Goal: Task Accomplishment & Management: Complete application form

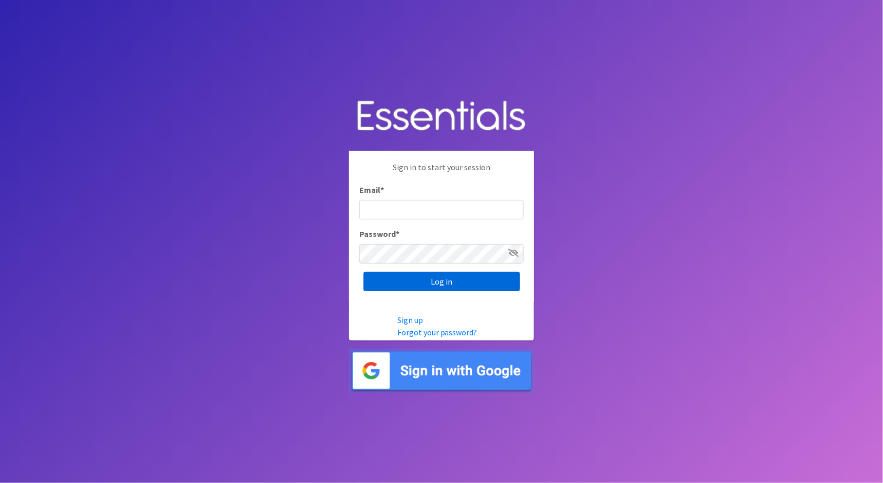
type input "cathy@alohadiaperbank.org"
click at [472, 287] on input "Log in" at bounding box center [441, 281] width 157 height 19
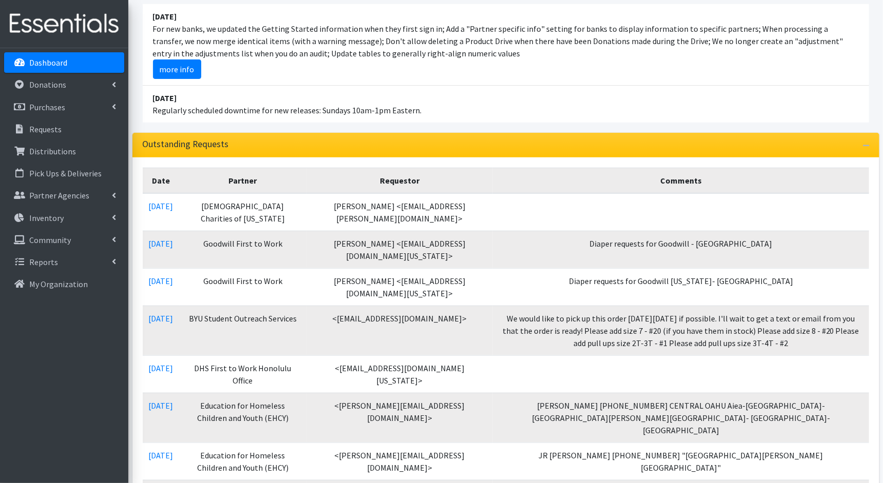
scroll to position [159, 0]
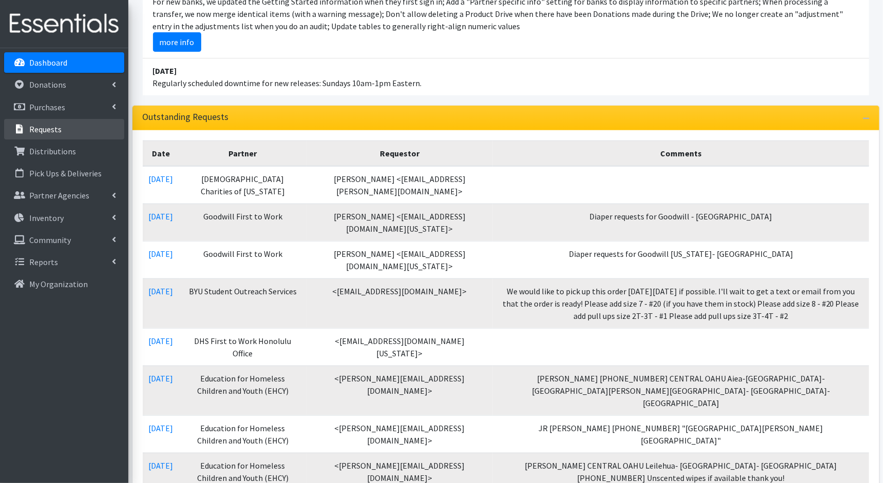
click at [49, 127] on p "Requests" at bounding box center [45, 129] width 32 height 10
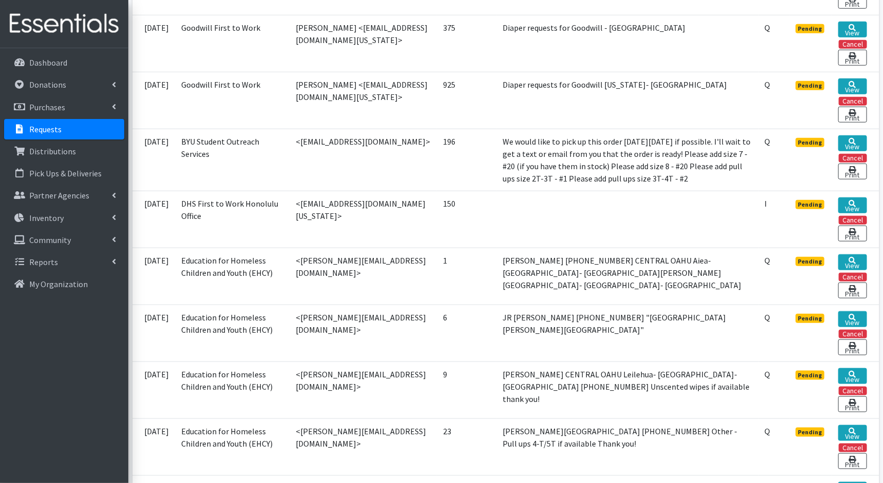
scroll to position [315, 0]
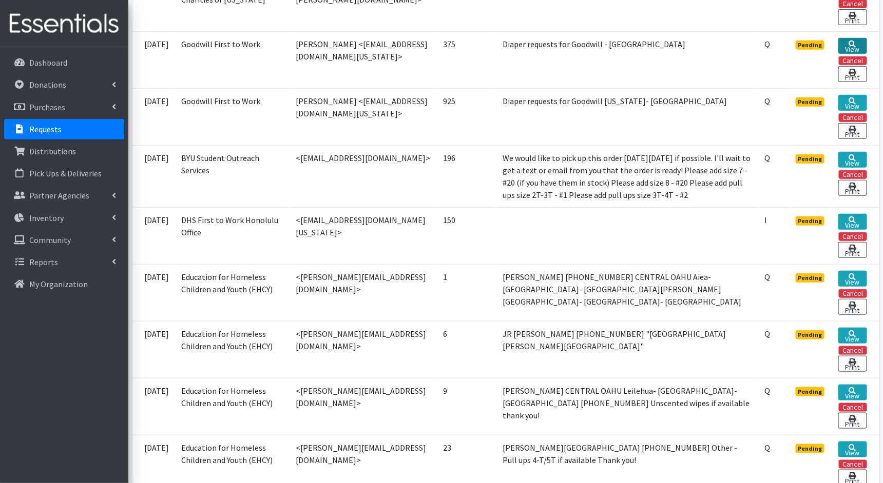
click at [855, 44] on link "View" at bounding box center [852, 46] width 28 height 16
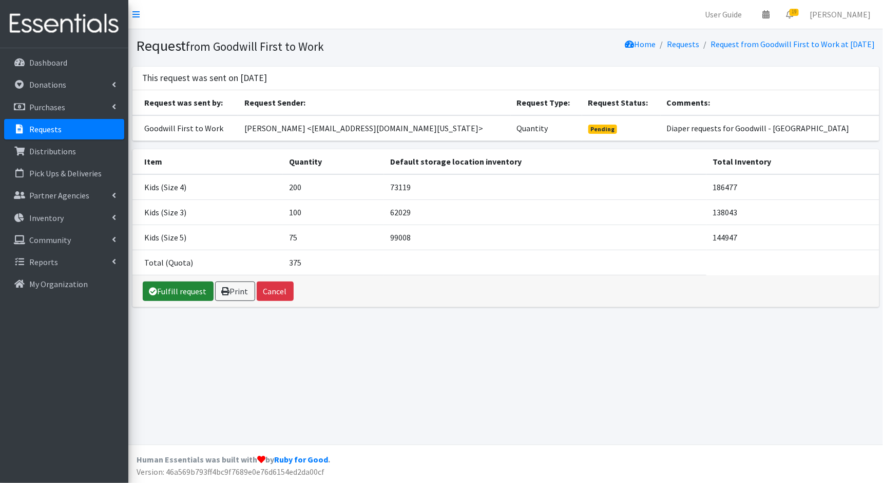
click at [182, 289] on link "Fulfill request" at bounding box center [178, 291] width 71 height 19
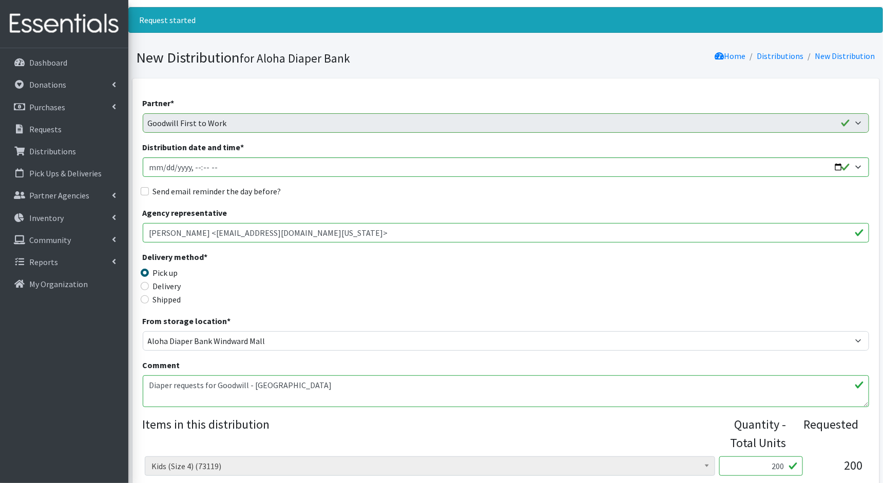
scroll to position [30, 0]
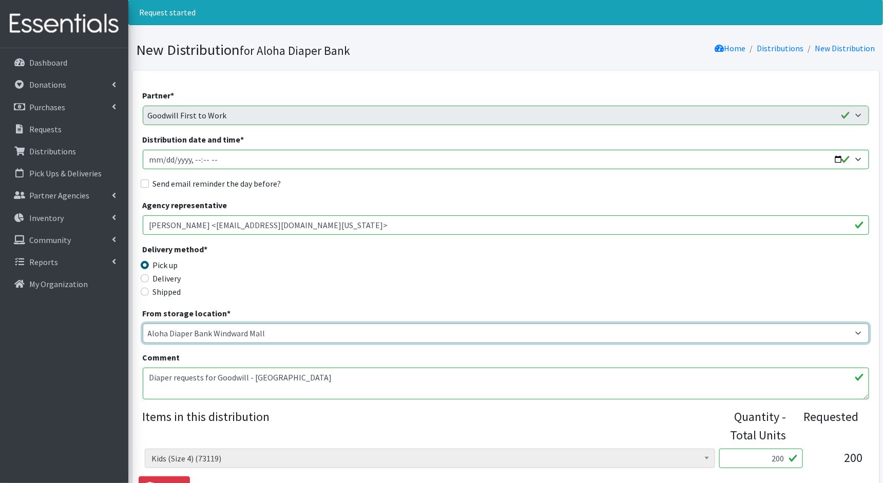
click at [189, 329] on select "Aloha Diaper Bank Windward Mall DHX MAIN Kauai Diaper Pantry Main Maui Diaper P…" at bounding box center [506, 333] width 726 height 19
select select "213"
click at [143, 324] on select "Aloha Diaper Bank Windward Mall DHX MAIN Kauai Diaper Pantry Main Maui Diaper P…" at bounding box center [506, 333] width 726 height 19
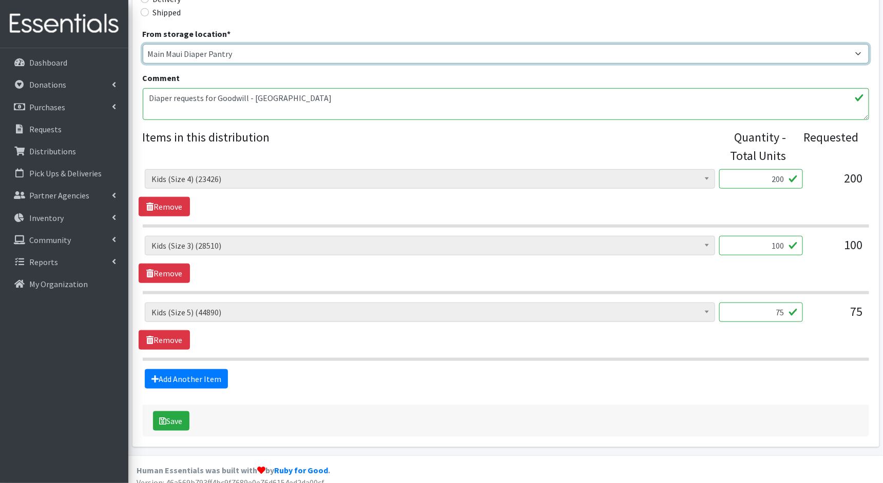
scroll to position [317, 0]
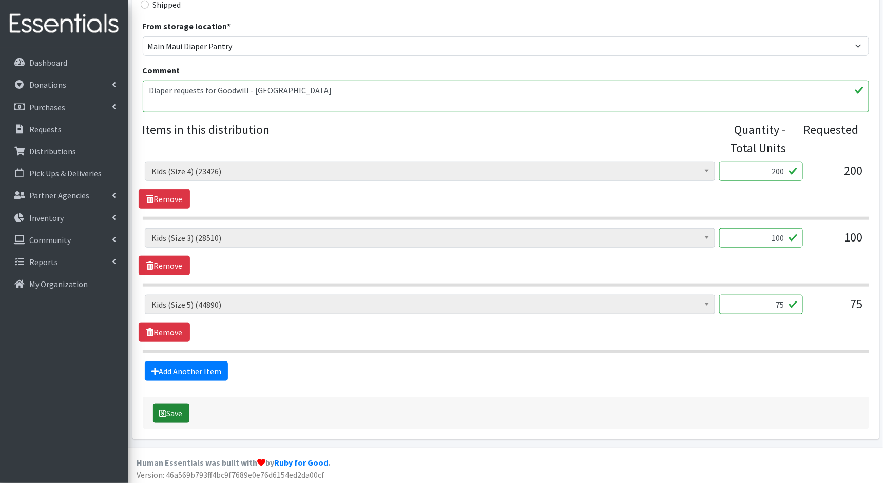
click at [172, 413] on button "Save" at bounding box center [171, 413] width 36 height 19
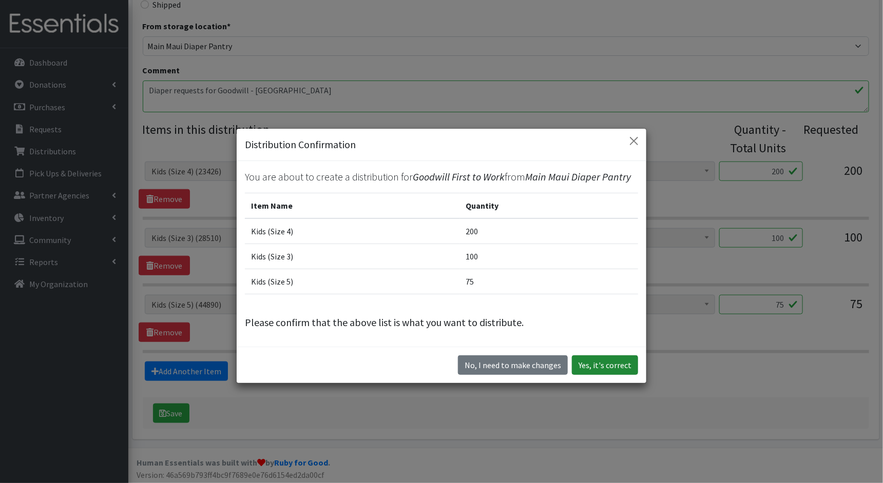
click at [602, 361] on button "Yes, it's correct" at bounding box center [605, 365] width 66 height 19
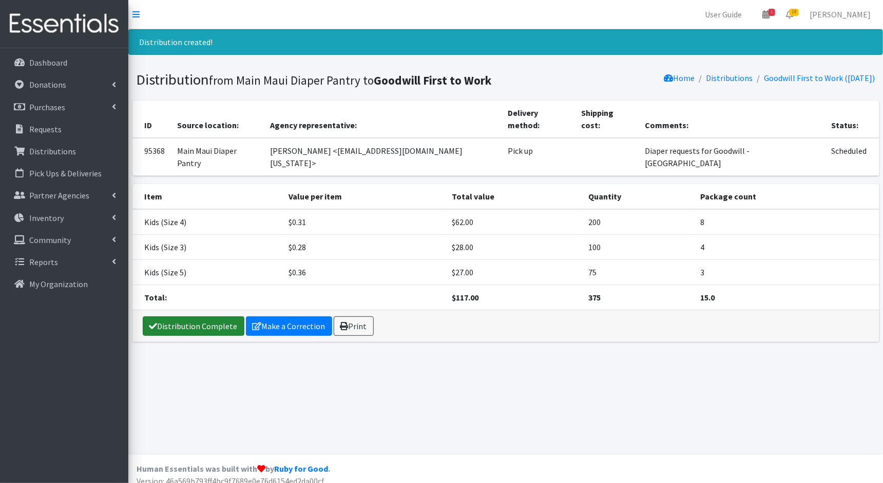
click at [209, 317] on link "Distribution Complete" at bounding box center [194, 326] width 102 height 19
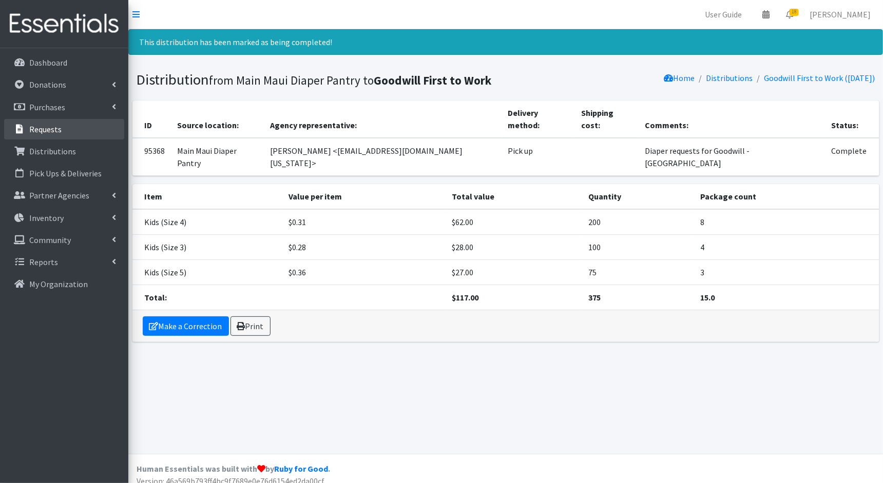
click at [80, 135] on link "Requests" at bounding box center [64, 129] width 120 height 21
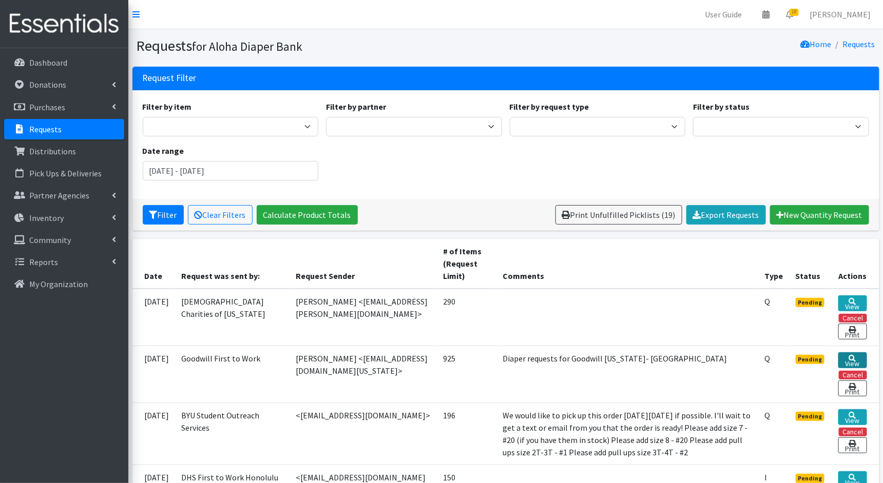
click at [858, 357] on link "View" at bounding box center [852, 361] width 28 height 16
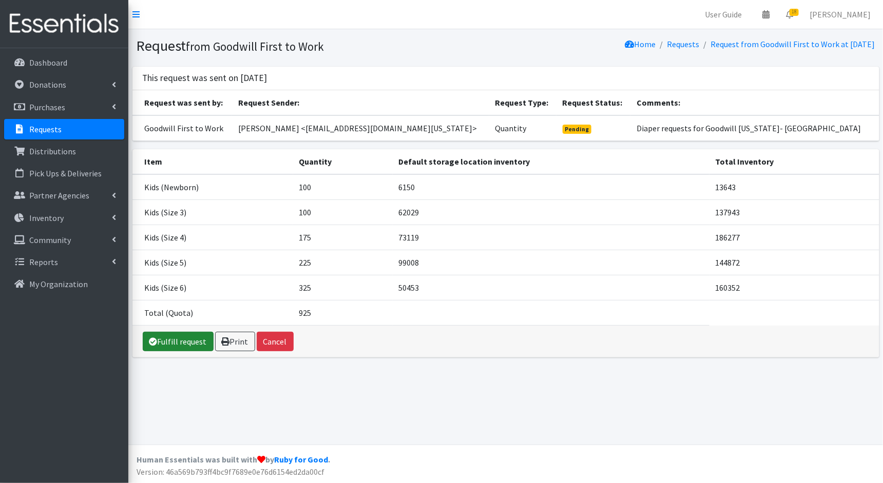
click at [179, 341] on link "Fulfill request" at bounding box center [178, 341] width 71 height 19
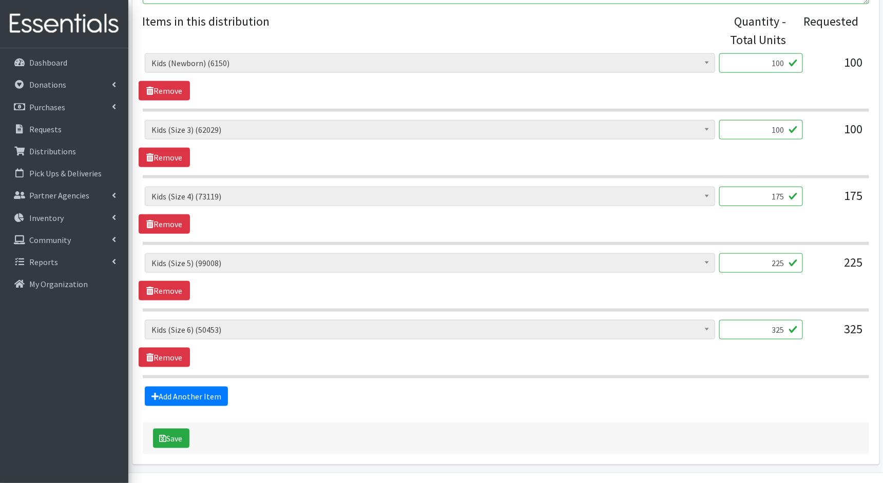
scroll to position [450, 0]
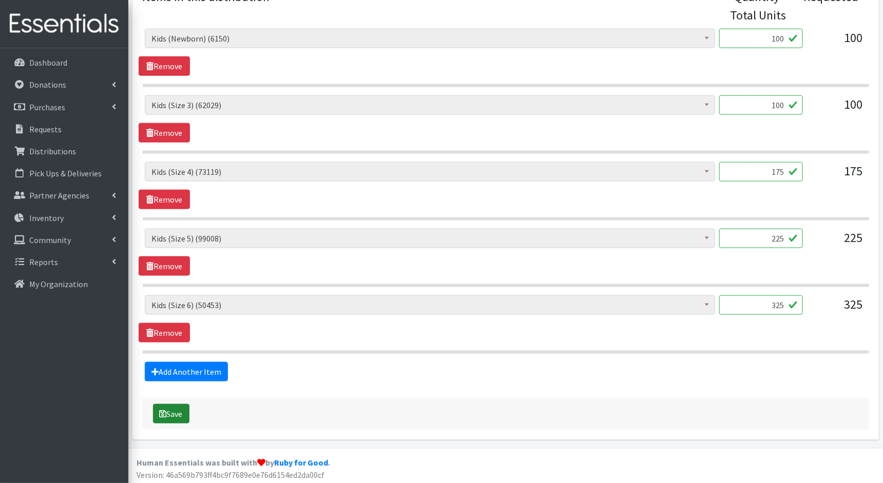
click at [158, 412] on button "Save" at bounding box center [171, 413] width 36 height 19
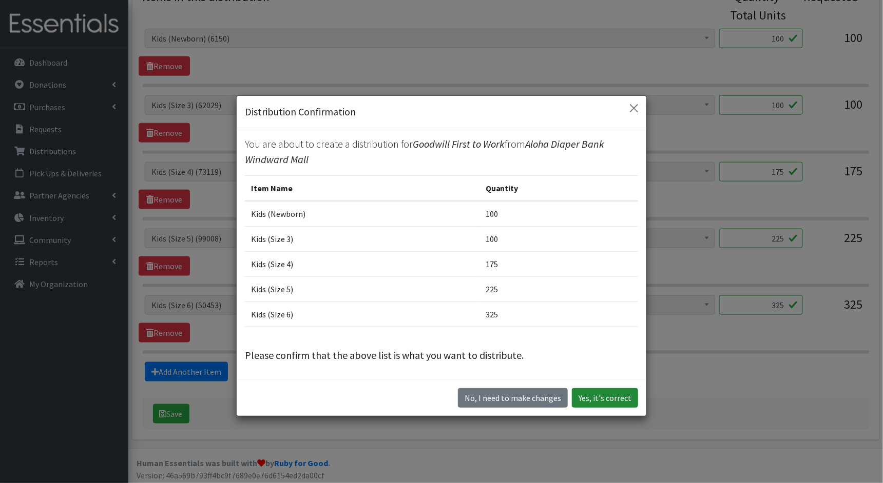
click at [601, 399] on button "Yes, it's correct" at bounding box center [605, 397] width 66 height 19
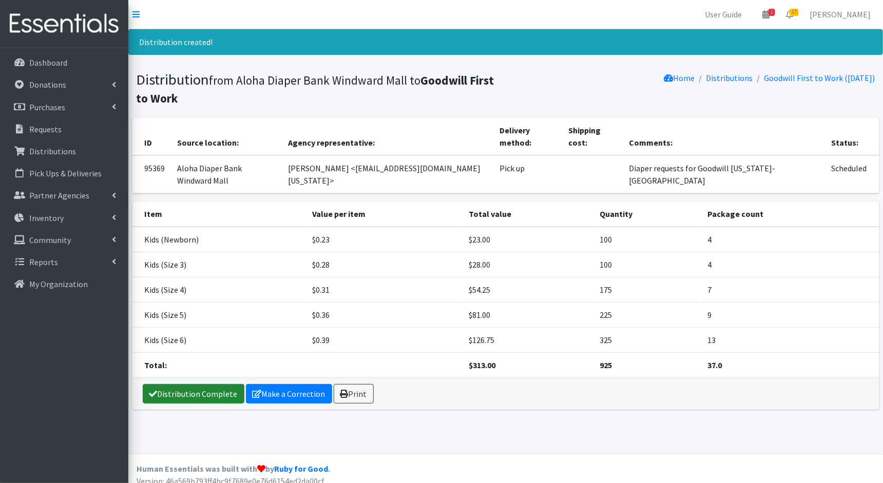
click at [221, 384] on link "Distribution Complete" at bounding box center [194, 393] width 102 height 19
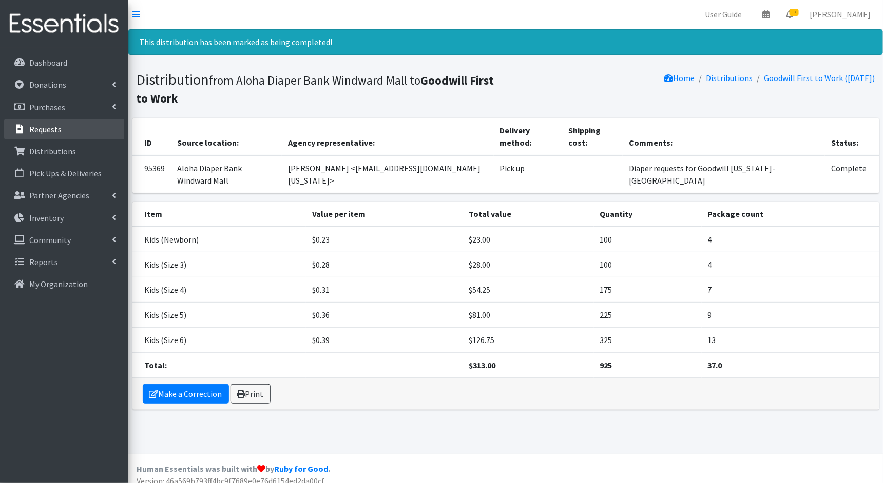
click at [67, 130] on link "Requests" at bounding box center [64, 129] width 120 height 21
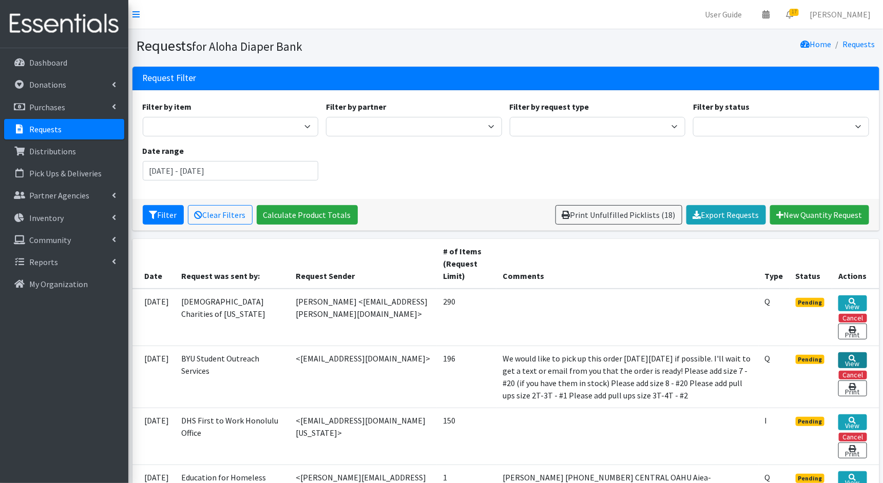
click at [846, 358] on link "View" at bounding box center [852, 361] width 28 height 16
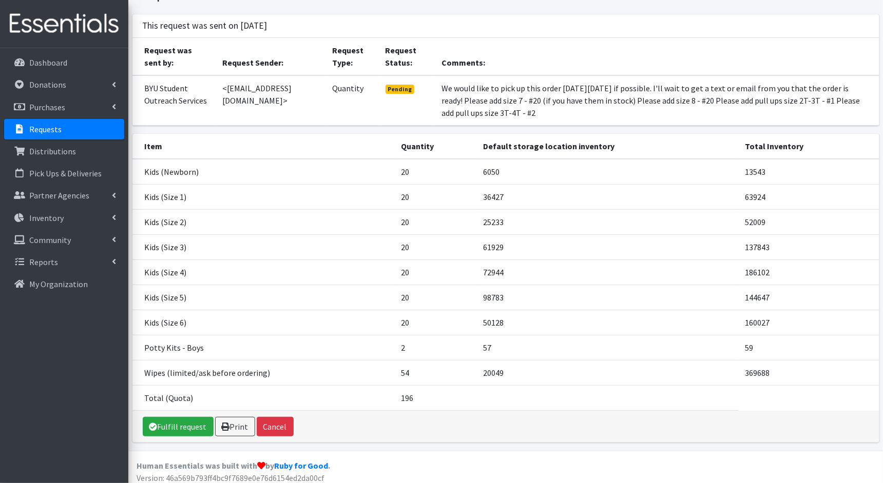
scroll to position [55, 0]
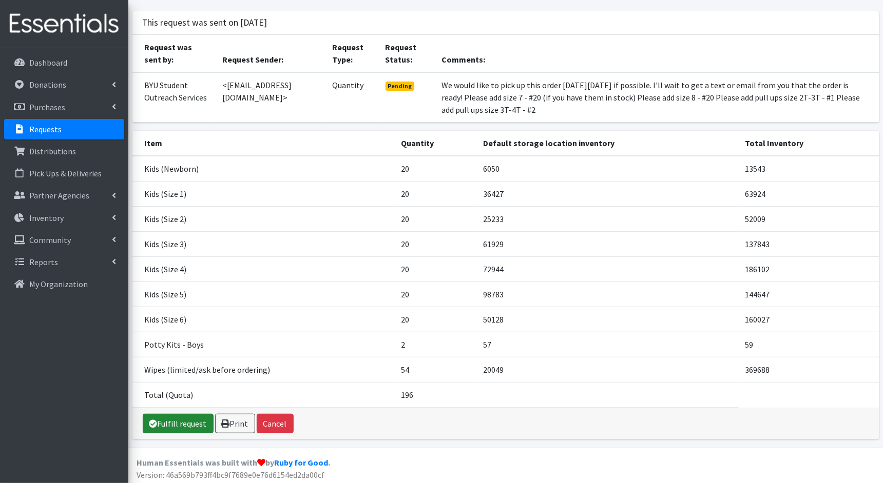
click at [151, 421] on icon at bounding box center [153, 424] width 8 height 8
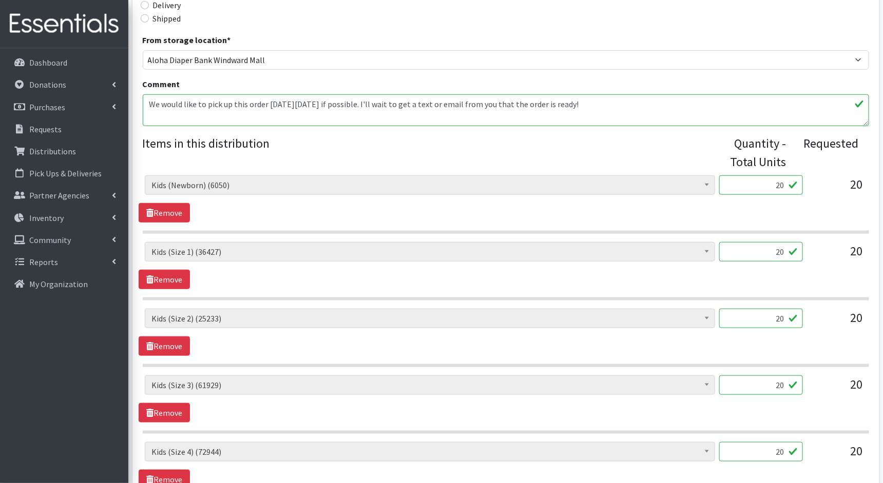
scroll to position [307, 0]
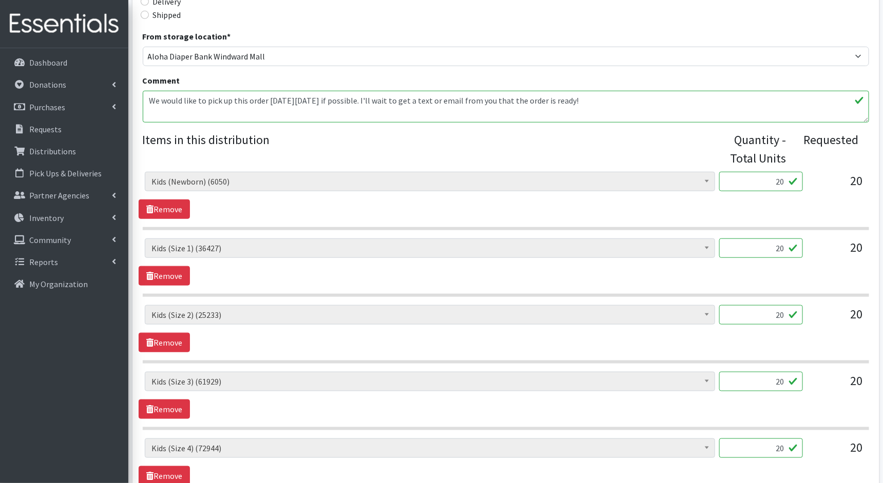
drag, startPoint x: 786, startPoint y: 181, endPoint x: 766, endPoint y: 181, distance: 19.5
click at [766, 181] on input "20" at bounding box center [761, 181] width 84 height 19
type input "500"
drag, startPoint x: 783, startPoint y: 246, endPoint x: 772, endPoint y: 246, distance: 10.3
click at [772, 246] on input "20" at bounding box center [761, 248] width 84 height 19
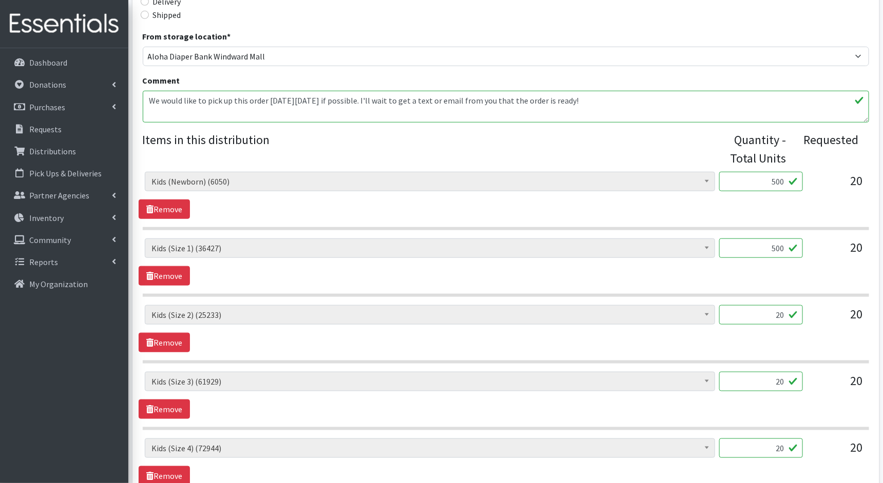
type input "500"
drag, startPoint x: 785, startPoint y: 314, endPoint x: 771, endPoint y: 314, distance: 14.4
click at [771, 314] on input "20" at bounding box center [761, 314] width 84 height 19
type input "500"
drag, startPoint x: 786, startPoint y: 376, endPoint x: 771, endPoint y: 376, distance: 14.4
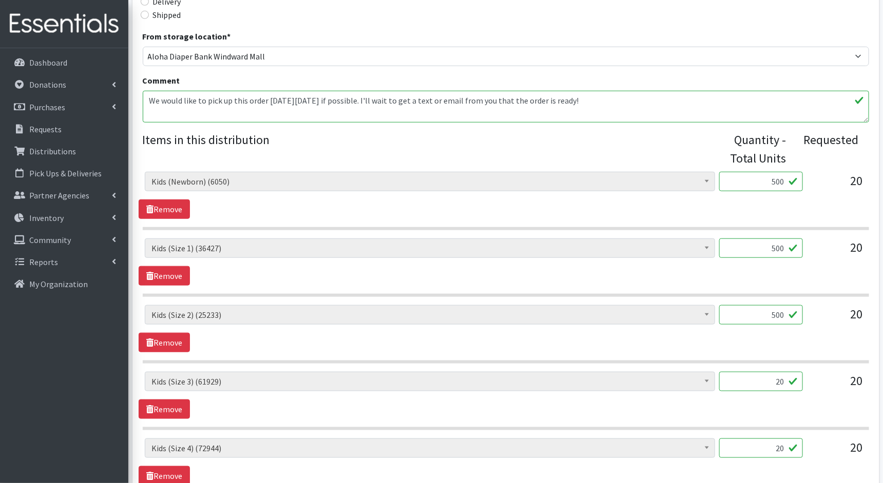
click at [771, 376] on input "20" at bounding box center [761, 381] width 84 height 19
type input "500"
drag, startPoint x: 783, startPoint y: 445, endPoint x: 768, endPoint y: 445, distance: 14.4
click at [768, 445] on input "20" at bounding box center [761, 448] width 84 height 19
type input "500"
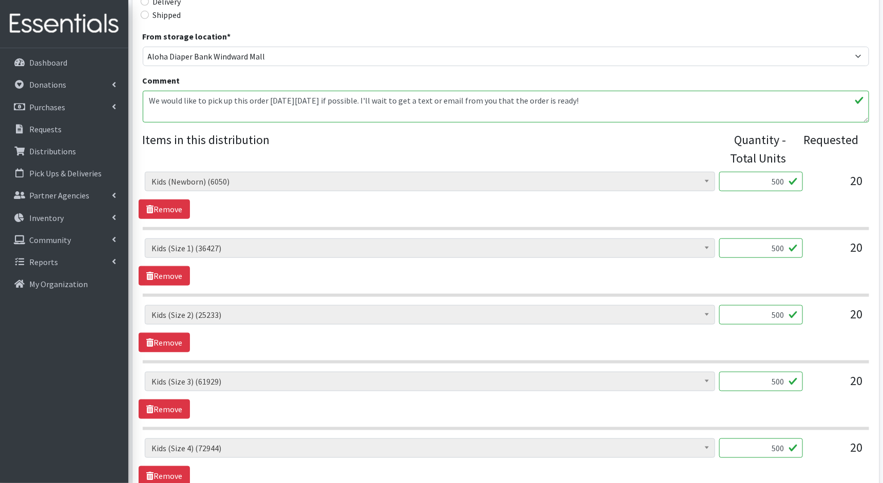
click at [714, 403] on div "Kids (Newborn) (6050) Kids (Preemie)** Limited (1144) Kids (Size 1) (36427) Kid…" at bounding box center [506, 395] width 734 height 47
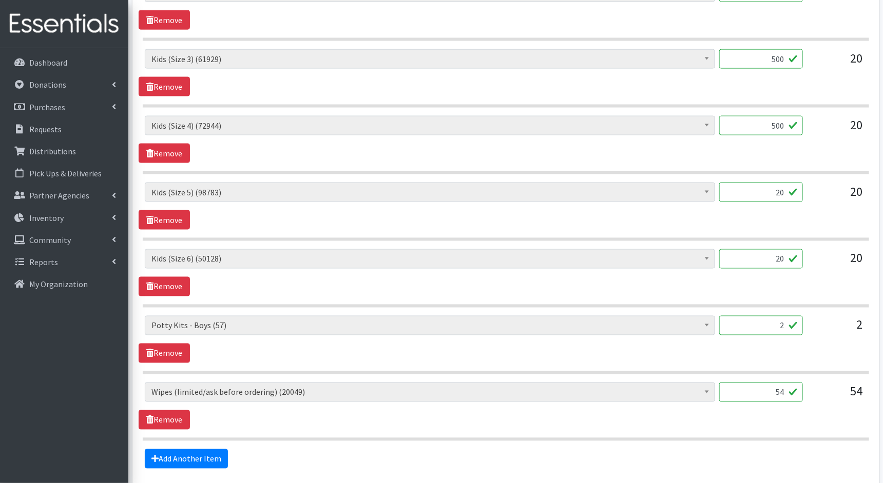
scroll to position [652, 0]
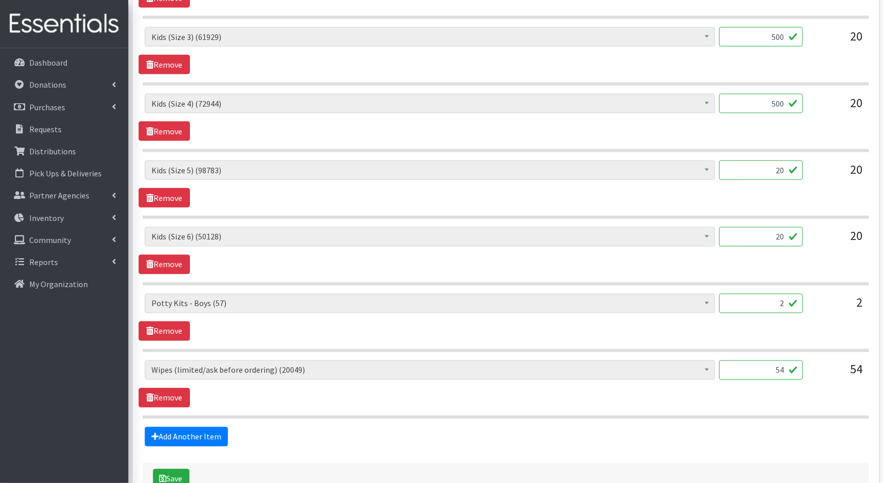
drag, startPoint x: 784, startPoint y: 169, endPoint x: 763, endPoint y: 169, distance: 21.6
click at [763, 169] on input "20" at bounding box center [761, 170] width 84 height 19
type input "500"
drag, startPoint x: 783, startPoint y: 229, endPoint x: 769, endPoint y: 229, distance: 13.3
click at [769, 229] on input "20" at bounding box center [761, 236] width 84 height 19
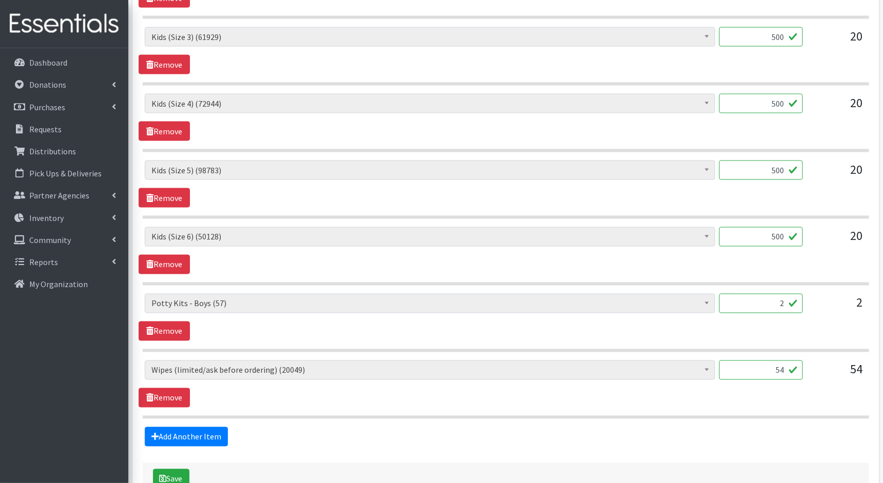
type input "500"
click at [783, 369] on input "54" at bounding box center [761, 370] width 84 height 19
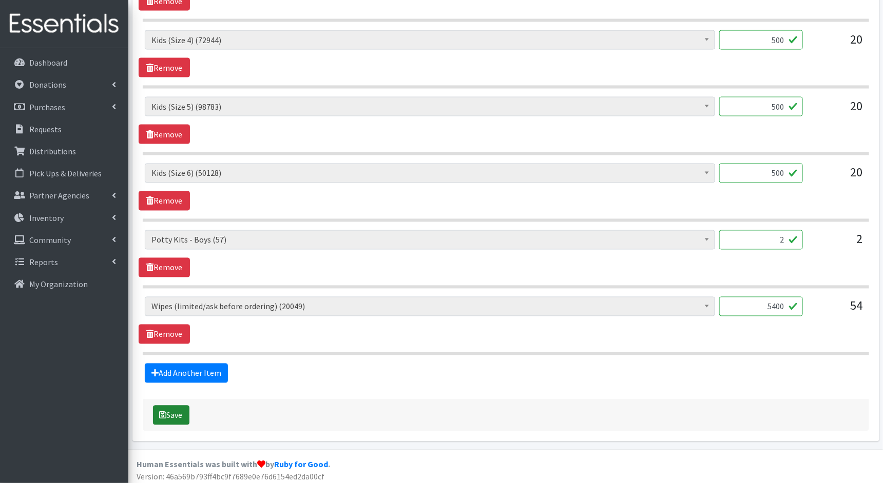
type input "5400"
click at [185, 408] on button "Save" at bounding box center [171, 415] width 36 height 19
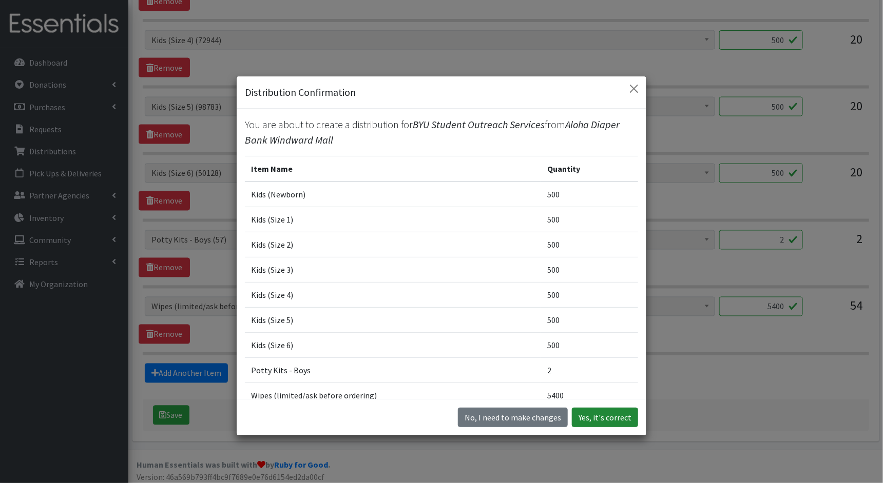
click at [603, 420] on button "Yes, it's correct" at bounding box center [605, 417] width 66 height 19
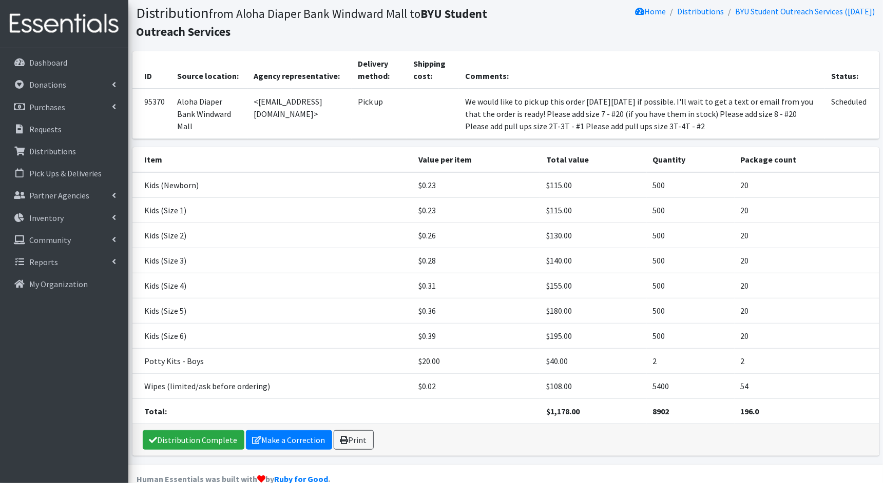
scroll to position [84, 0]
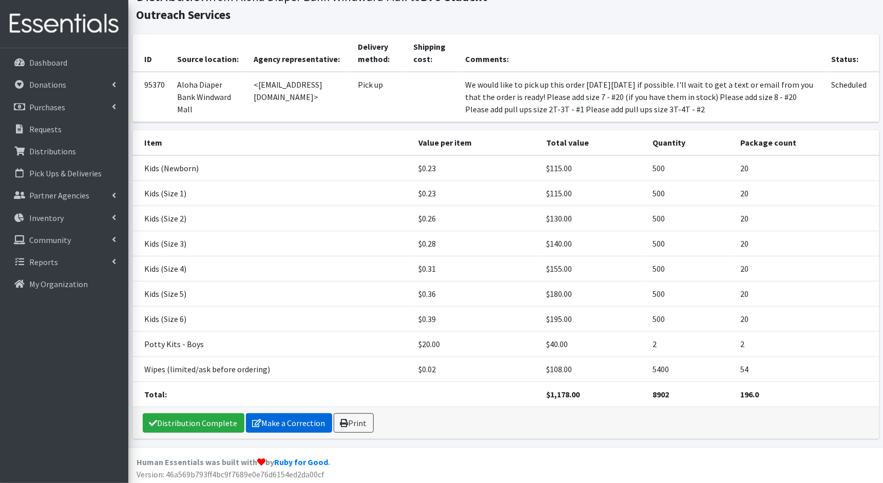
click at [286, 416] on link "Make a Correction" at bounding box center [289, 423] width 86 height 19
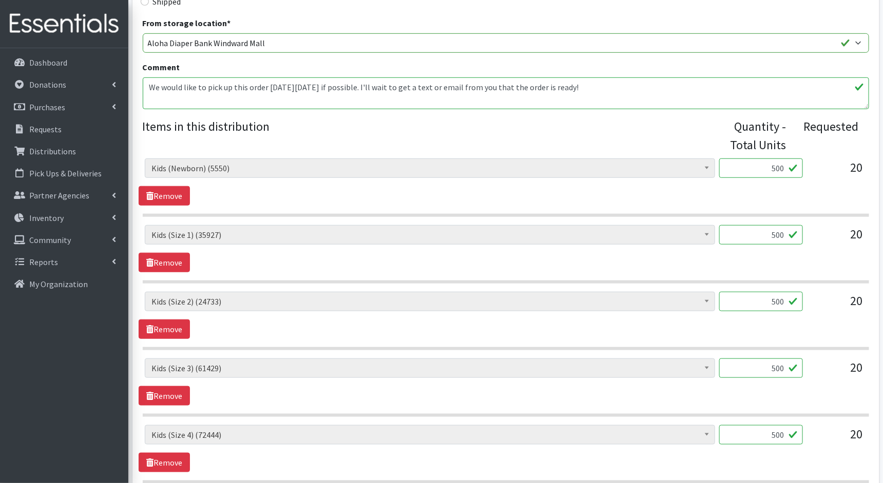
scroll to position [285, 0]
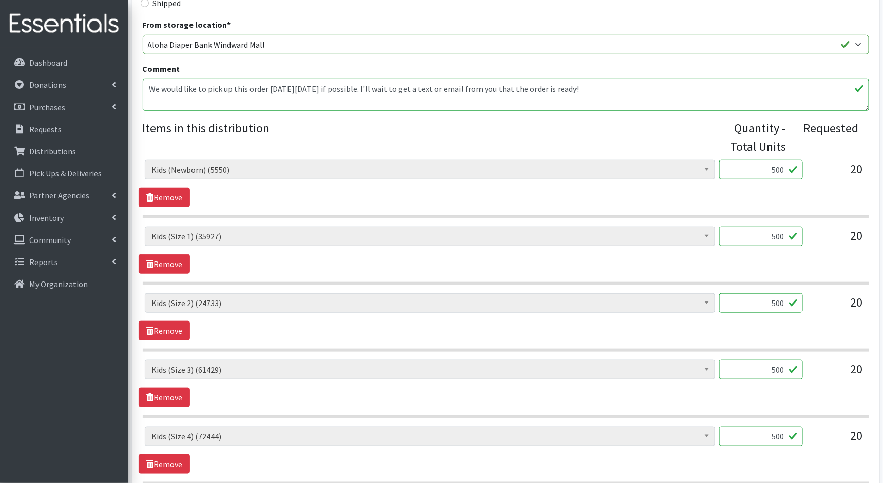
click at [622, 92] on textarea "We would like to pick up this order on Thursday, August 21 if possible. I'll wa…" at bounding box center [506, 95] width 726 height 32
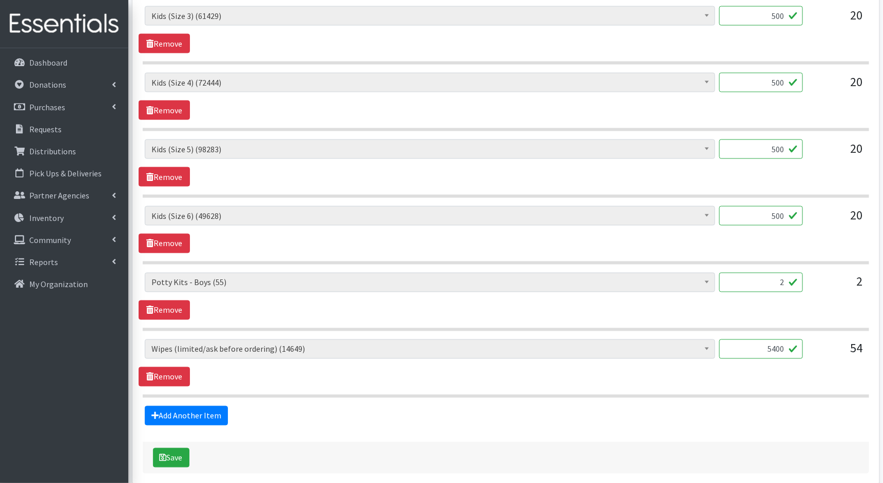
scroll to position [682, 0]
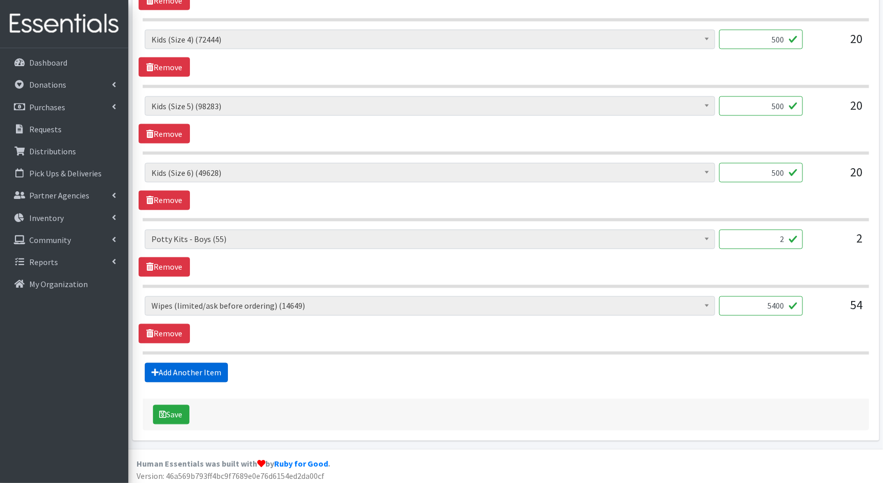
click at [216, 363] on link "Add Another Item" at bounding box center [186, 372] width 83 height 19
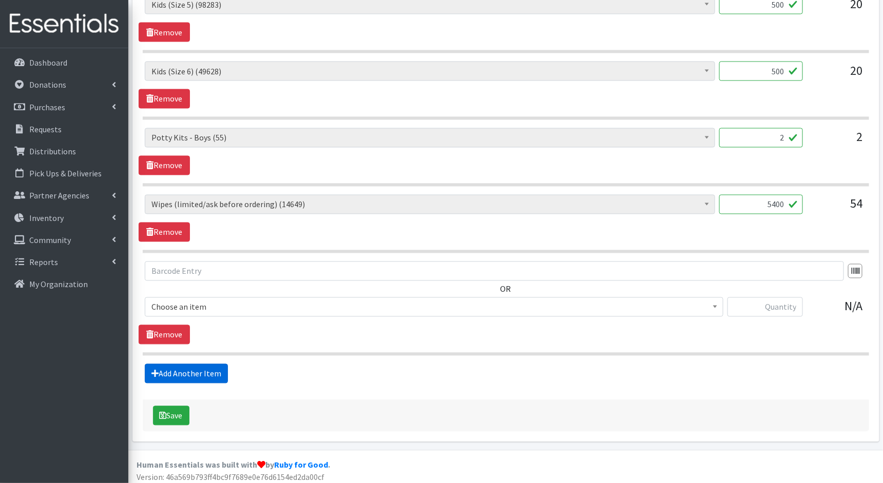
scroll to position [784, 0]
click at [264, 300] on span "Kids (Newborn) (5550)" at bounding box center [433, 307] width 565 height 14
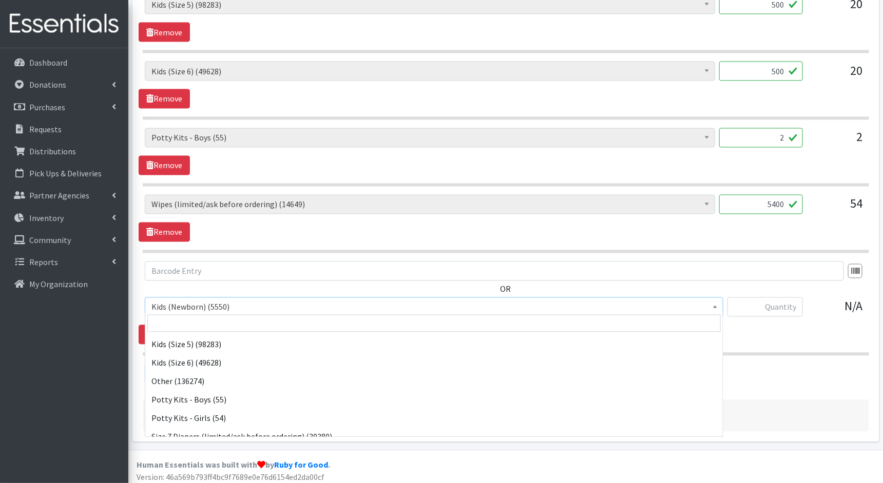
scroll to position [137, 0]
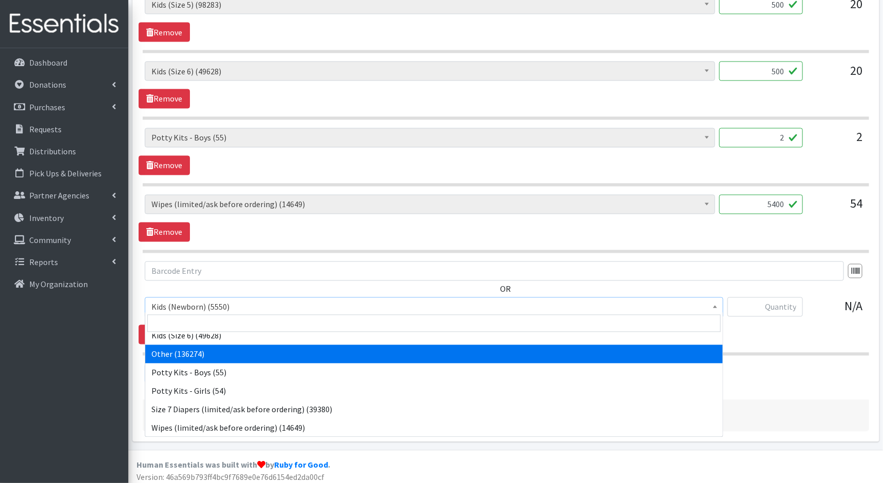
select select "11999"
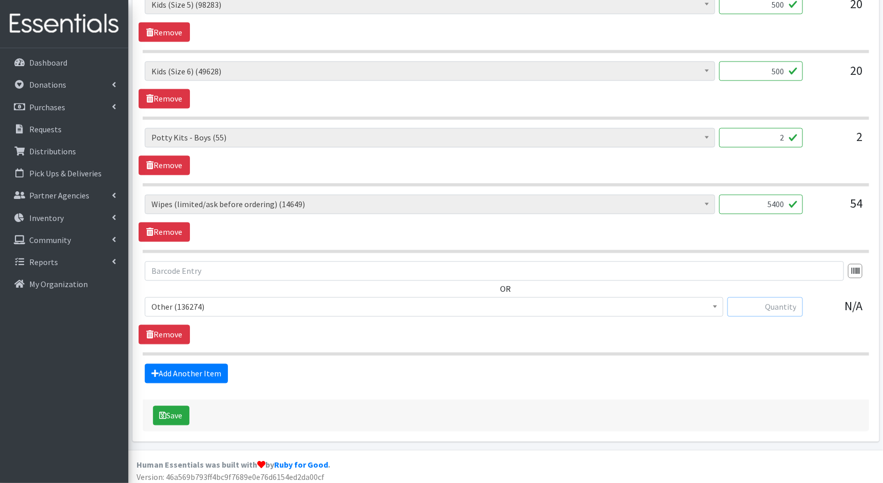
click at [754, 308] on input "text" at bounding box center [764, 307] width 75 height 19
type input "700"
click at [174, 411] on button "Save" at bounding box center [171, 415] width 36 height 19
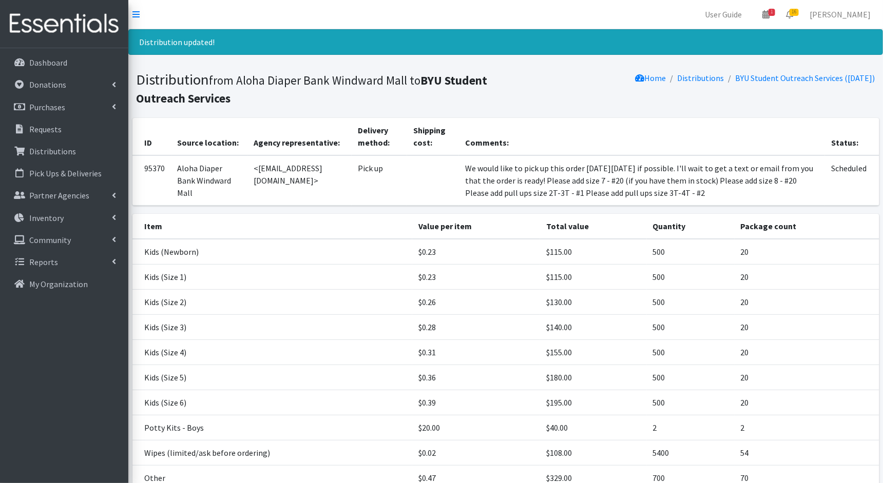
scroll to position [109, 0]
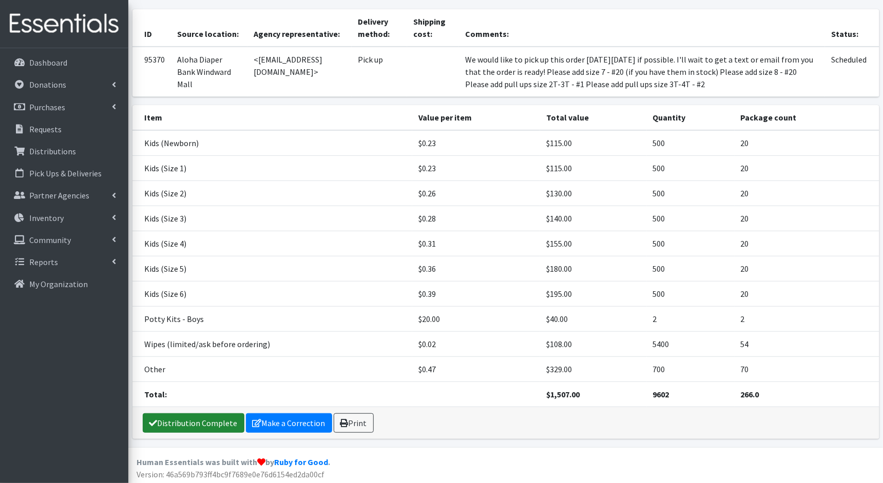
click at [164, 424] on link "Distribution Complete" at bounding box center [194, 423] width 102 height 19
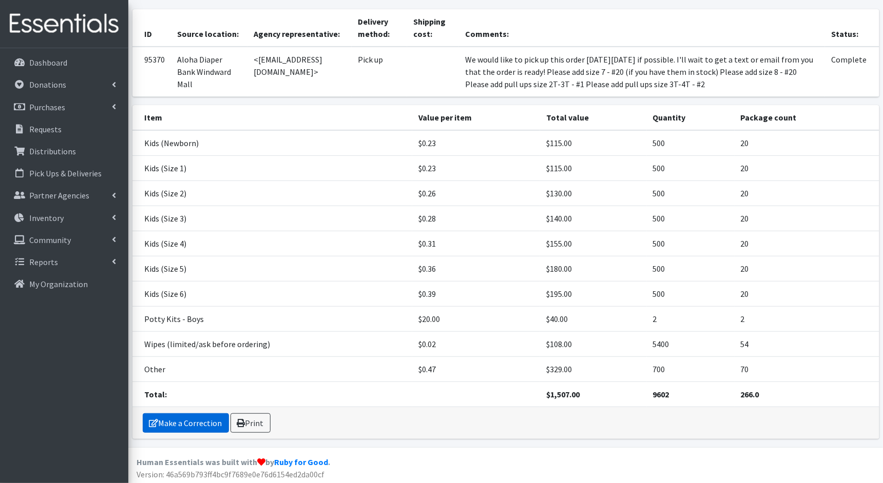
click at [191, 423] on link "Make a Correction" at bounding box center [186, 423] width 86 height 19
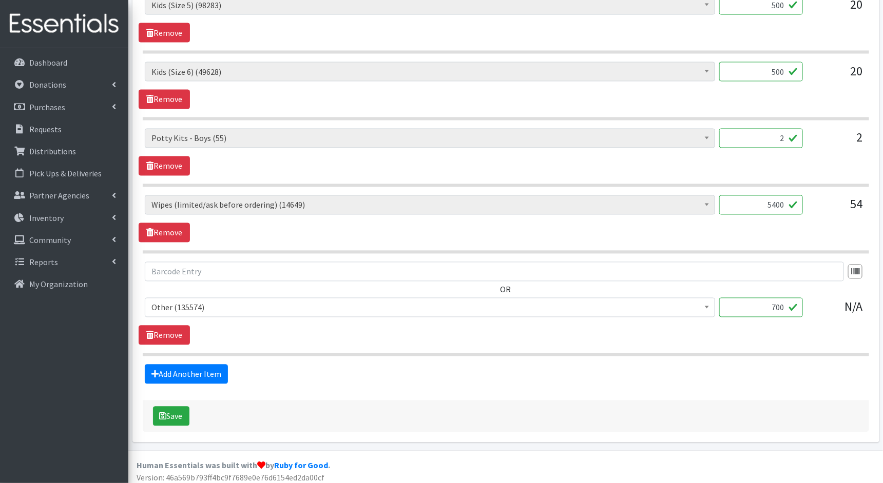
scroll to position [784, 0]
click at [784, 306] on input "700" at bounding box center [761, 307] width 84 height 19
drag, startPoint x: 784, startPoint y: 306, endPoint x: 760, endPoint y: 306, distance: 23.6
click at [760, 306] on input "700" at bounding box center [761, 307] width 84 height 19
drag, startPoint x: 785, startPoint y: 301, endPoint x: 762, endPoint y: 300, distance: 22.6
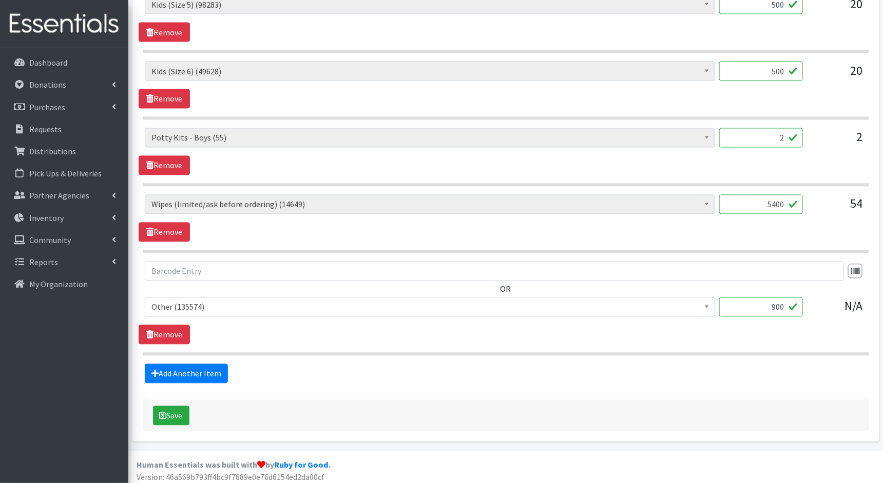
click at [762, 300] on input "900" at bounding box center [761, 307] width 84 height 19
type input "1"
type input "2000"
click at [157, 411] on button "Save" at bounding box center [171, 415] width 36 height 19
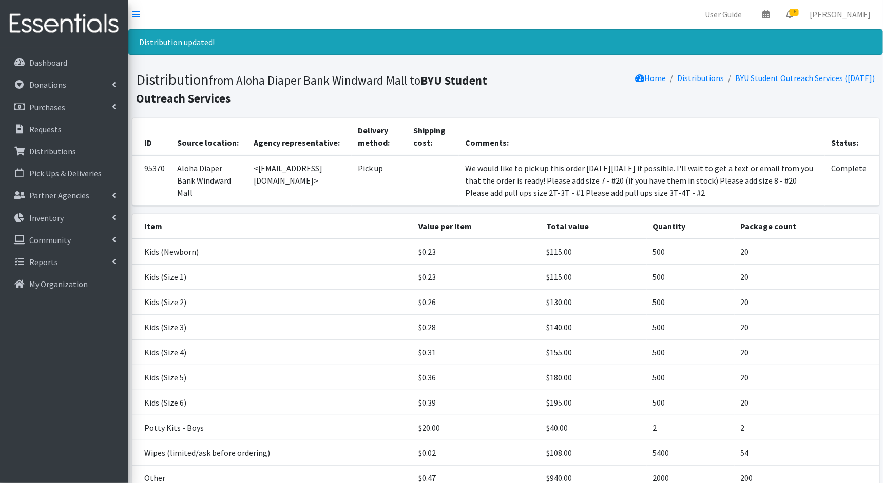
scroll to position [109, 0]
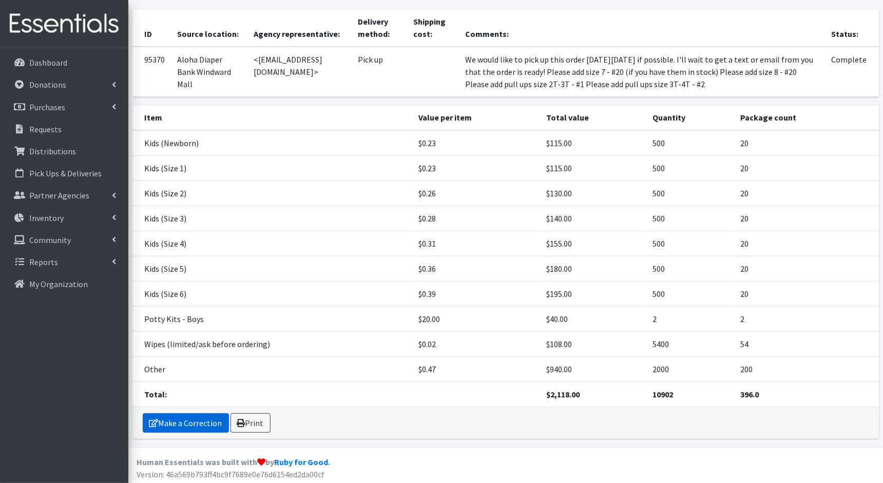
click at [159, 424] on link "Make a Correction" at bounding box center [186, 423] width 86 height 19
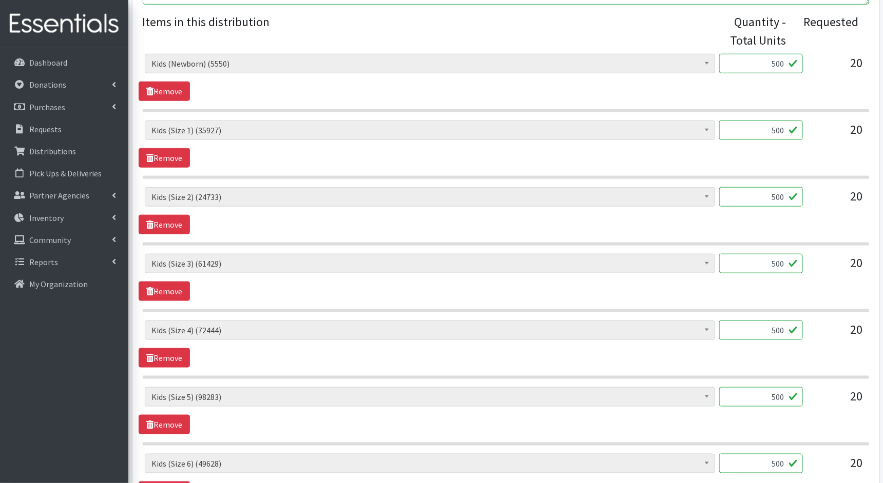
scroll to position [784, 0]
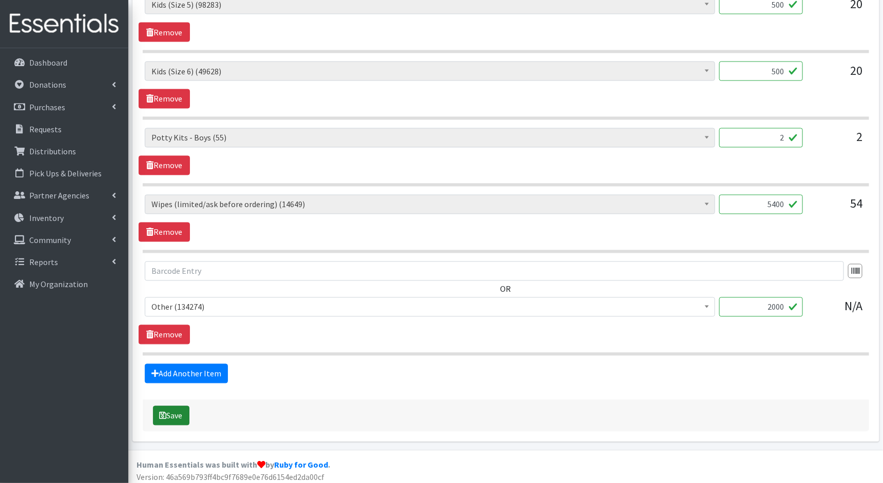
click at [164, 412] on icon "submit" at bounding box center [163, 416] width 7 height 8
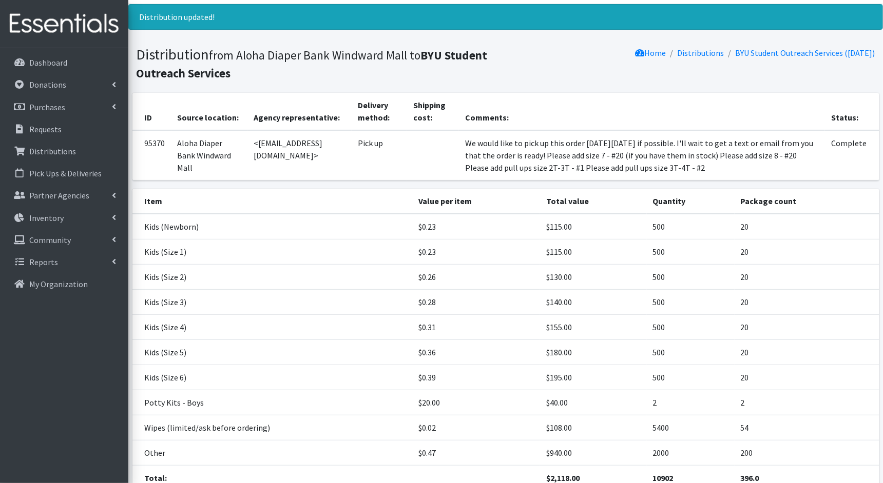
scroll to position [109, 0]
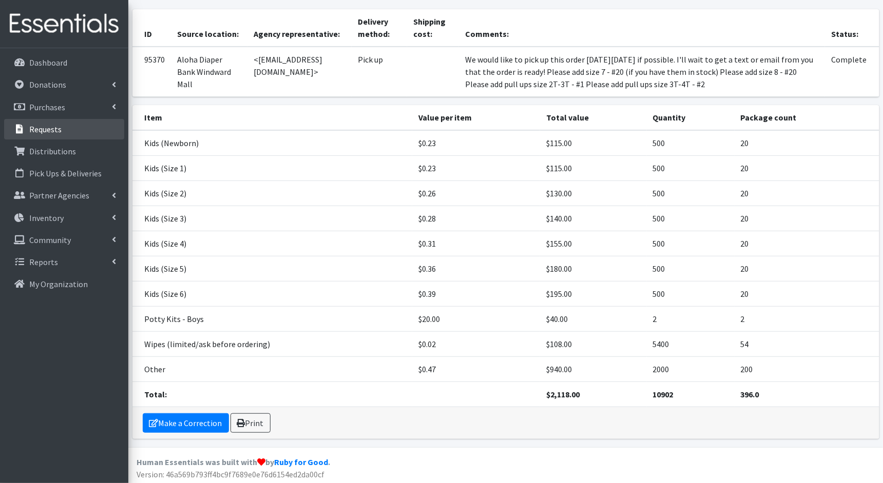
click at [81, 125] on link "Requests" at bounding box center [64, 129] width 120 height 21
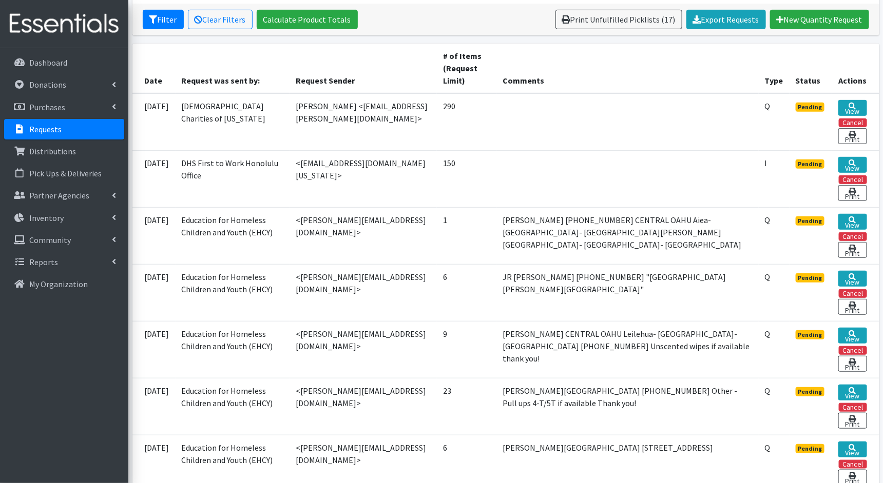
scroll to position [194, 0]
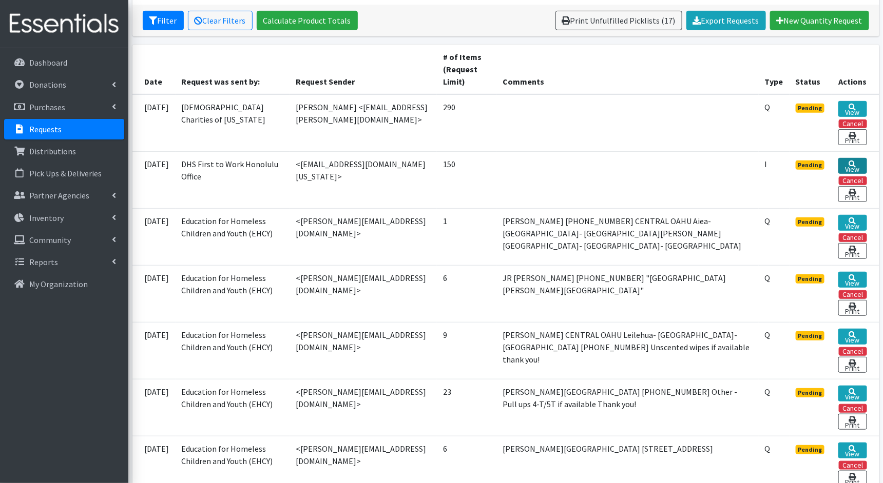
click at [853, 163] on link "View" at bounding box center [852, 166] width 28 height 16
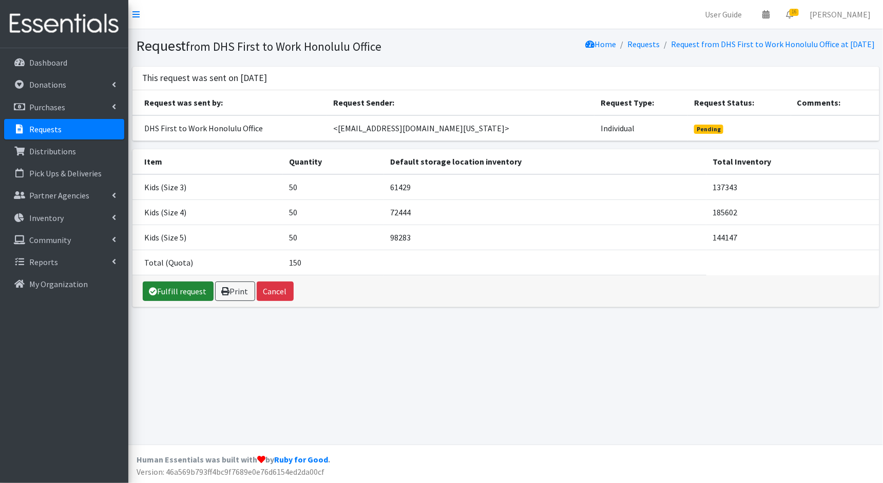
click at [181, 286] on link "Fulfill request" at bounding box center [178, 291] width 71 height 19
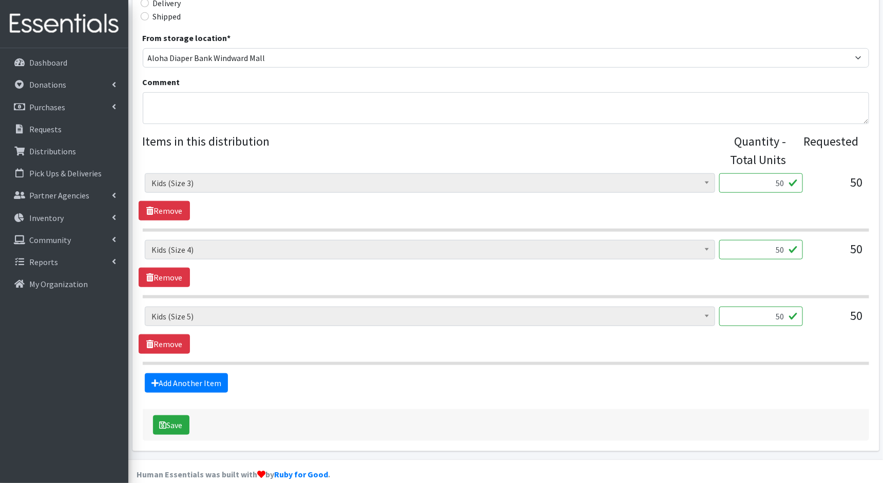
scroll to position [317, 0]
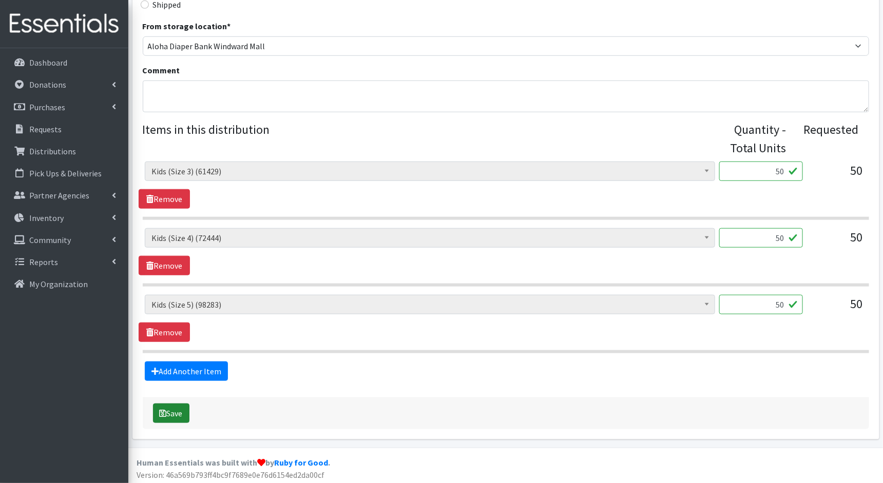
click at [176, 410] on button "Save" at bounding box center [171, 413] width 36 height 19
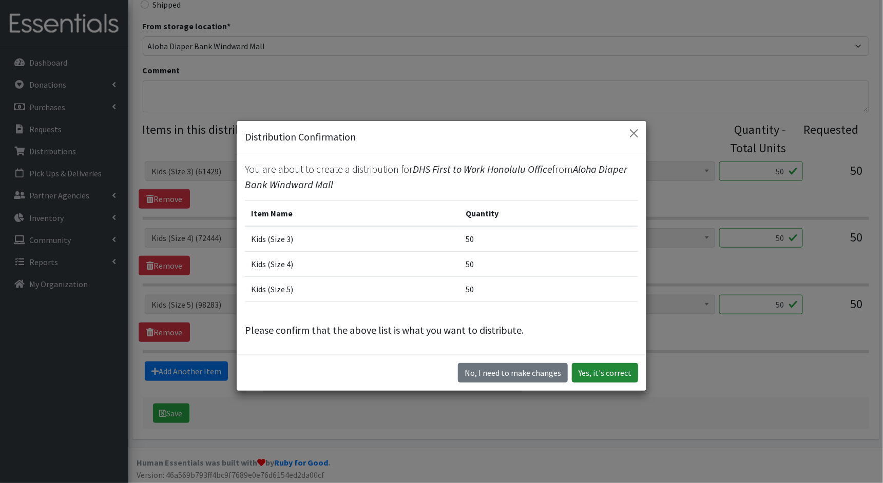
click at [598, 376] on button "Yes, it's correct" at bounding box center [605, 372] width 66 height 19
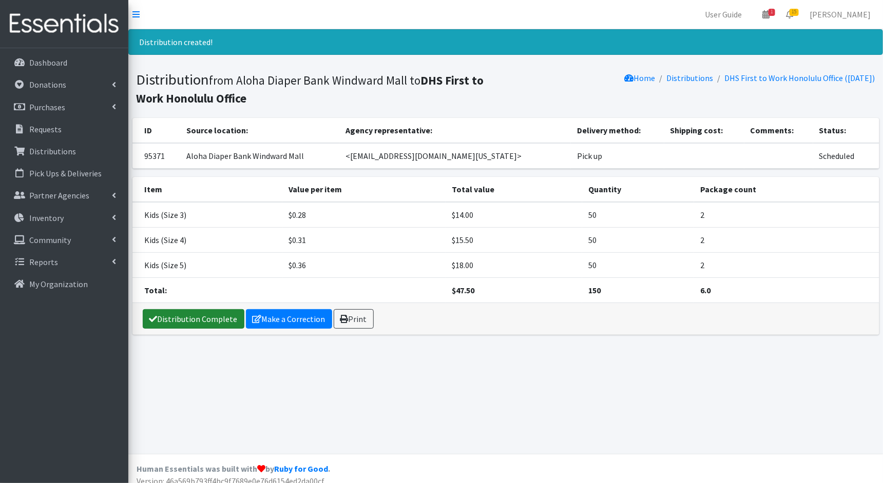
click at [199, 313] on link "Distribution Complete" at bounding box center [194, 318] width 102 height 19
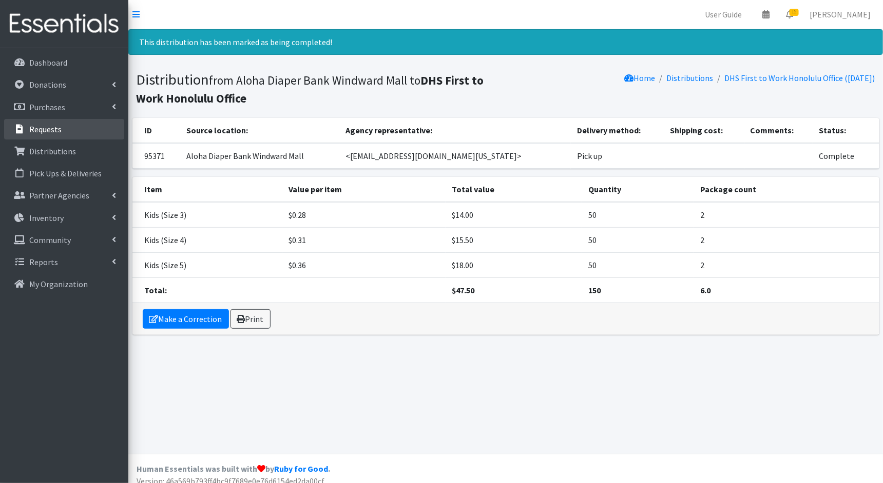
click at [73, 134] on link "Requests" at bounding box center [64, 129] width 120 height 21
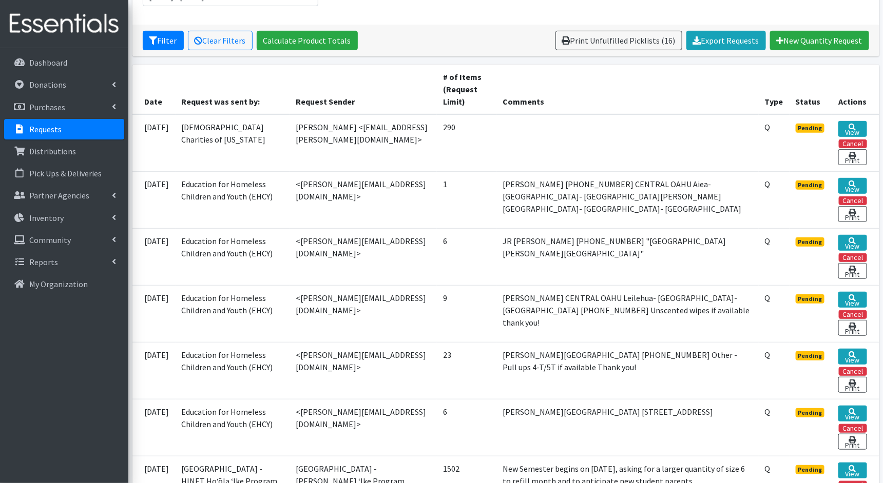
scroll to position [181, 0]
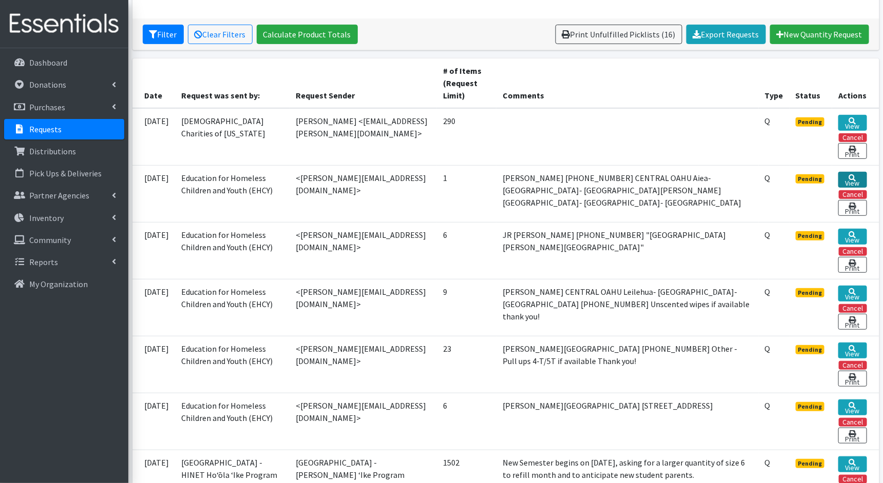
click at [857, 175] on link "View" at bounding box center [852, 180] width 28 height 16
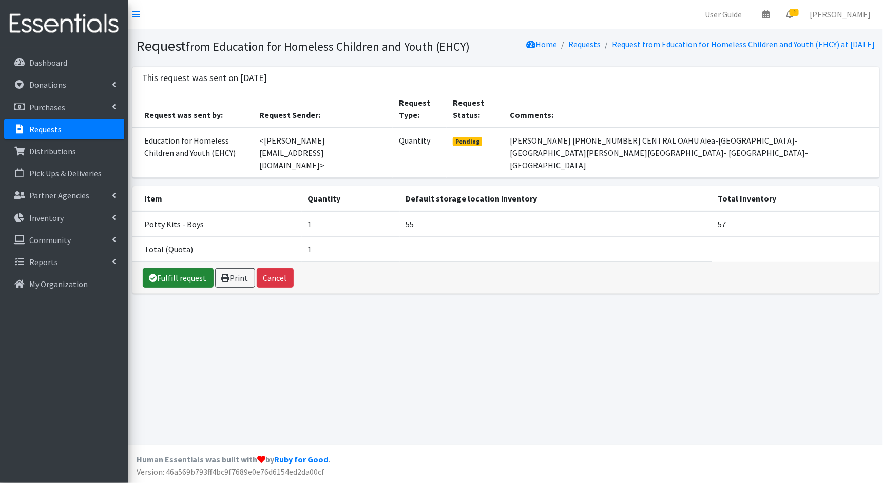
click at [179, 277] on link "Fulfill request" at bounding box center [178, 277] width 71 height 19
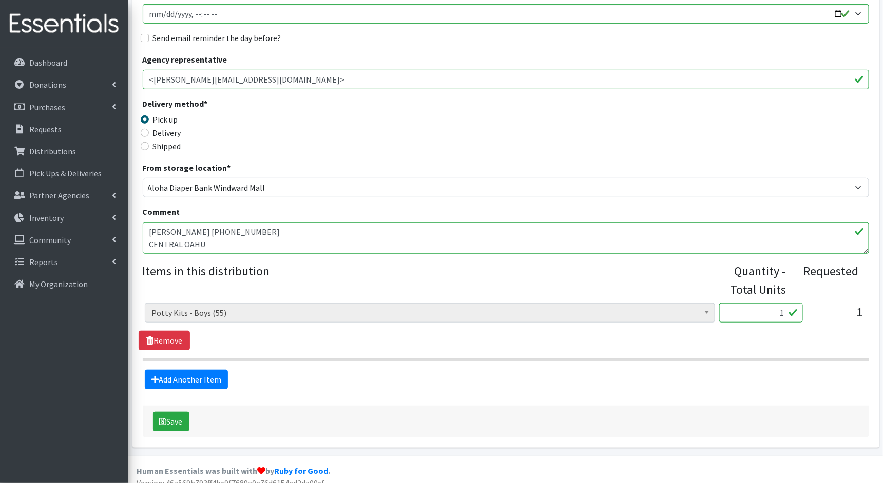
scroll to position [185, 0]
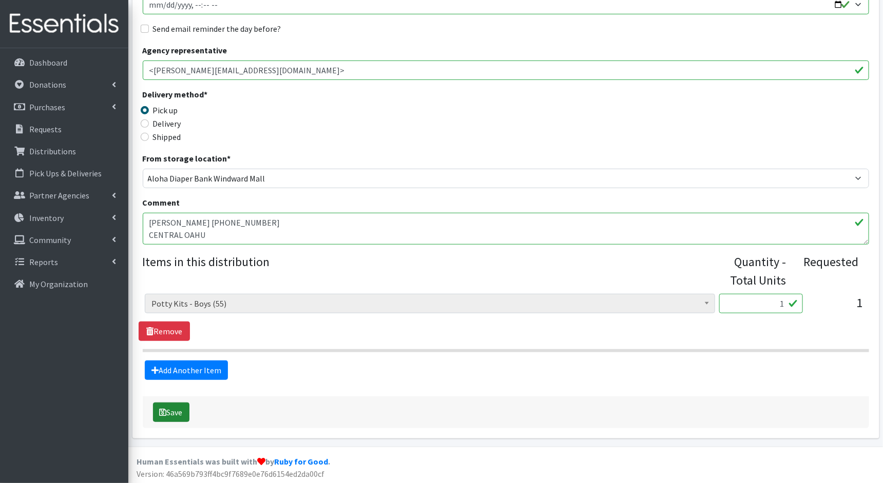
click at [173, 416] on button "Save" at bounding box center [171, 412] width 36 height 19
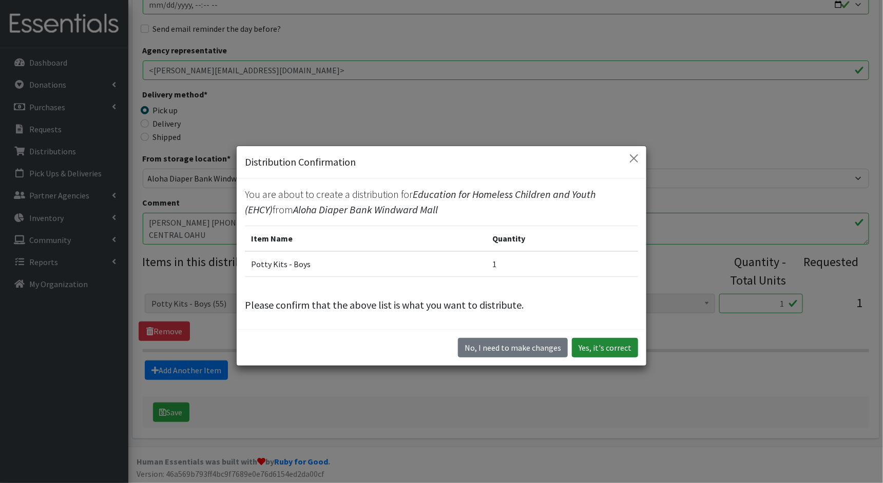
click at [602, 349] on button "Yes, it's correct" at bounding box center [605, 347] width 66 height 19
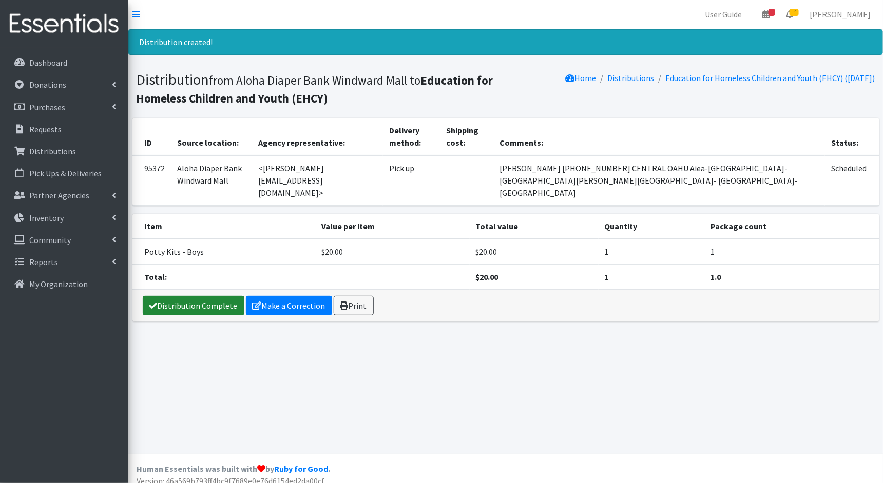
click at [188, 296] on link "Distribution Complete" at bounding box center [194, 305] width 102 height 19
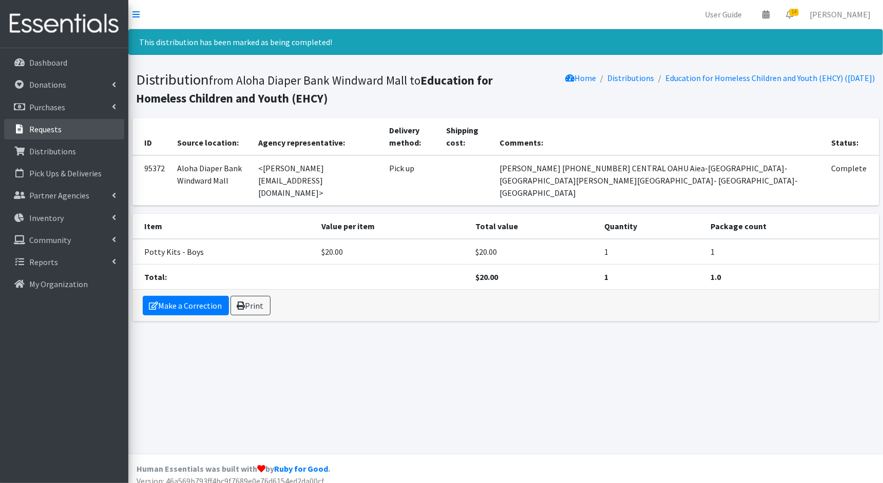
click at [70, 128] on link "Requests" at bounding box center [64, 129] width 120 height 21
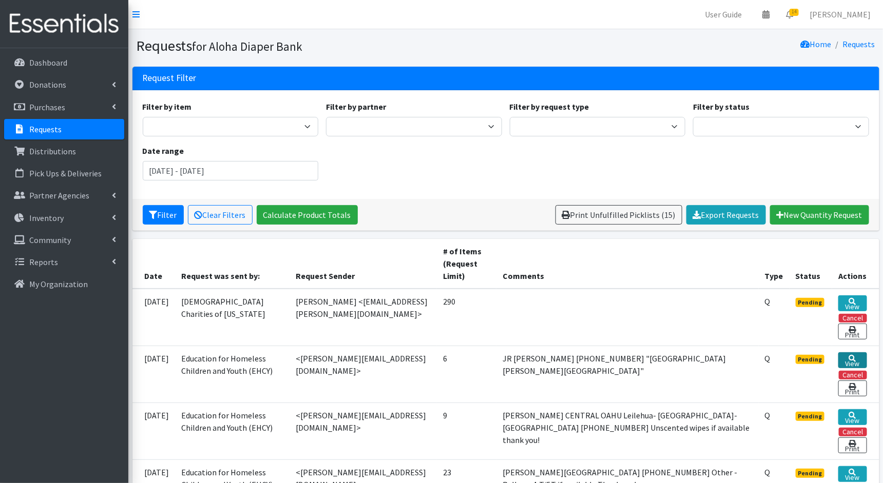
click at [852, 358] on link "View" at bounding box center [852, 361] width 28 height 16
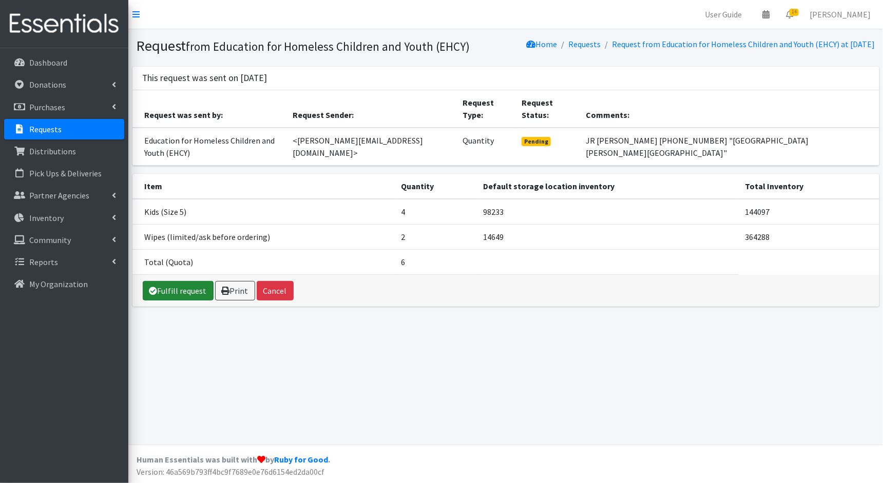
click at [175, 281] on link "Fulfill request" at bounding box center [178, 290] width 71 height 19
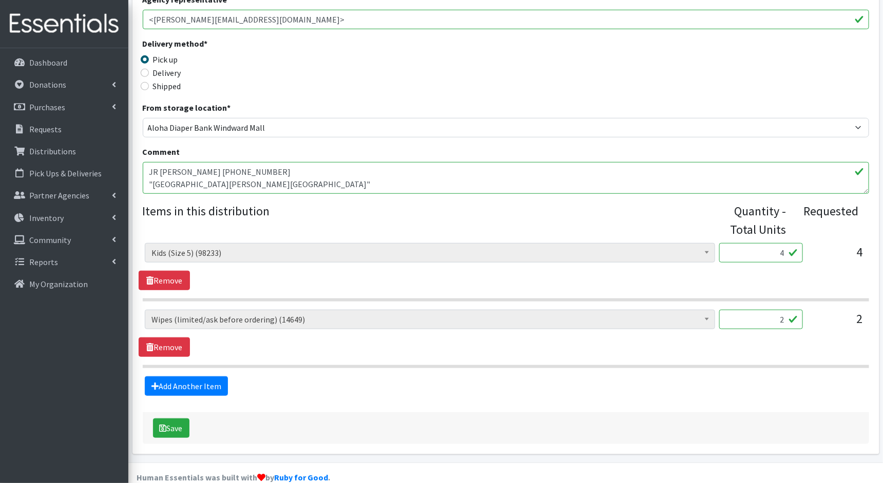
scroll to position [242, 0]
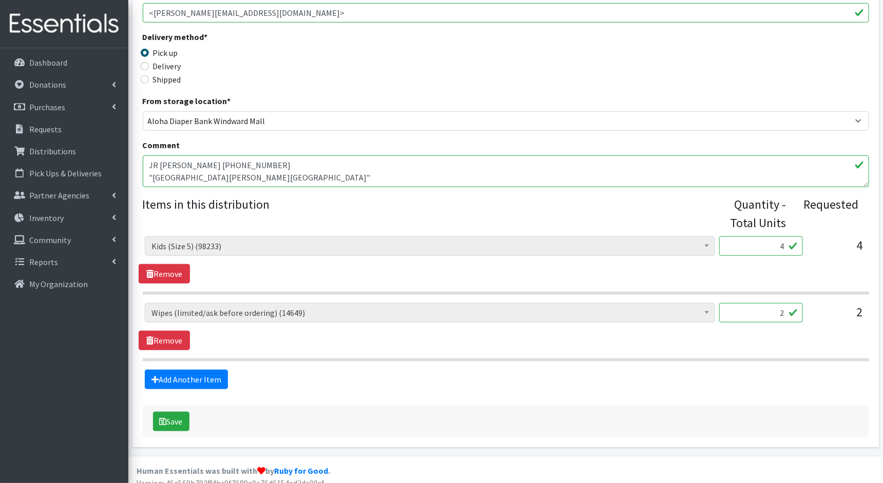
drag, startPoint x: 786, startPoint y: 245, endPoint x: 757, endPoint y: 252, distance: 29.5
click at [758, 252] on input "4" at bounding box center [761, 246] width 84 height 19
type input "4100"
click at [783, 311] on input "2" at bounding box center [761, 312] width 84 height 19
type input "200"
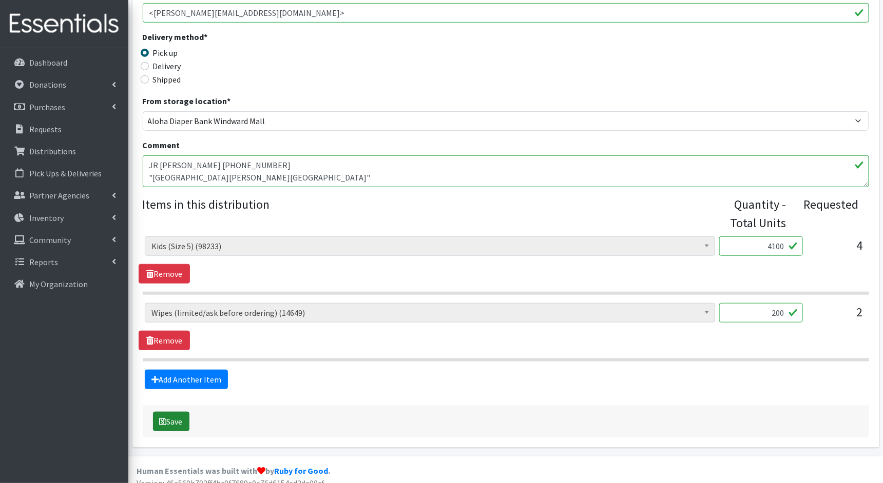
click at [183, 415] on button "Save" at bounding box center [171, 421] width 36 height 19
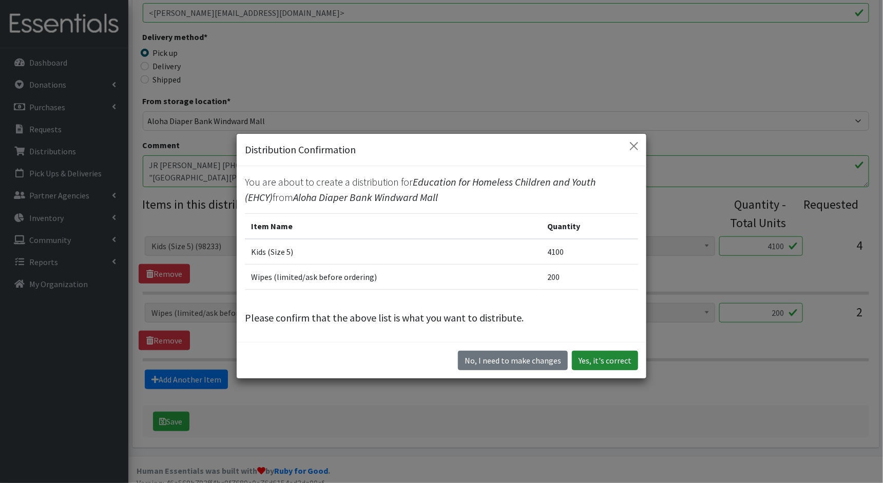
click at [604, 354] on button "Yes, it's correct" at bounding box center [605, 360] width 66 height 19
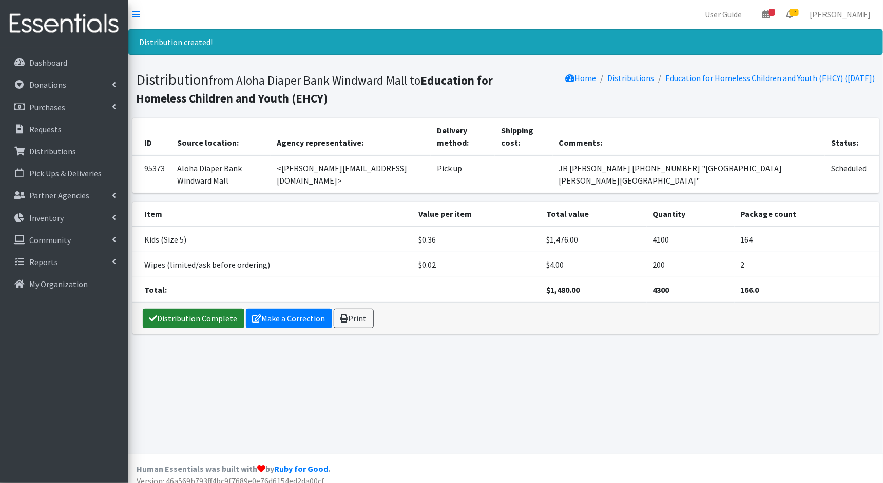
click at [183, 309] on link "Distribution Complete" at bounding box center [194, 318] width 102 height 19
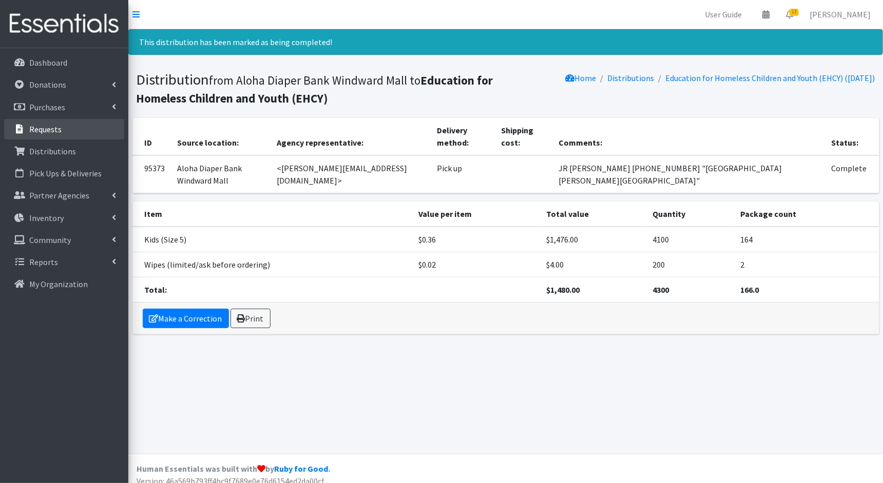
click at [91, 130] on link "Requests" at bounding box center [64, 129] width 120 height 21
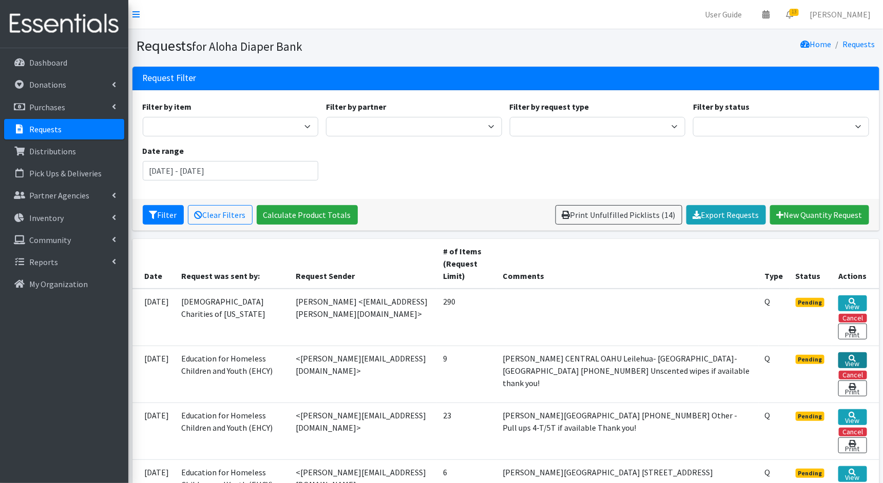
click at [861, 357] on link "View" at bounding box center [852, 361] width 28 height 16
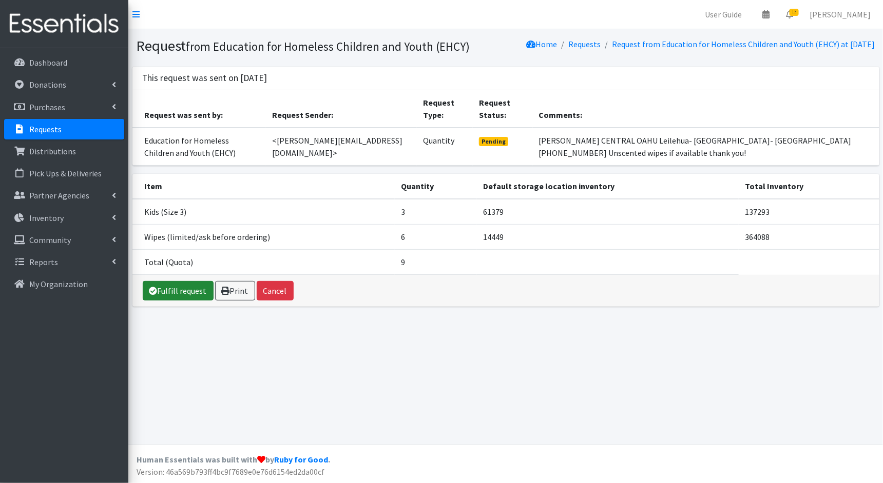
click at [194, 299] on link "Fulfill request" at bounding box center [178, 290] width 71 height 19
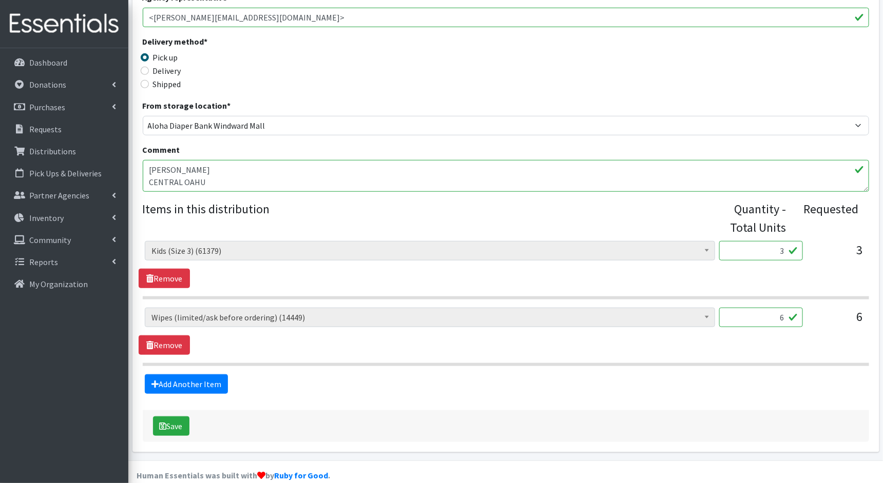
scroll to position [251, 0]
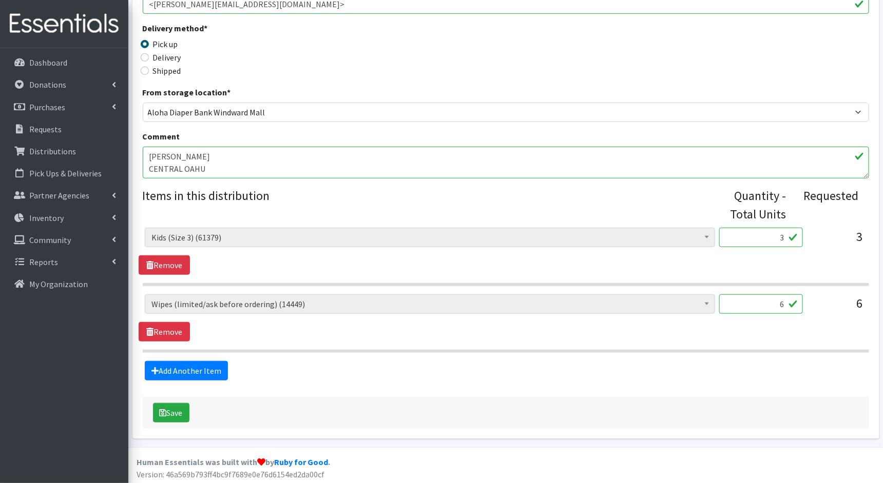
drag, startPoint x: 785, startPoint y: 237, endPoint x: 771, endPoint y: 237, distance: 13.9
click at [771, 237] on input "3" at bounding box center [761, 237] width 84 height 19
type input "75"
click at [785, 301] on input "6" at bounding box center [761, 304] width 84 height 19
type input "600"
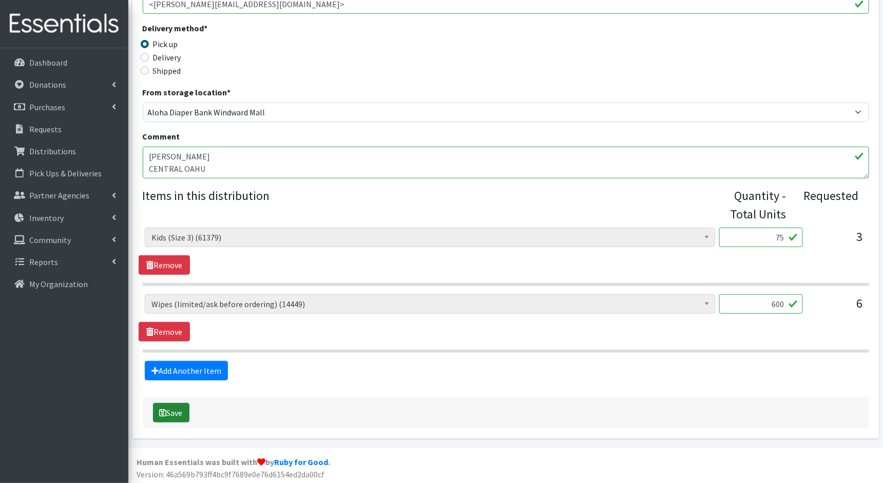
click at [164, 409] on icon "submit" at bounding box center [163, 413] width 7 height 8
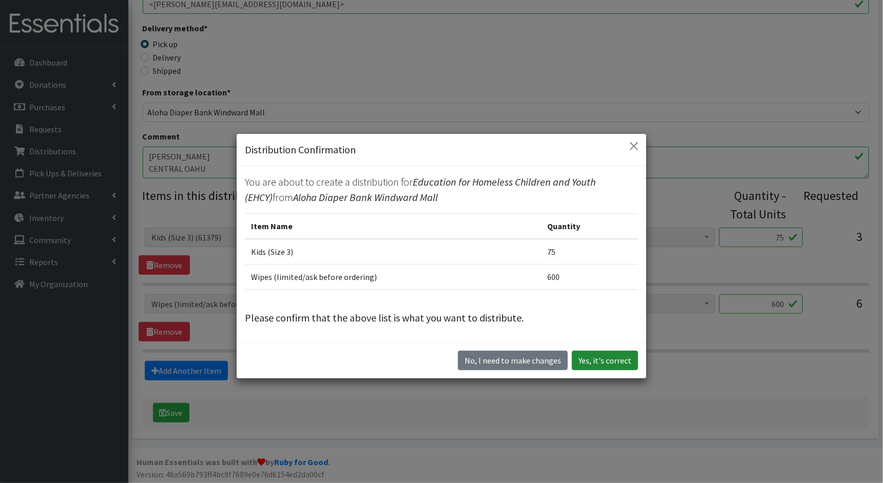
click at [602, 363] on button "Yes, it's correct" at bounding box center [605, 360] width 66 height 19
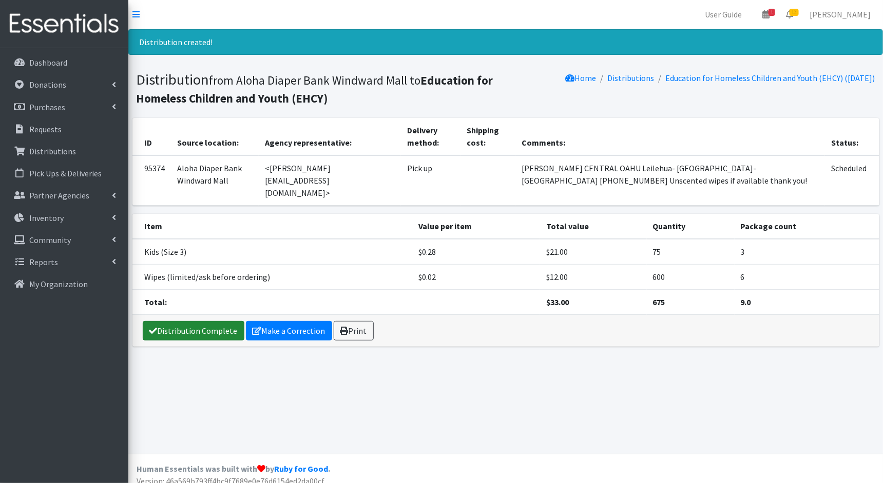
click at [173, 322] on link "Distribution Complete" at bounding box center [194, 330] width 102 height 19
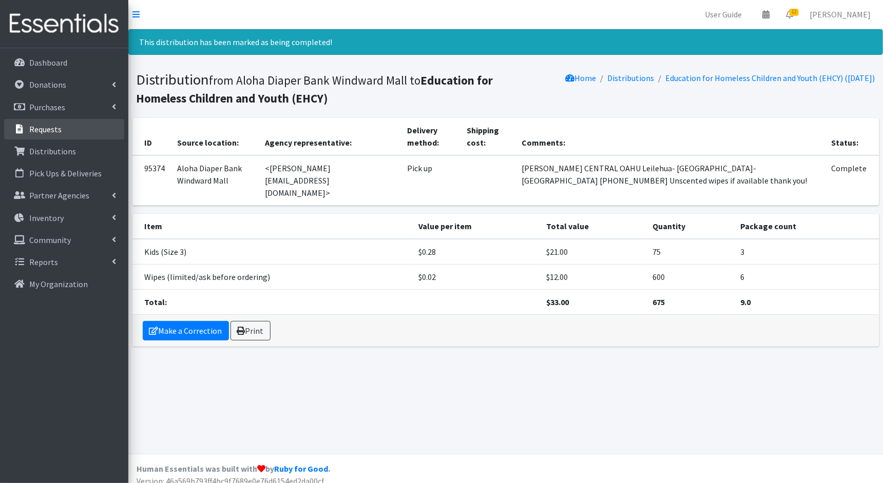
click at [65, 132] on link "Requests" at bounding box center [64, 129] width 120 height 21
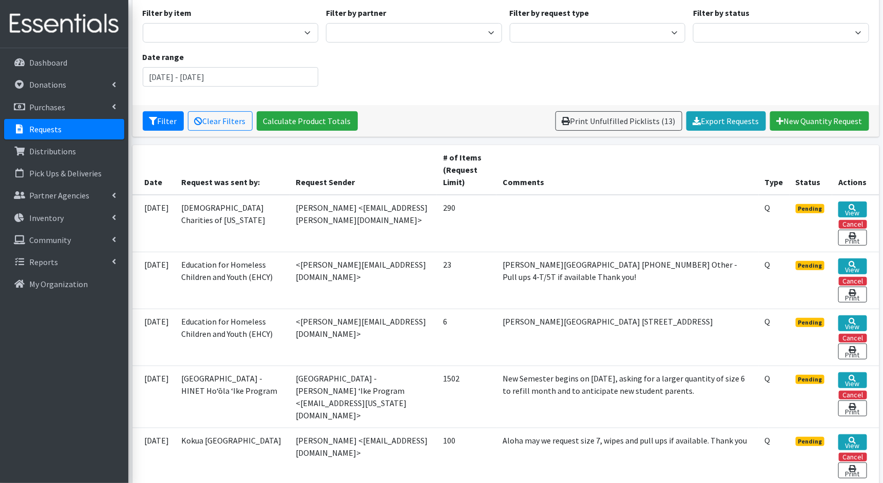
scroll to position [95, 0]
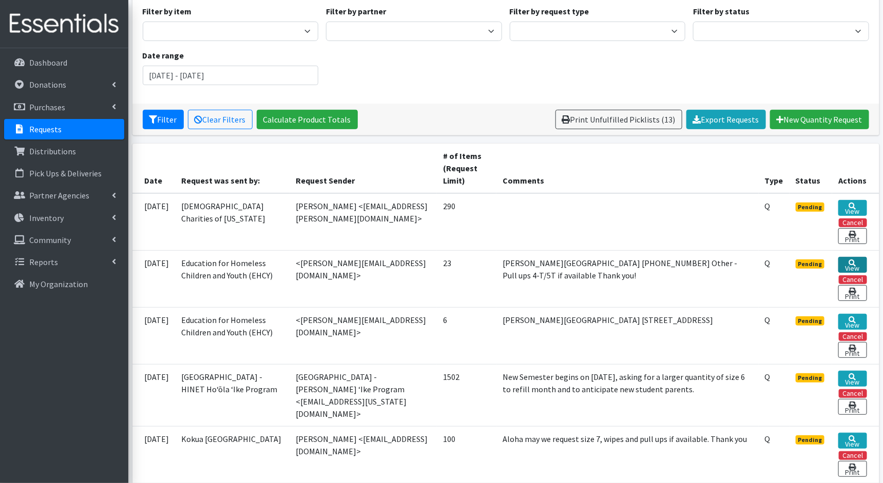
click at [862, 262] on link "View" at bounding box center [852, 265] width 28 height 16
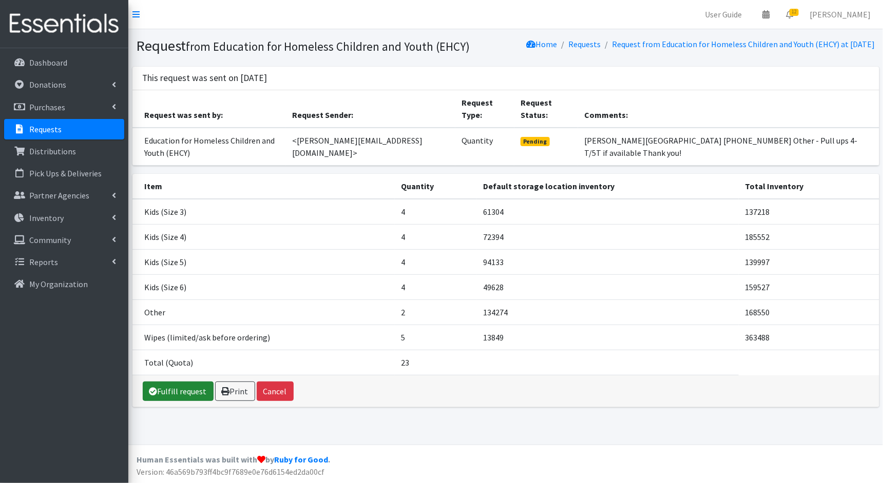
click at [169, 401] on link "Fulfill request" at bounding box center [178, 391] width 71 height 19
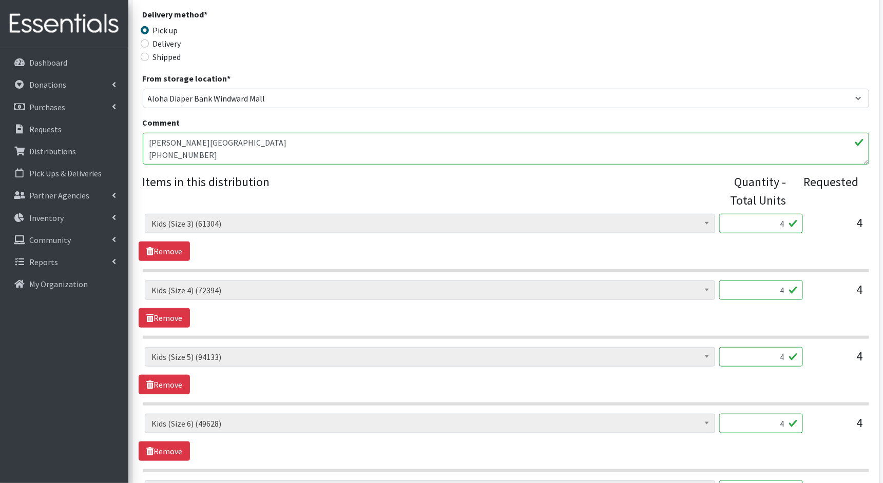
scroll to position [271, 0]
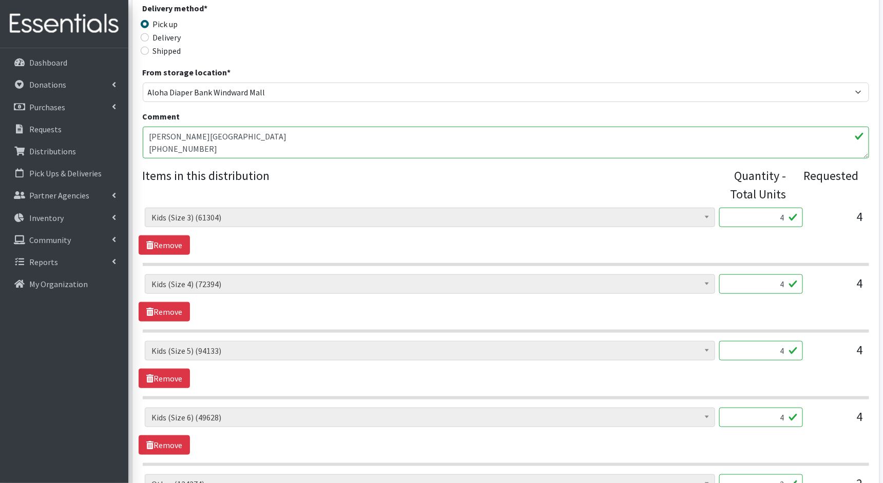
drag, startPoint x: 785, startPoint y: 218, endPoint x: 752, endPoint y: 219, distance: 32.4
click at [754, 219] on input "4" at bounding box center [761, 217] width 84 height 19
type input "100"
drag, startPoint x: 785, startPoint y: 284, endPoint x: 759, endPoint y: 284, distance: 25.7
click at [759, 284] on input "4" at bounding box center [761, 284] width 84 height 19
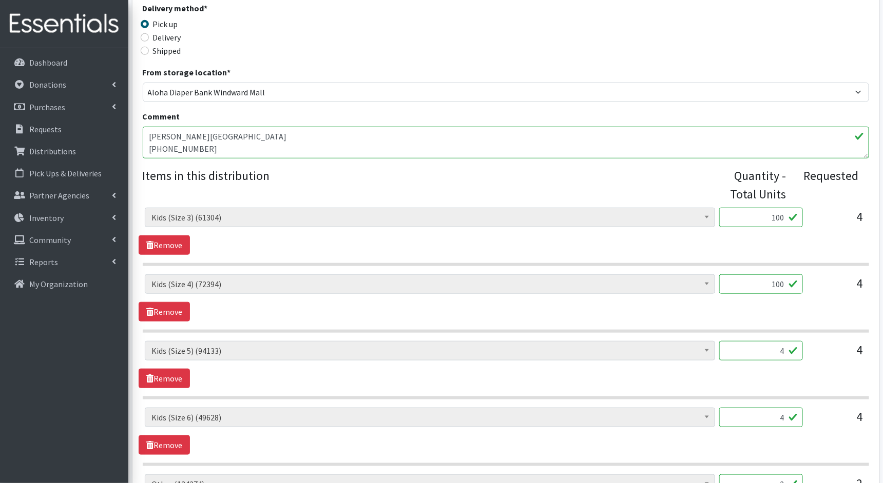
type input "100"
drag, startPoint x: 786, startPoint y: 350, endPoint x: 760, endPoint y: 350, distance: 25.1
click at [762, 350] on input "4" at bounding box center [761, 350] width 84 height 19
type input "100"
drag, startPoint x: 785, startPoint y: 415, endPoint x: 756, endPoint y: 416, distance: 28.8
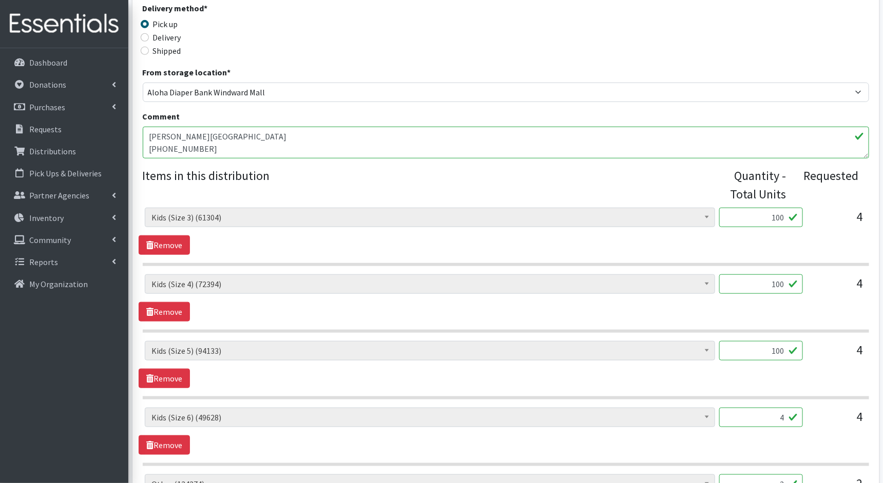
click at [757, 416] on input "4" at bounding box center [761, 417] width 84 height 19
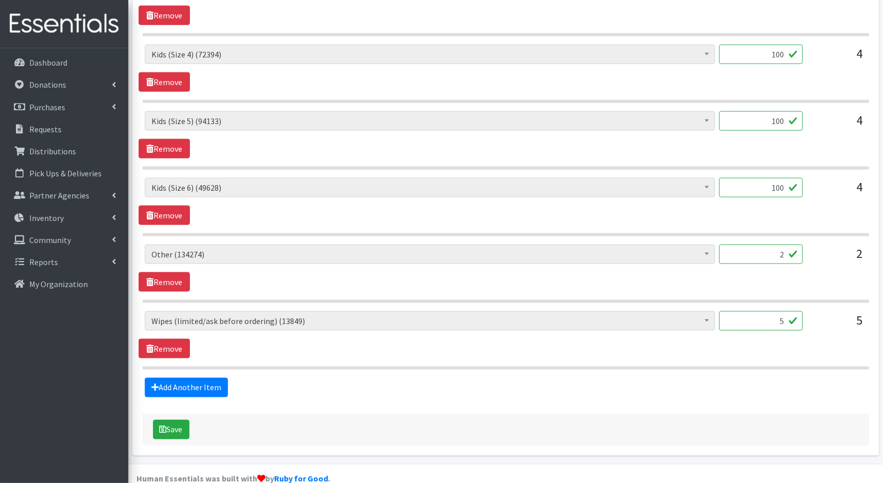
scroll to position [516, 0]
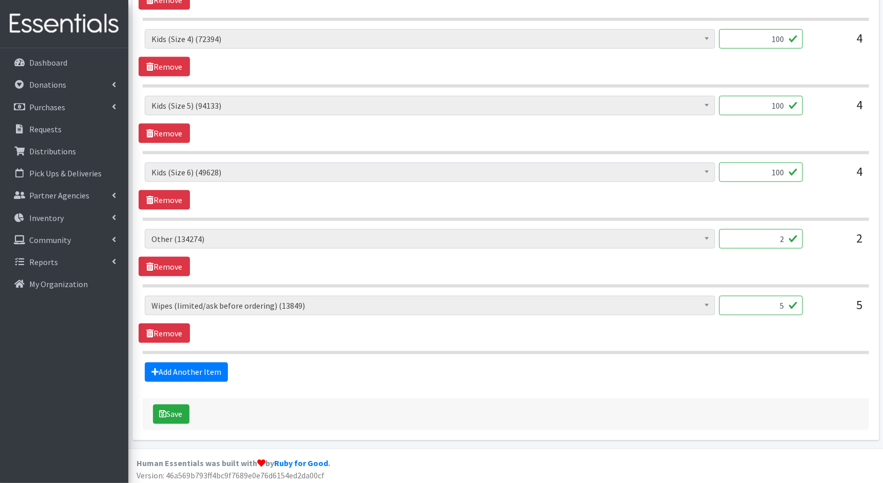
type input "100"
drag, startPoint x: 786, startPoint y: 239, endPoint x: 765, endPoint y: 239, distance: 21.6
click at [765, 239] on input "2" at bounding box center [761, 238] width 84 height 19
type input "50"
click at [784, 304] on input "5" at bounding box center [761, 305] width 84 height 19
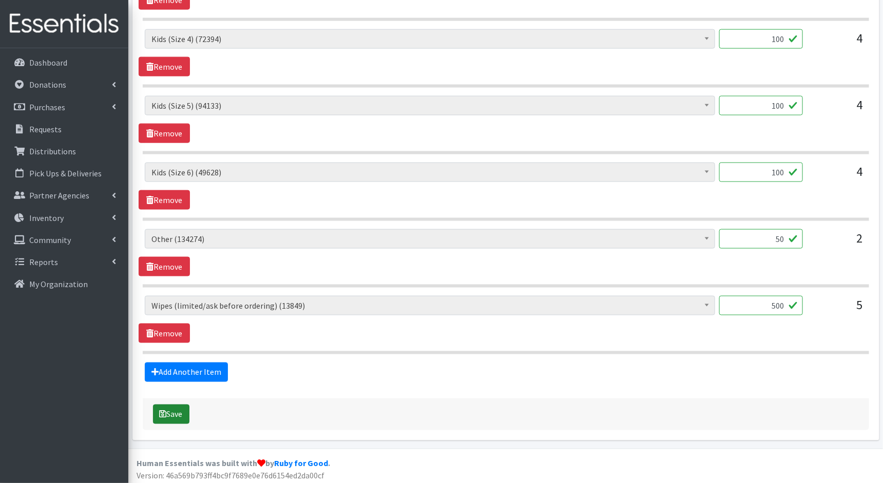
type input "500"
click at [184, 405] on button "Save" at bounding box center [171, 414] width 36 height 19
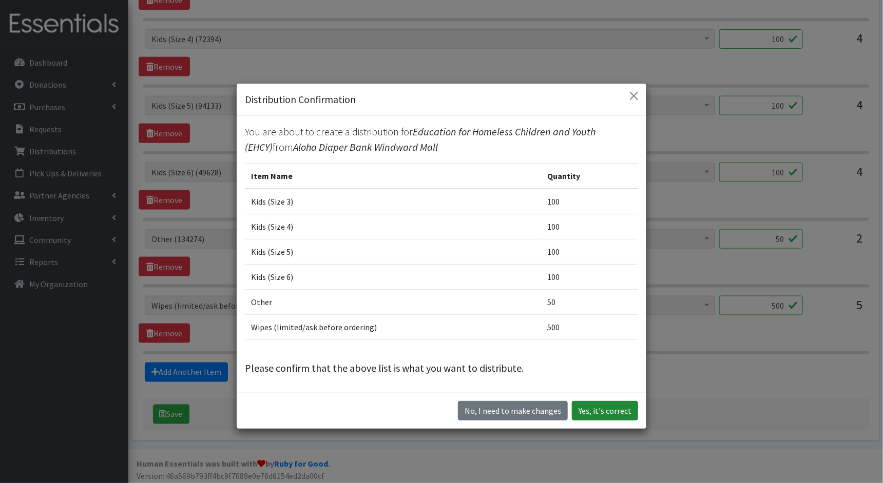
click at [604, 411] on button "Yes, it's correct" at bounding box center [605, 410] width 66 height 19
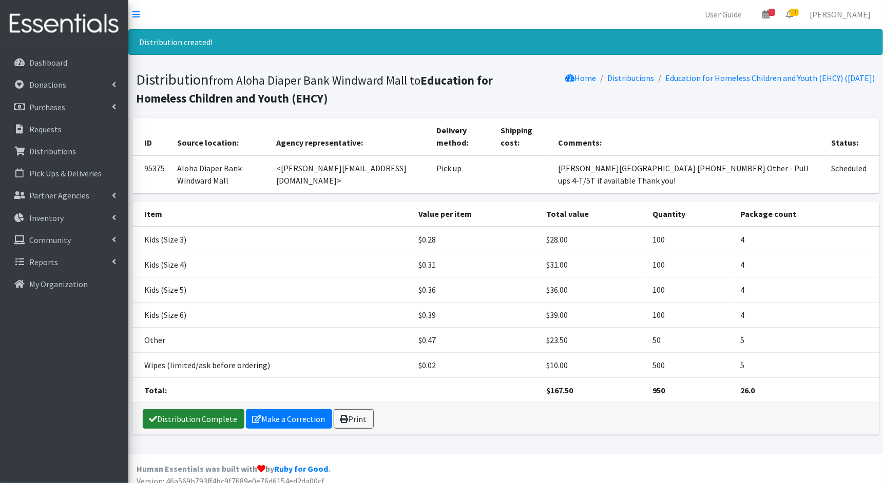
click at [171, 416] on link "Distribution Complete" at bounding box center [194, 418] width 102 height 19
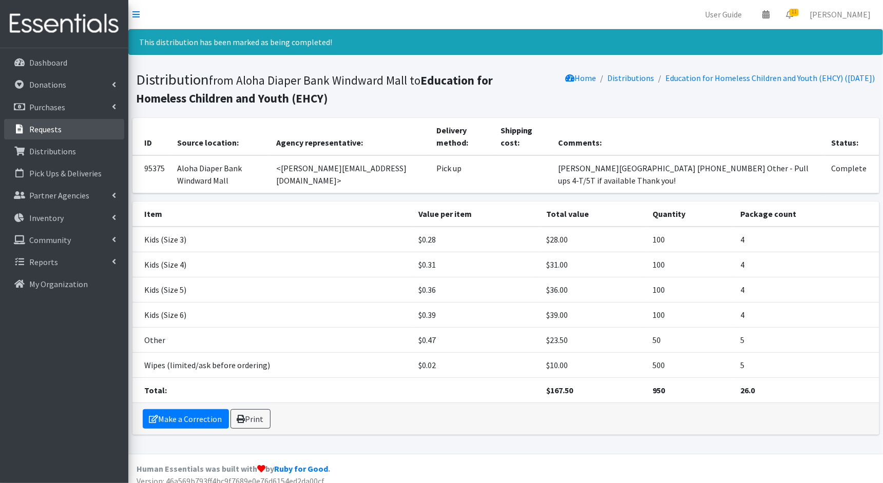
click at [88, 132] on link "Requests" at bounding box center [64, 129] width 120 height 21
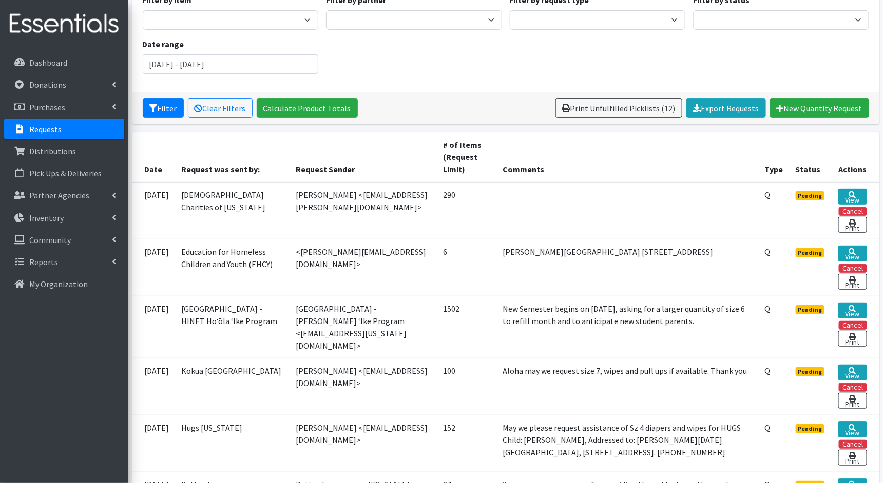
scroll to position [108, 0]
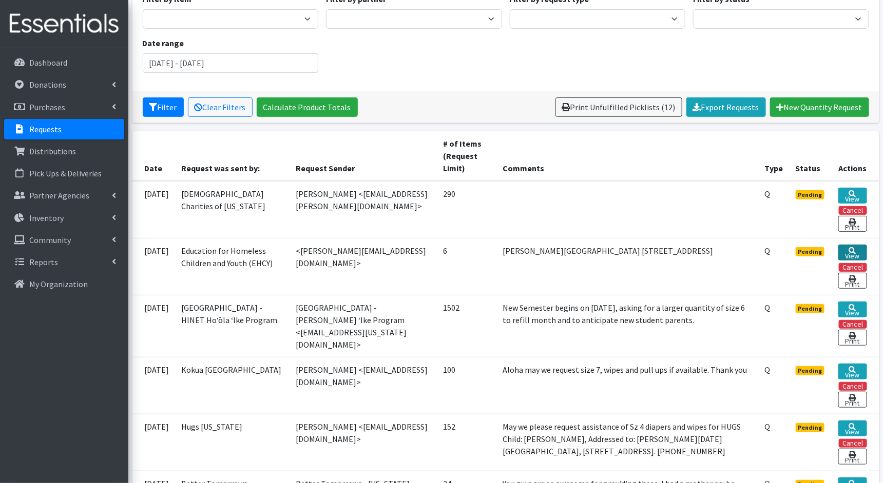
click at [843, 245] on link "View" at bounding box center [852, 253] width 28 height 16
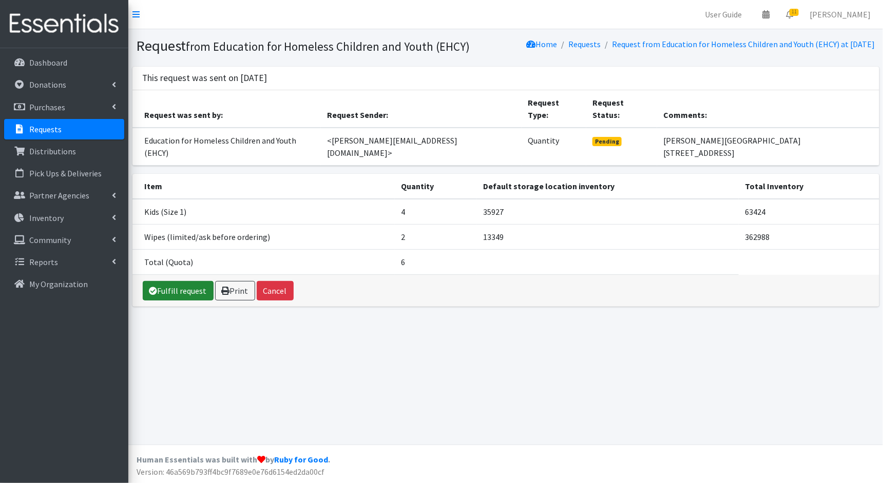
click at [185, 281] on link "Fulfill request" at bounding box center [178, 290] width 71 height 19
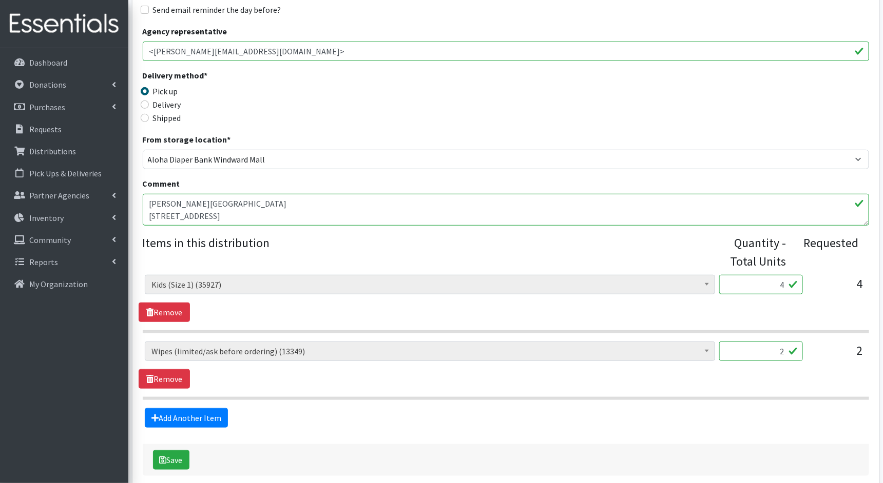
scroll to position [236, 0]
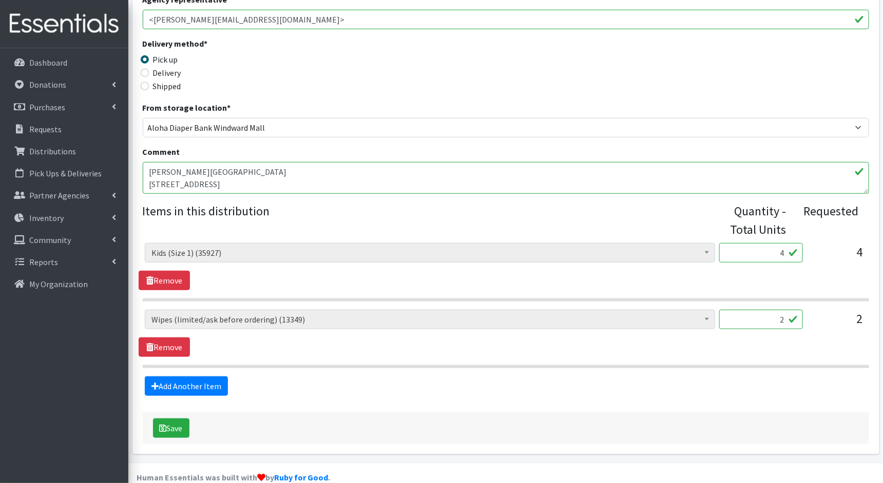
drag, startPoint x: 784, startPoint y: 252, endPoint x: 761, endPoint y: 255, distance: 23.2
click at [761, 255] on input "4" at bounding box center [761, 252] width 84 height 19
type input "100"
click at [784, 317] on input "2" at bounding box center [761, 319] width 84 height 19
type input "200"
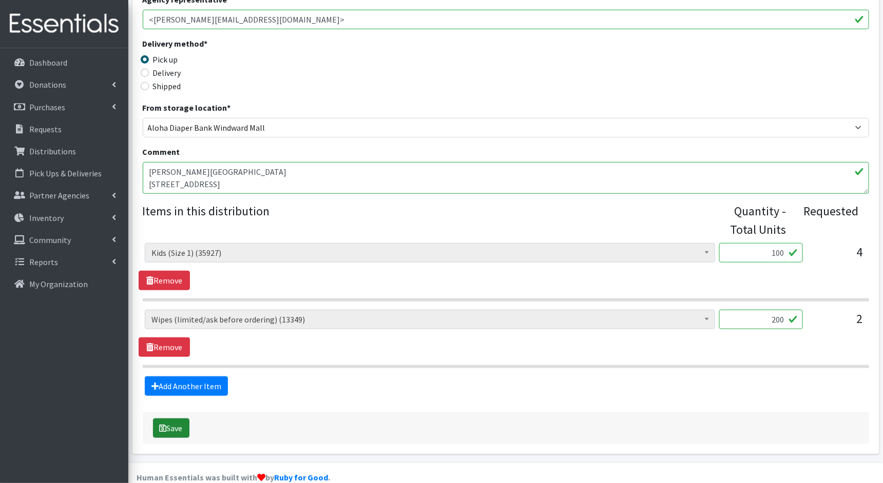
click at [174, 426] on button "Save" at bounding box center [171, 428] width 36 height 19
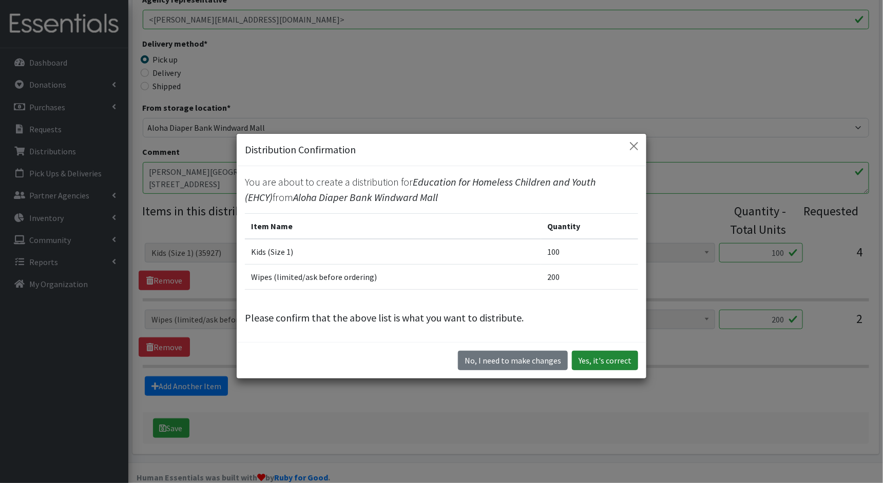
click at [624, 363] on button "Yes, it's correct" at bounding box center [605, 360] width 66 height 19
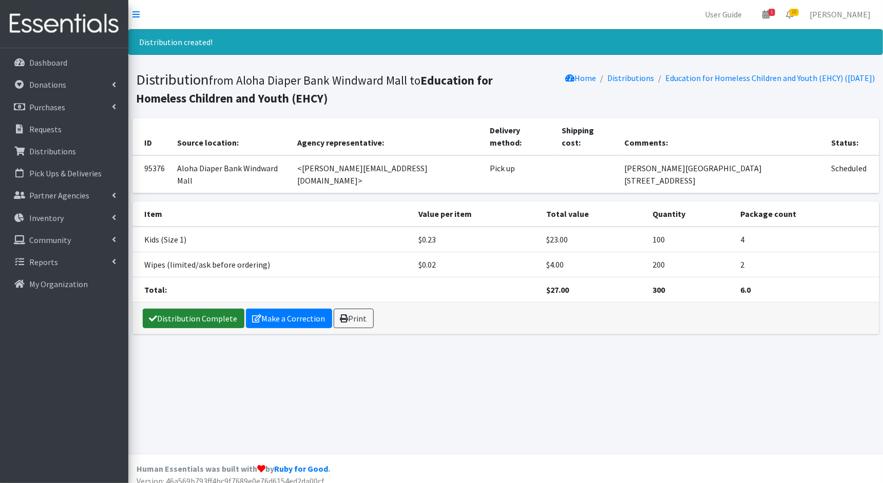
click at [201, 309] on link "Distribution Complete" at bounding box center [194, 318] width 102 height 19
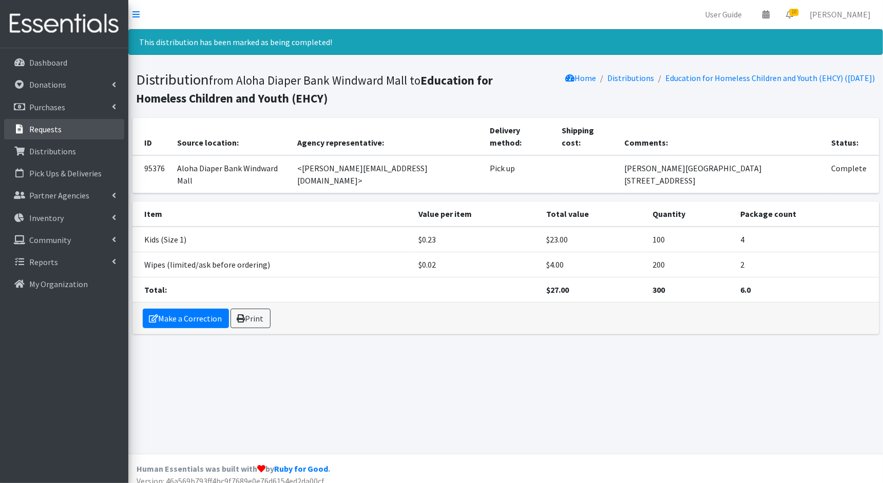
click at [75, 127] on link "Requests" at bounding box center [64, 129] width 120 height 21
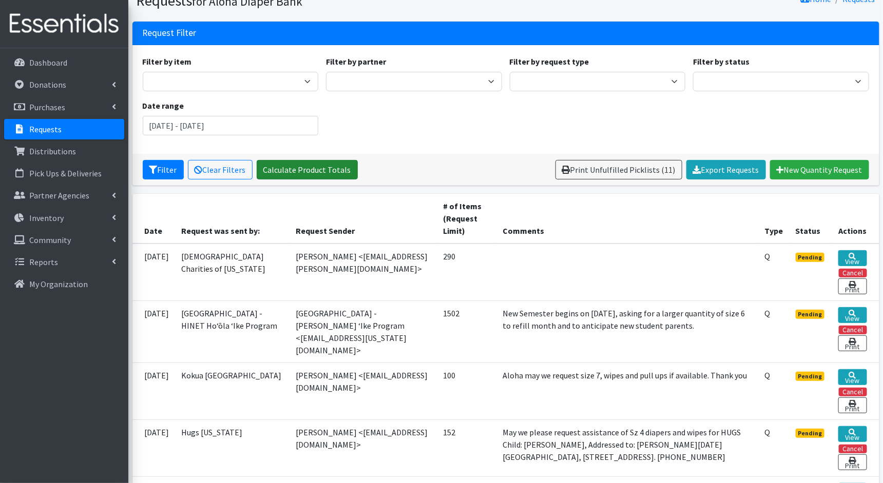
scroll to position [52, 0]
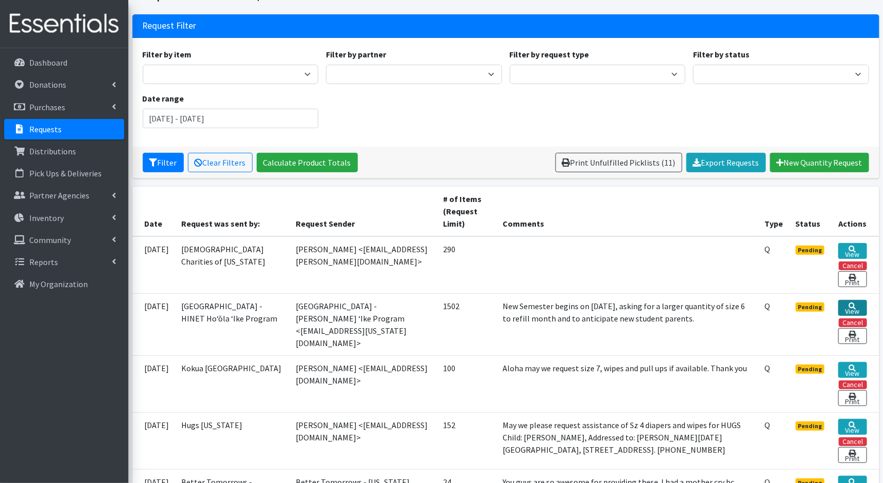
click at [857, 304] on link "View" at bounding box center [852, 308] width 28 height 16
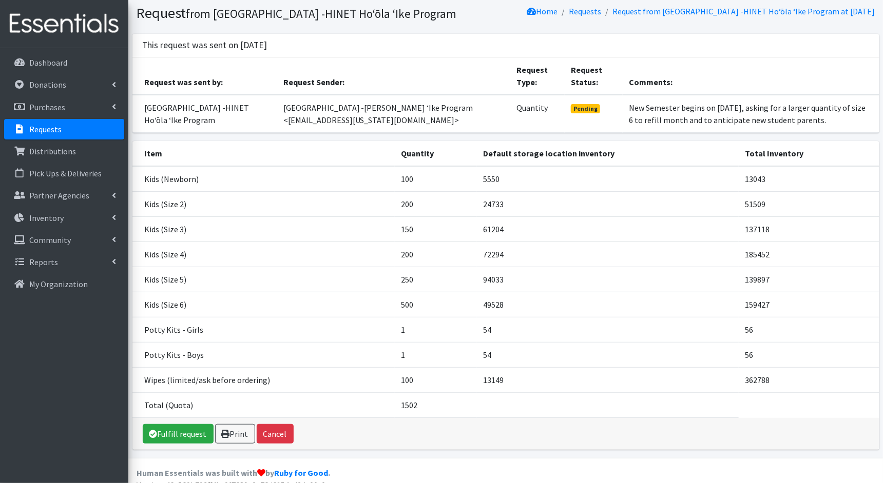
scroll to position [55, 0]
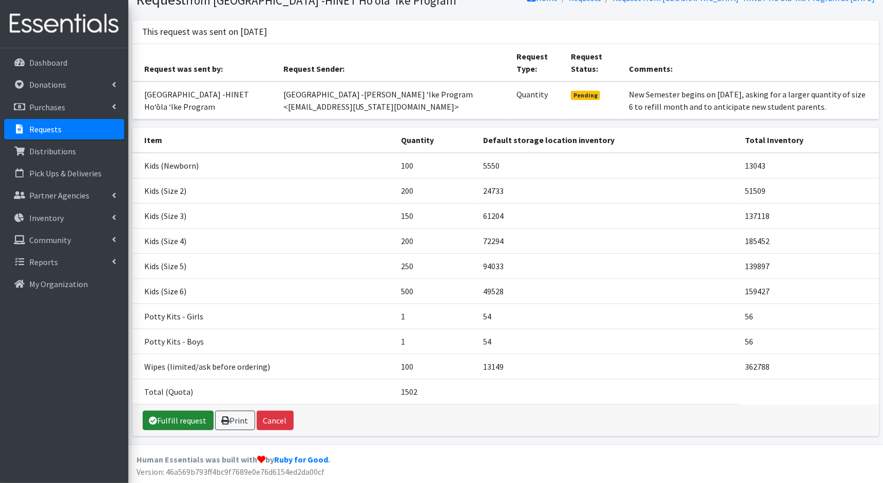
click at [159, 422] on link "Fulfill request" at bounding box center [178, 420] width 71 height 19
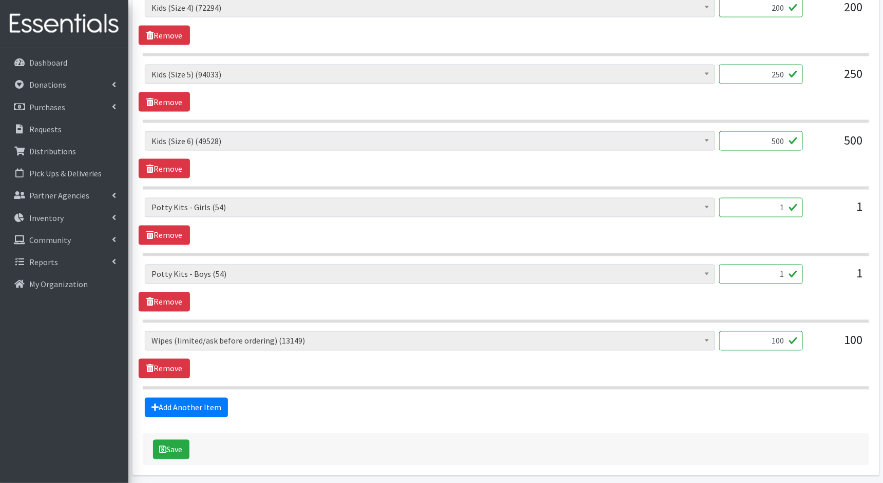
scroll to position [682, 0]
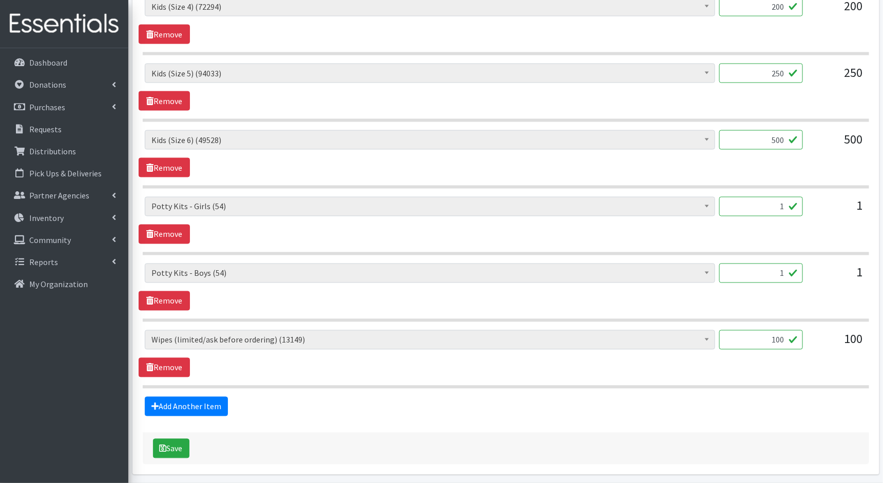
click at [783, 337] on input "100" at bounding box center [761, 339] width 84 height 19
type input "1000"
click at [178, 446] on button "Save" at bounding box center [171, 448] width 36 height 19
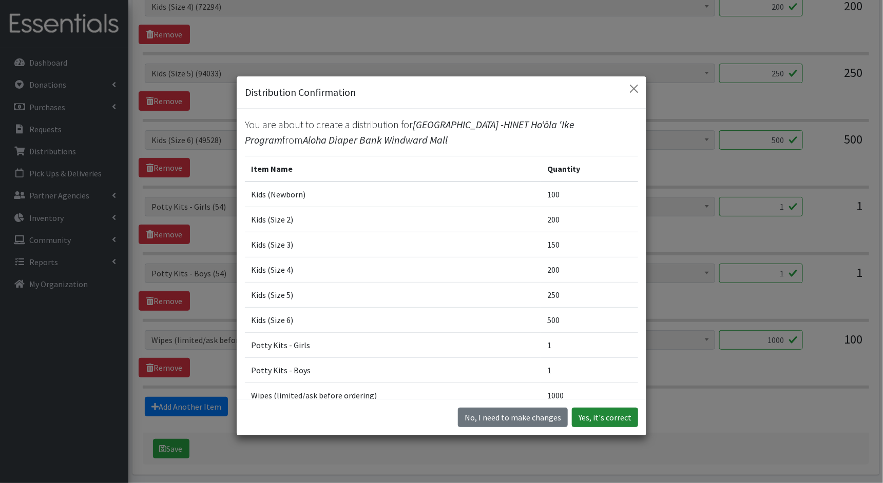
click at [612, 423] on button "Yes, it's correct" at bounding box center [605, 417] width 66 height 19
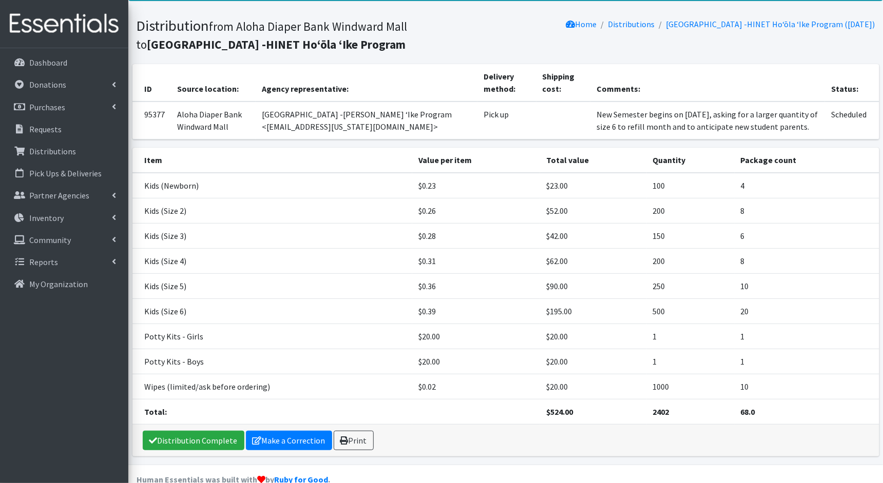
scroll to position [71, 0]
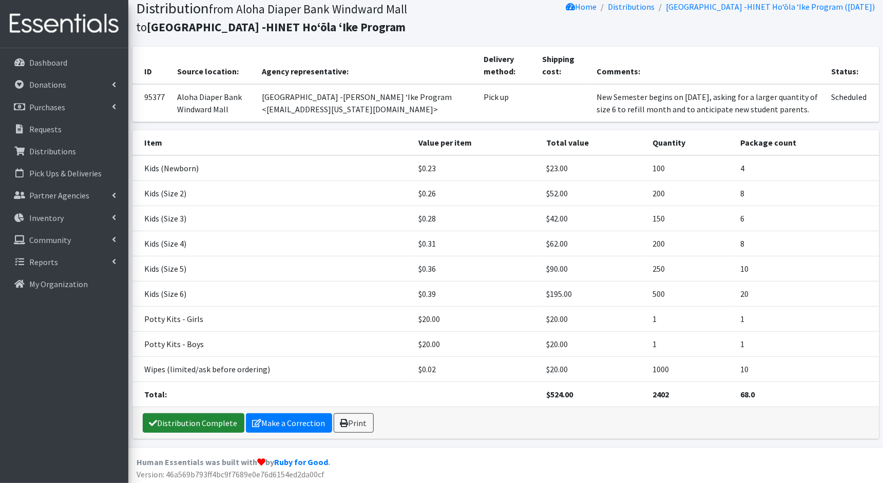
click at [193, 423] on link "Distribution Complete" at bounding box center [194, 423] width 102 height 19
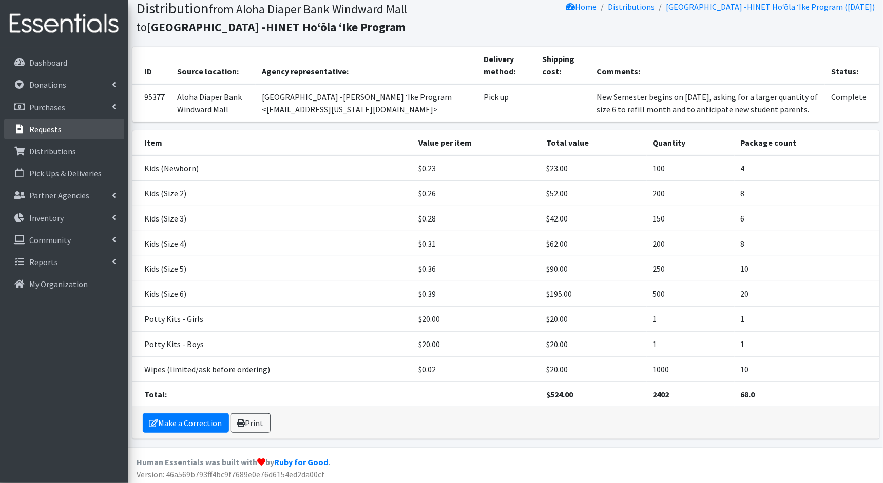
click at [57, 132] on p "Requests" at bounding box center [45, 129] width 32 height 10
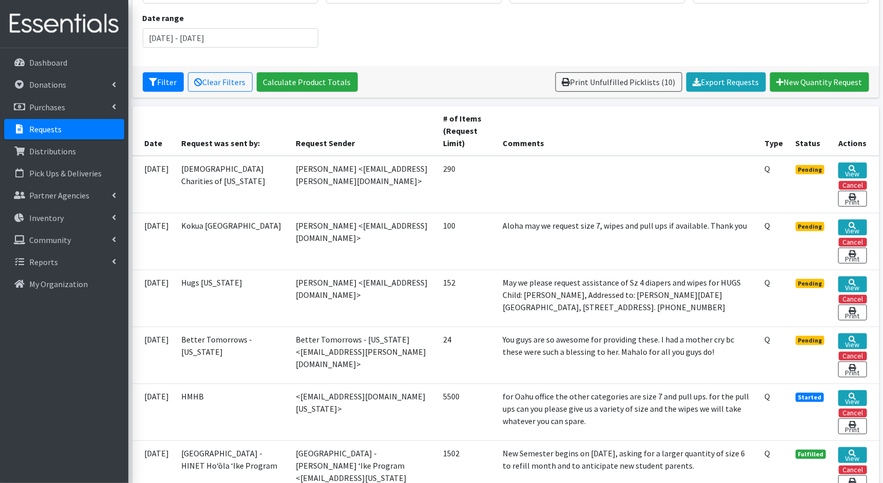
scroll to position [134, 0]
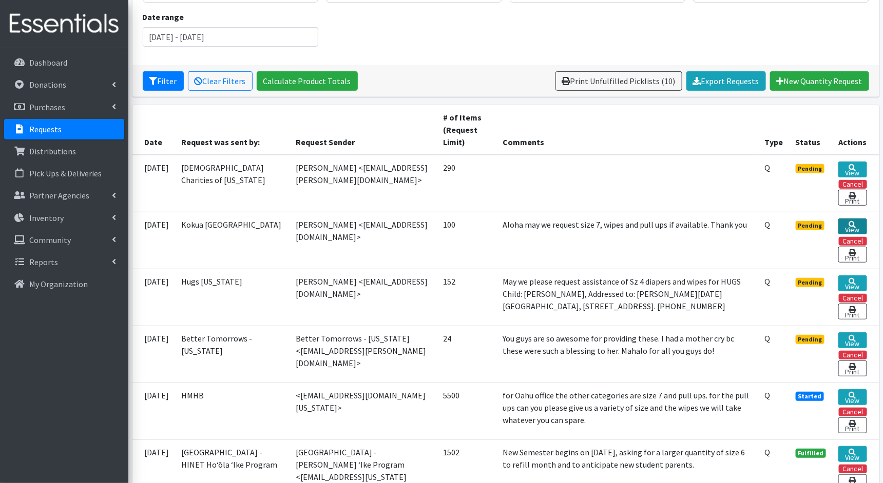
click at [852, 224] on link "View" at bounding box center [852, 227] width 28 height 16
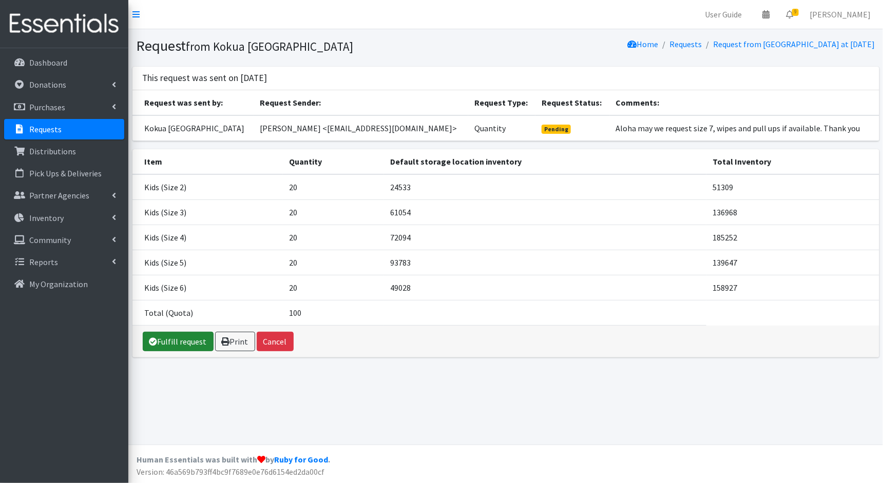
click at [190, 340] on link "Fulfill request" at bounding box center [178, 341] width 71 height 19
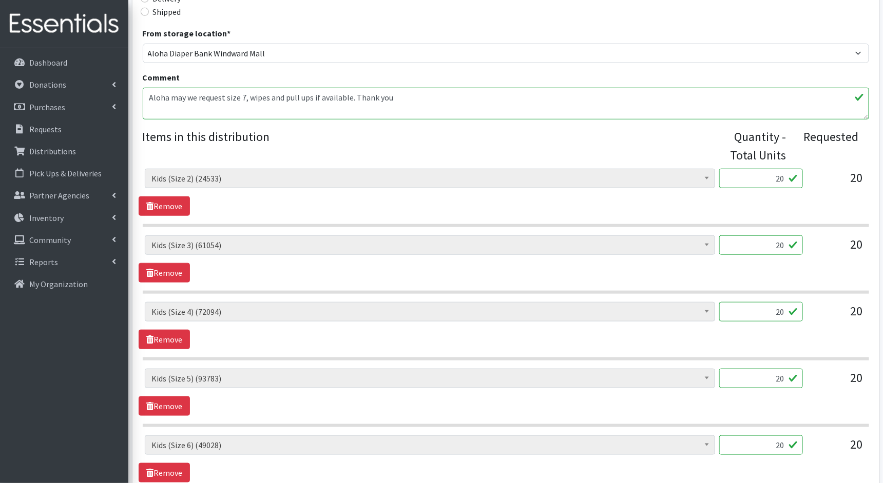
scroll to position [316, 0]
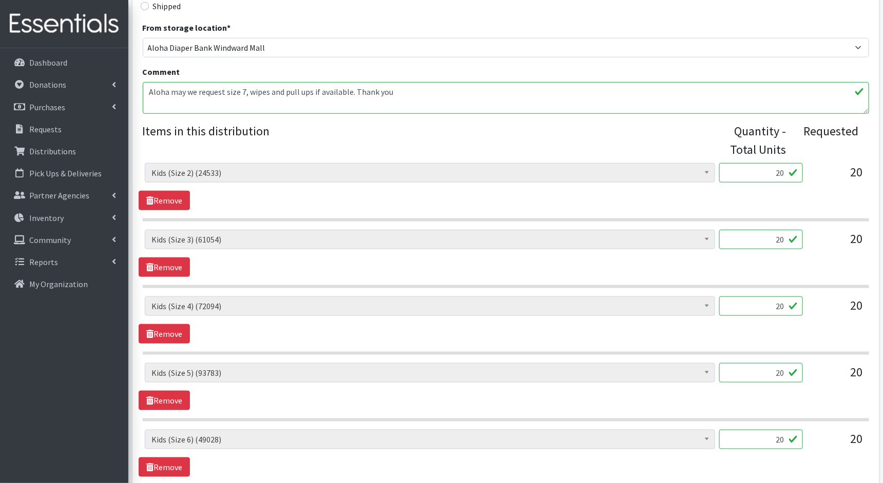
drag, startPoint x: 786, startPoint y: 172, endPoint x: 762, endPoint y: 172, distance: 24.1
click at [762, 172] on input "20" at bounding box center [761, 172] width 84 height 19
type input "500"
drag, startPoint x: 784, startPoint y: 239, endPoint x: 747, endPoint y: 239, distance: 37.5
click at [747, 239] on input "20" at bounding box center [761, 239] width 84 height 19
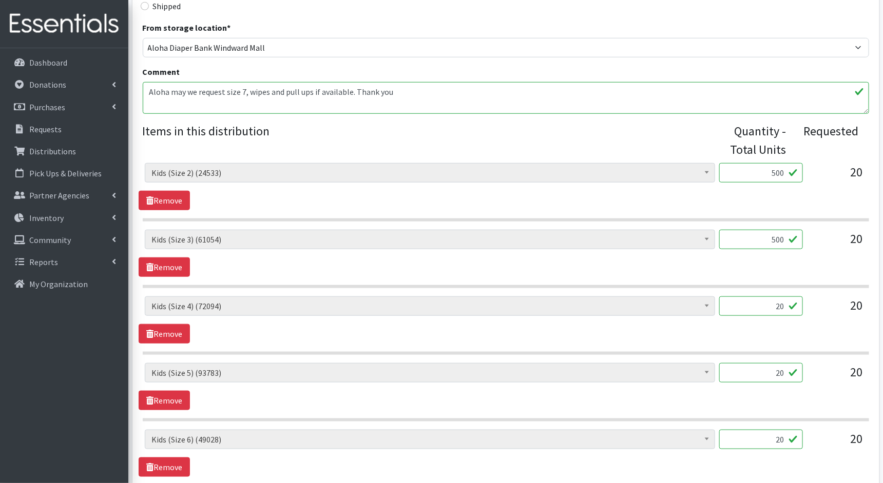
type input "500"
drag, startPoint x: 784, startPoint y: 304, endPoint x: 766, endPoint y: 304, distance: 18.0
click at [766, 304] on input "20" at bounding box center [761, 306] width 84 height 19
type input "500"
drag, startPoint x: 783, startPoint y: 372, endPoint x: 752, endPoint y: 372, distance: 30.8
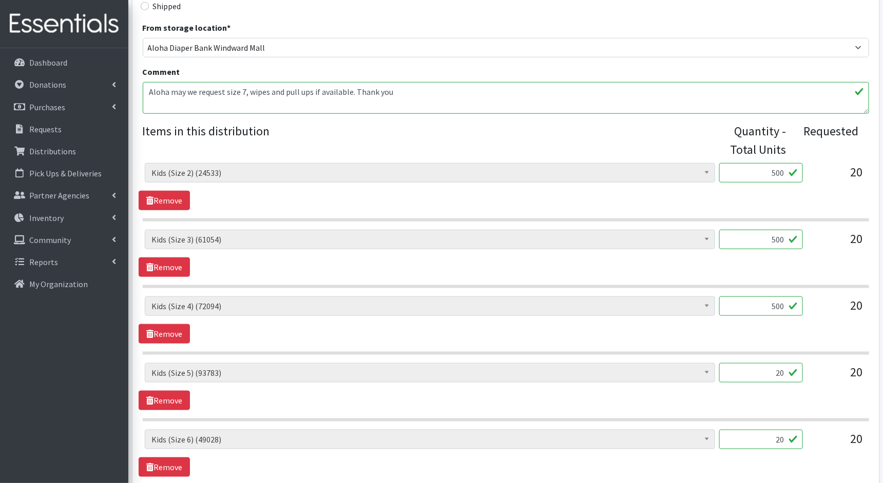
click at [752, 372] on input "20" at bounding box center [761, 372] width 84 height 19
type input "500"
drag, startPoint x: 783, startPoint y: 439, endPoint x: 756, endPoint y: 439, distance: 26.7
click at [756, 439] on input "20" at bounding box center [761, 439] width 84 height 19
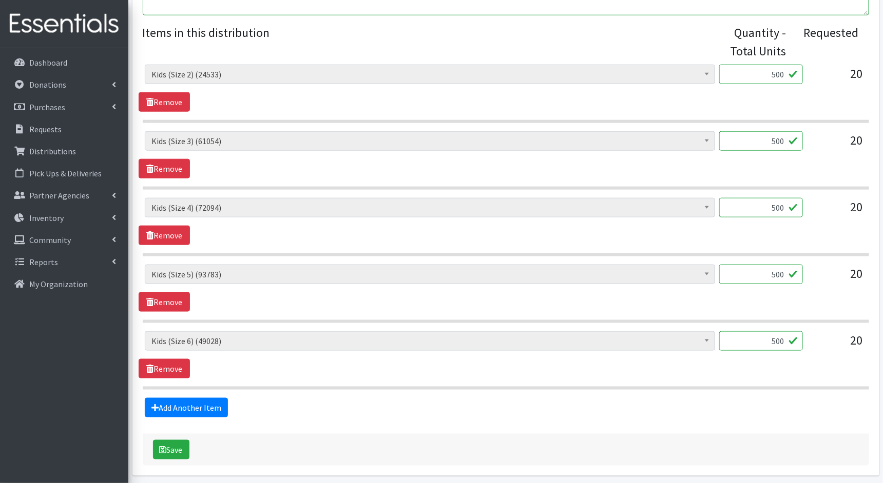
scroll to position [450, 0]
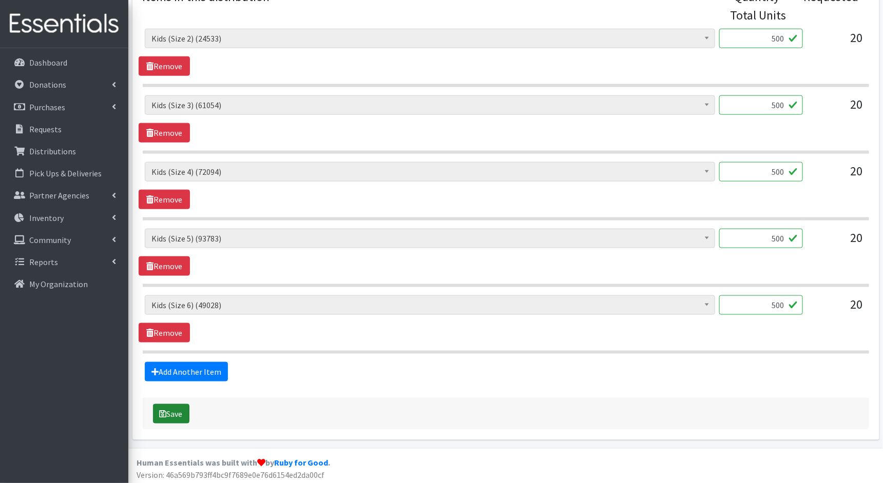
type input "500"
click at [187, 409] on button "Save" at bounding box center [171, 413] width 36 height 19
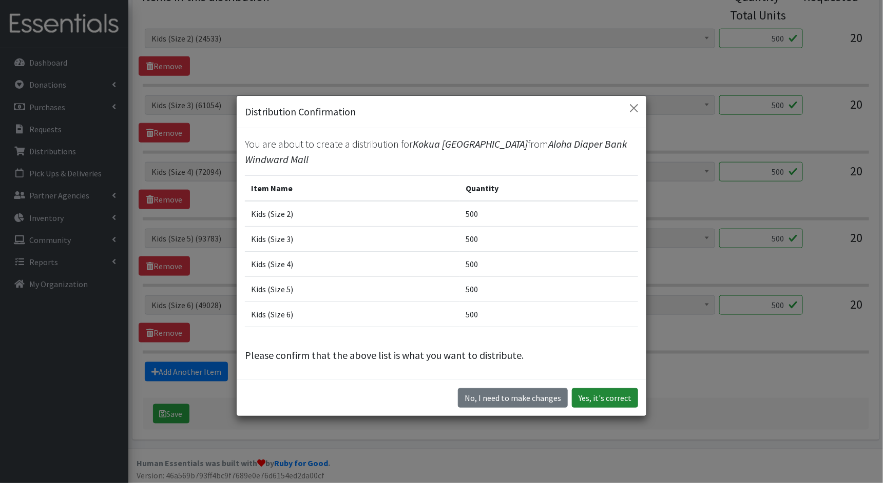
click at [611, 397] on button "Yes, it's correct" at bounding box center [605, 397] width 66 height 19
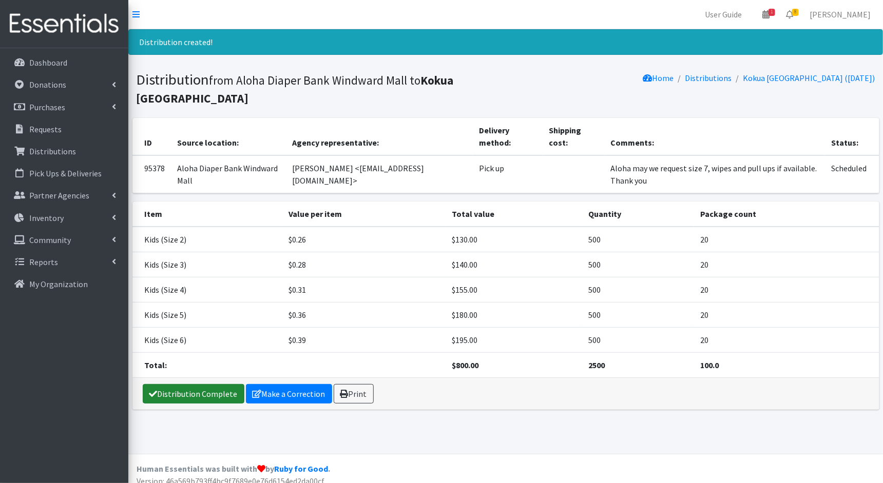
click at [197, 394] on link "Distribution Complete" at bounding box center [194, 393] width 102 height 19
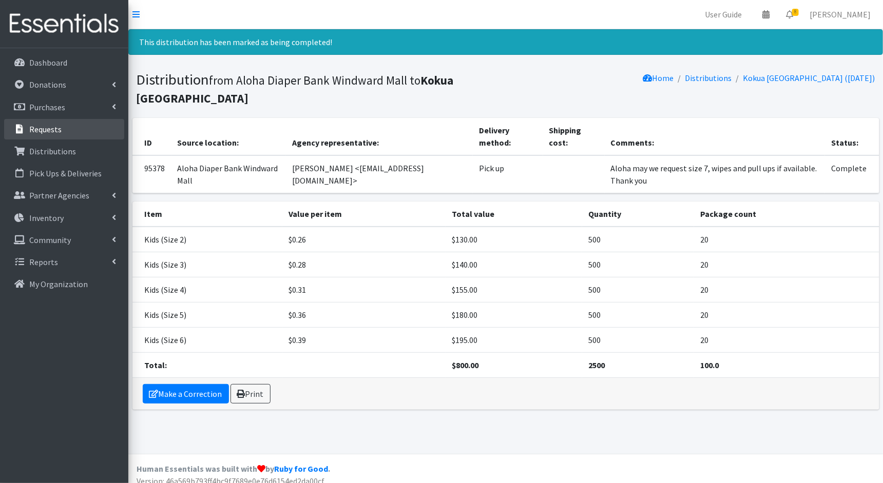
click at [57, 130] on p "Requests" at bounding box center [45, 129] width 32 height 10
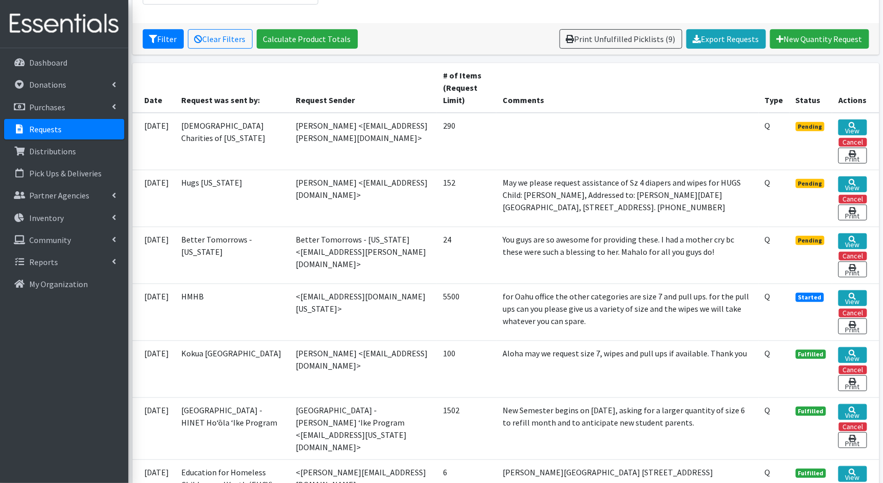
scroll to position [177, 0]
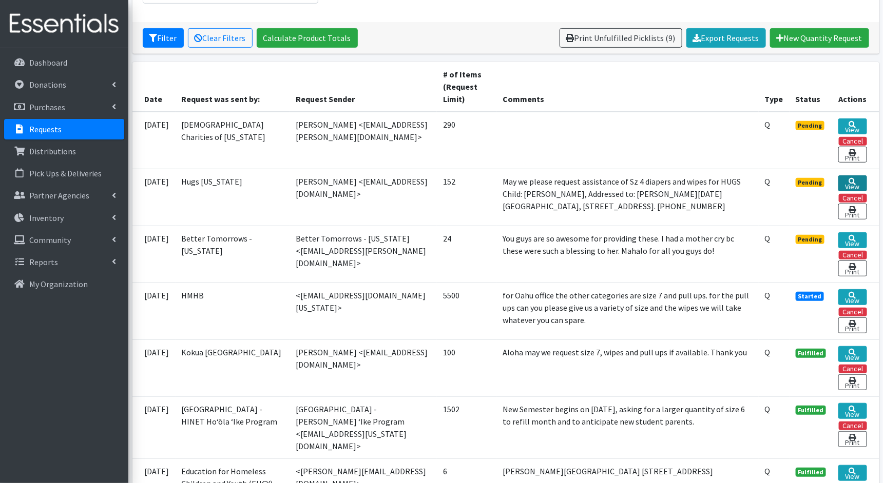
click at [845, 185] on link "View" at bounding box center [852, 183] width 28 height 16
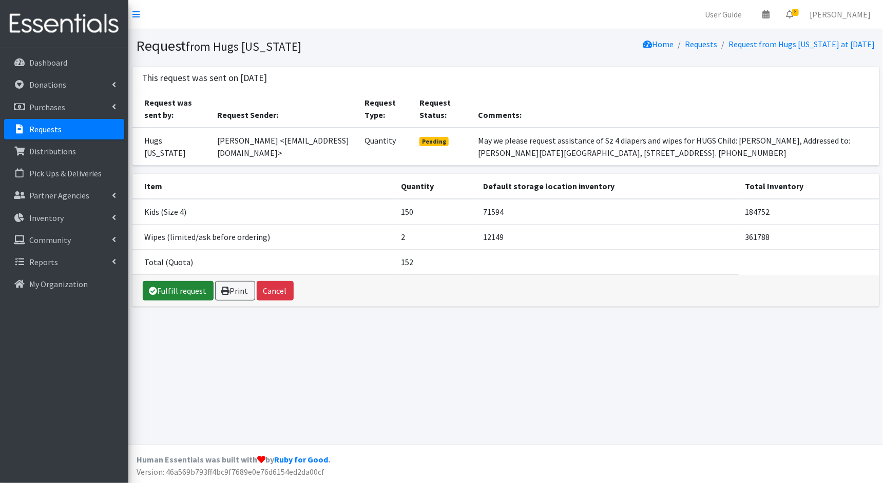
click at [197, 289] on link "Fulfill request" at bounding box center [178, 290] width 71 height 19
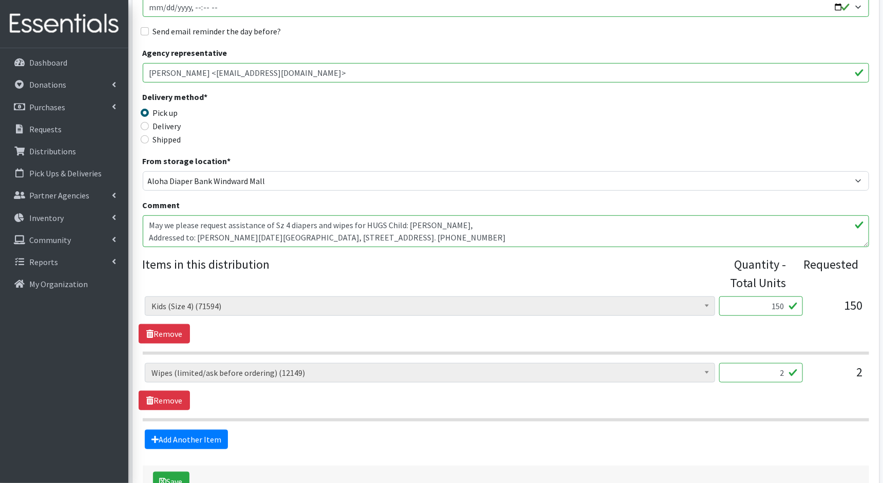
scroll to position [251, 0]
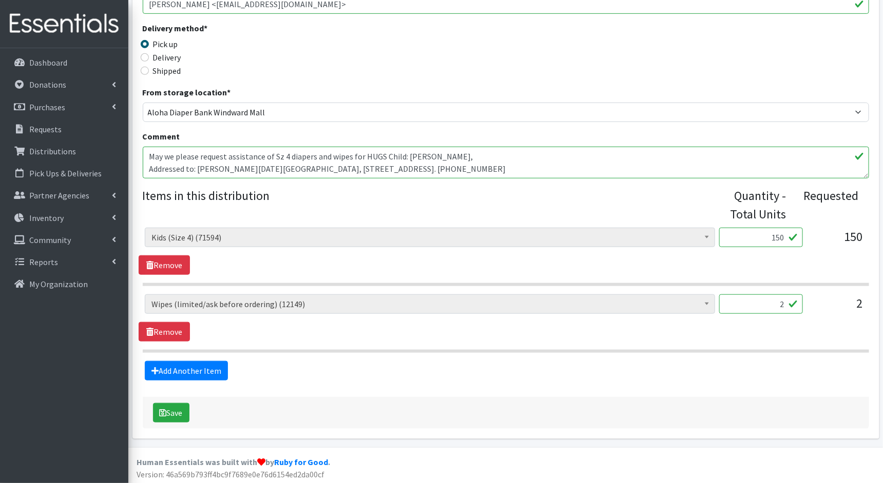
click at [785, 303] on input "2" at bounding box center [761, 304] width 84 height 19
type input "200"
click at [166, 408] on button "Save" at bounding box center [171, 412] width 36 height 19
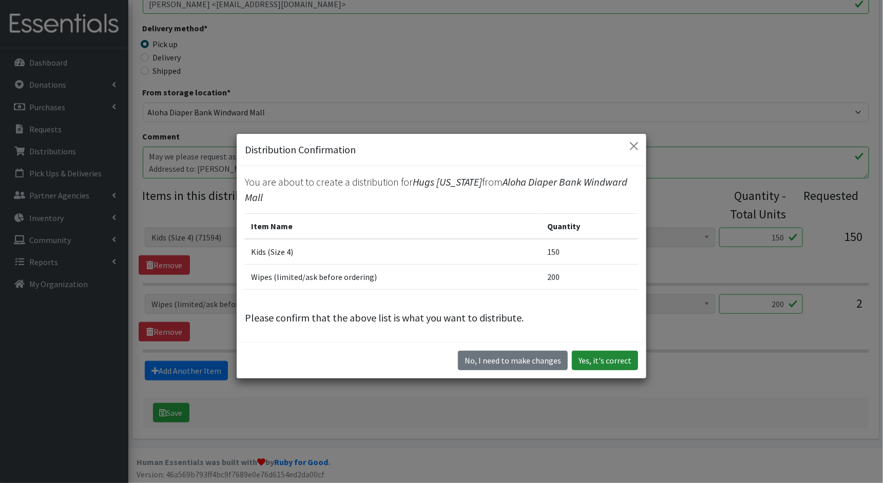
click at [626, 351] on button "Yes, it's correct" at bounding box center [605, 360] width 66 height 19
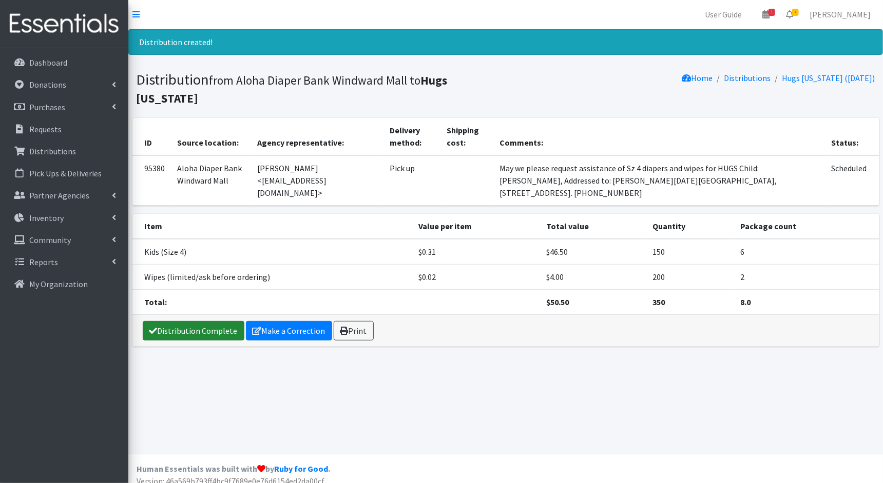
click at [175, 321] on link "Distribution Complete" at bounding box center [194, 330] width 102 height 19
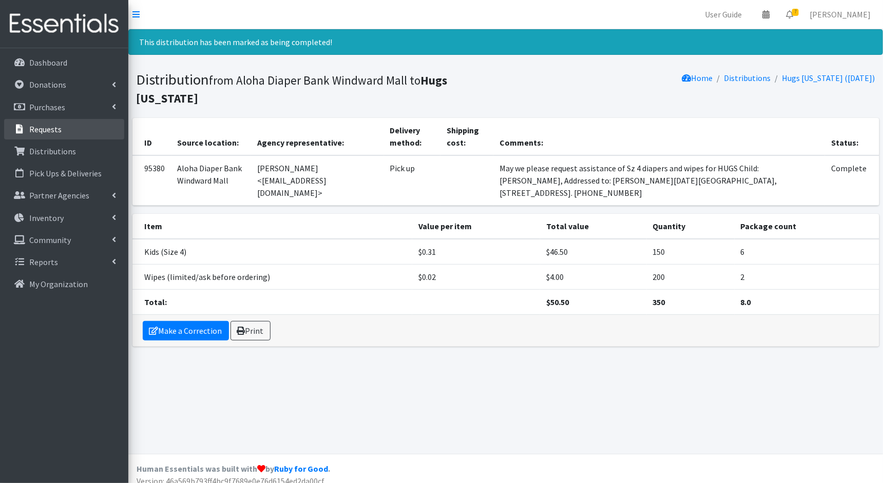
click at [67, 130] on link "Requests" at bounding box center [64, 129] width 120 height 21
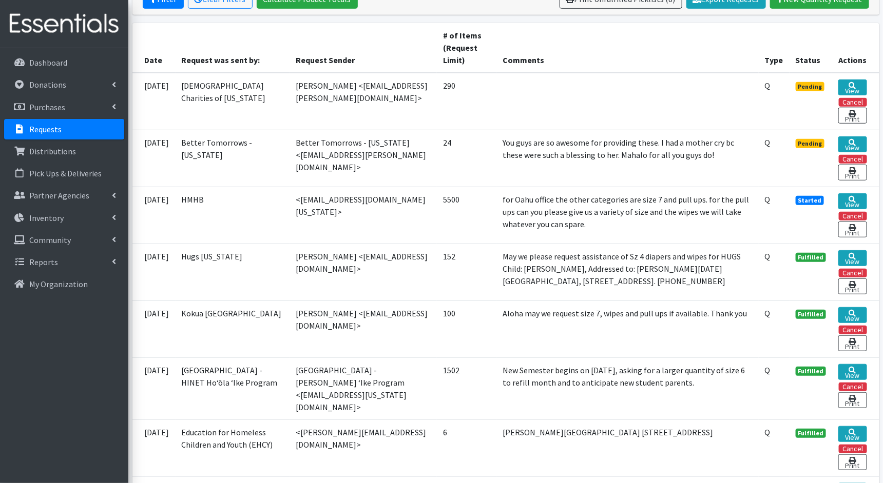
scroll to position [234, 0]
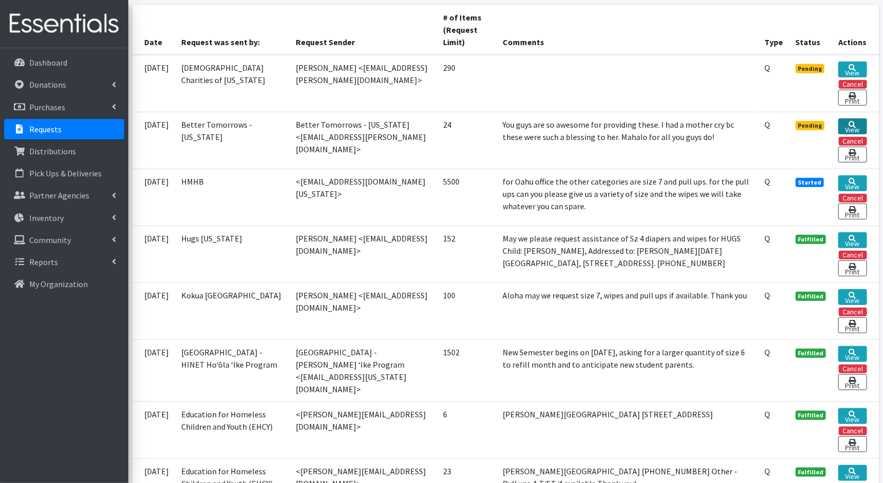
click at [852, 122] on icon at bounding box center [852, 124] width 7 height 7
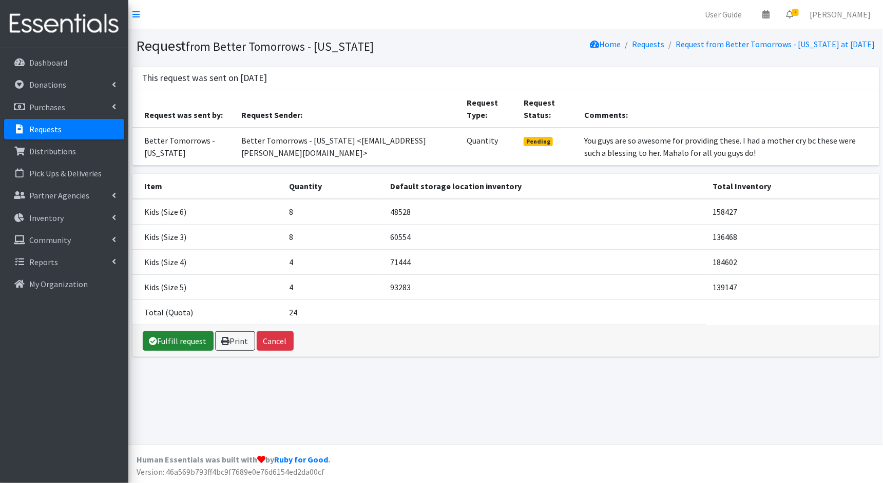
click at [188, 337] on link "Fulfill request" at bounding box center [178, 340] width 71 height 19
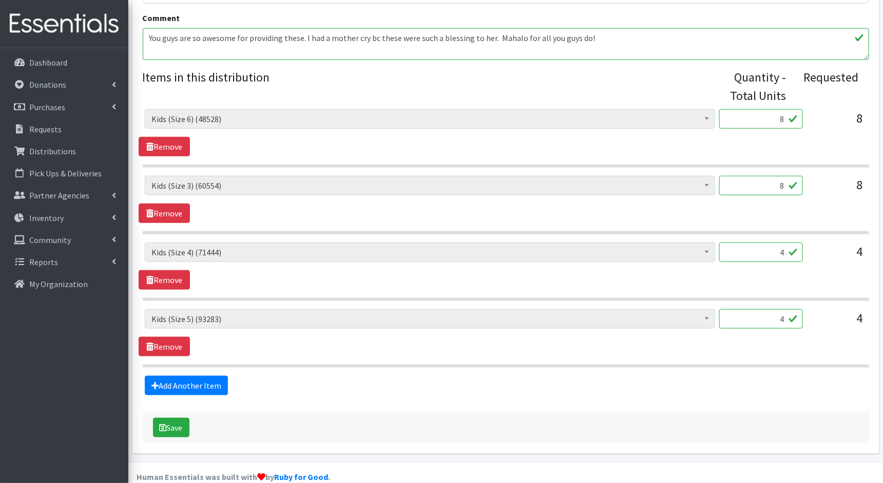
scroll to position [383, 0]
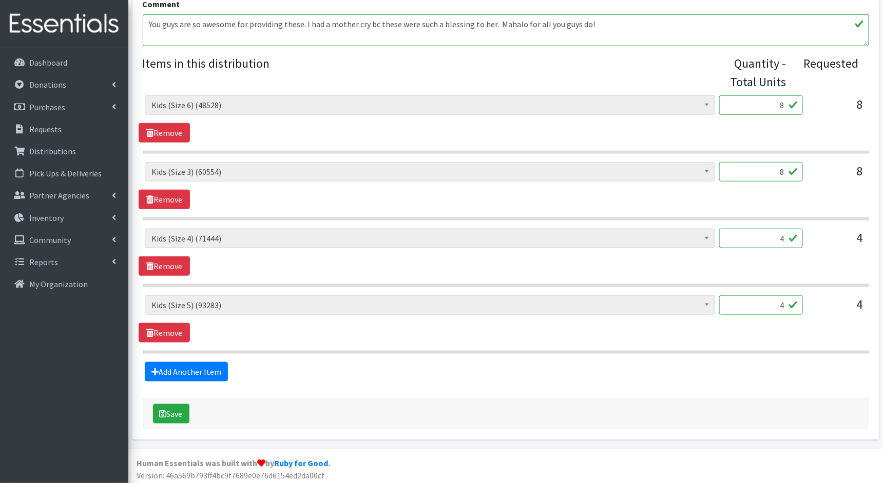
drag, startPoint x: 785, startPoint y: 105, endPoint x: 762, endPoint y: 106, distance: 23.1
click at [762, 106] on input "8" at bounding box center [761, 104] width 84 height 19
type input "200"
drag, startPoint x: 786, startPoint y: 168, endPoint x: 768, endPoint y: 168, distance: 18.0
click at [769, 168] on input "8" at bounding box center [761, 171] width 84 height 19
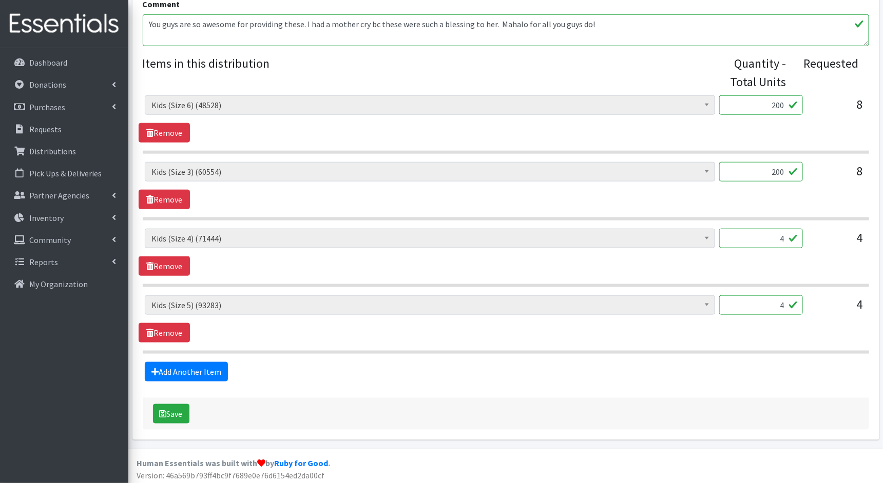
type input "200"
drag, startPoint x: 785, startPoint y: 232, endPoint x: 770, endPoint y: 232, distance: 14.9
click at [771, 232] on input "4" at bounding box center [761, 238] width 84 height 19
type input "100"
drag, startPoint x: 784, startPoint y: 305, endPoint x: 765, endPoint y: 305, distance: 18.5
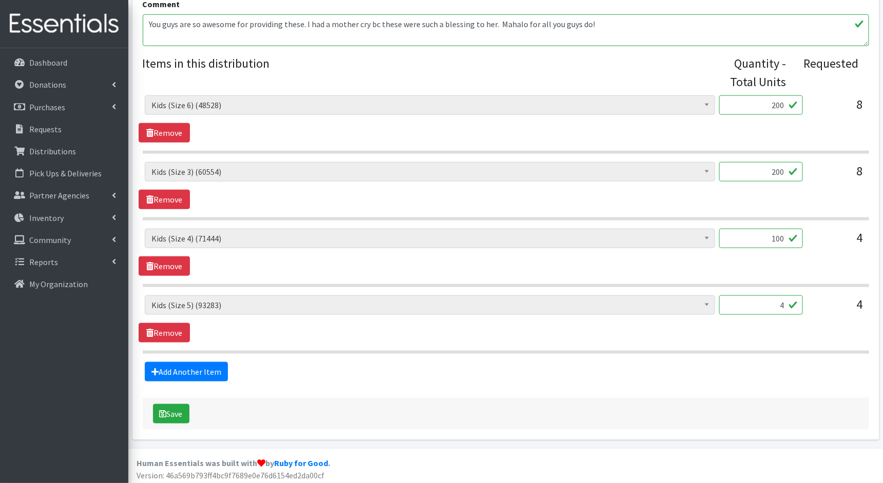
click at [765, 305] on input "4" at bounding box center [761, 305] width 84 height 19
type input "100"
click at [164, 410] on icon "submit" at bounding box center [163, 414] width 7 height 8
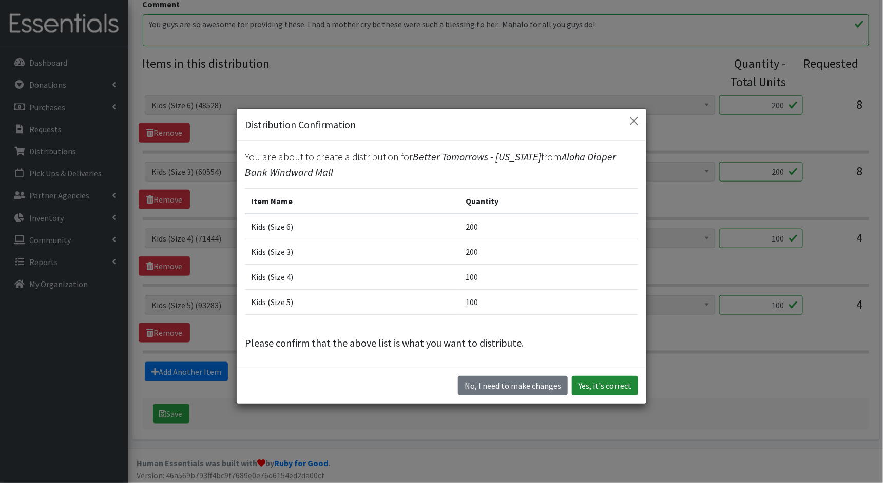
click at [603, 383] on button "Yes, it's correct" at bounding box center [605, 385] width 66 height 19
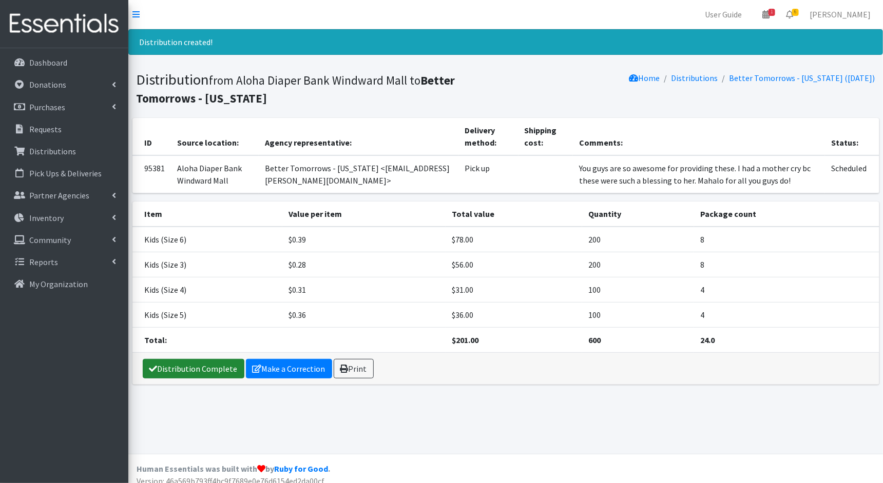
click at [204, 364] on link "Distribution Complete" at bounding box center [194, 368] width 102 height 19
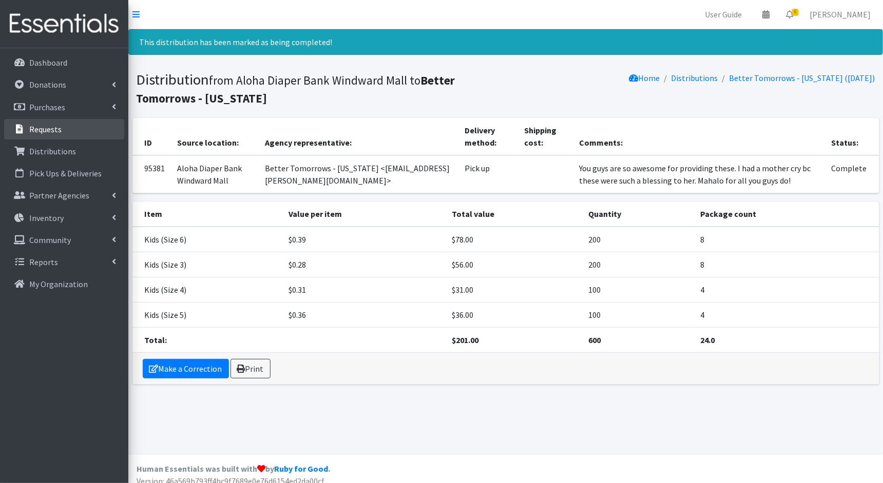
click at [64, 125] on link "Requests" at bounding box center [64, 129] width 120 height 21
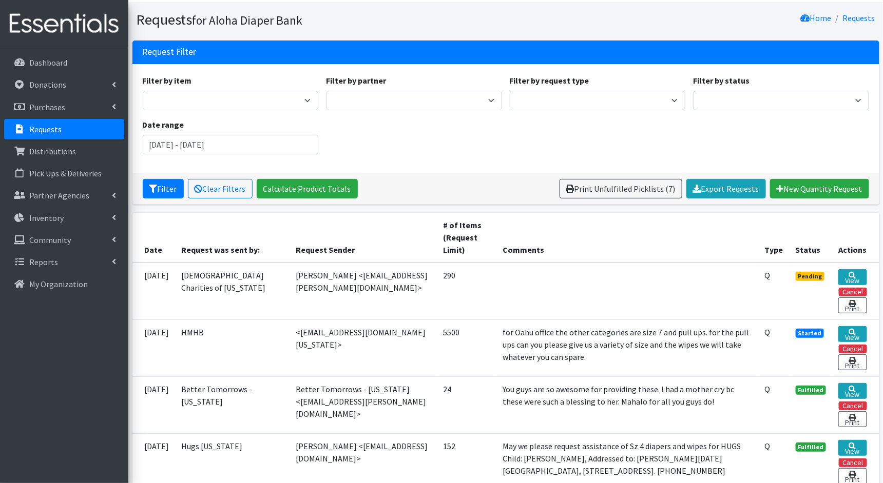
scroll to position [28, 0]
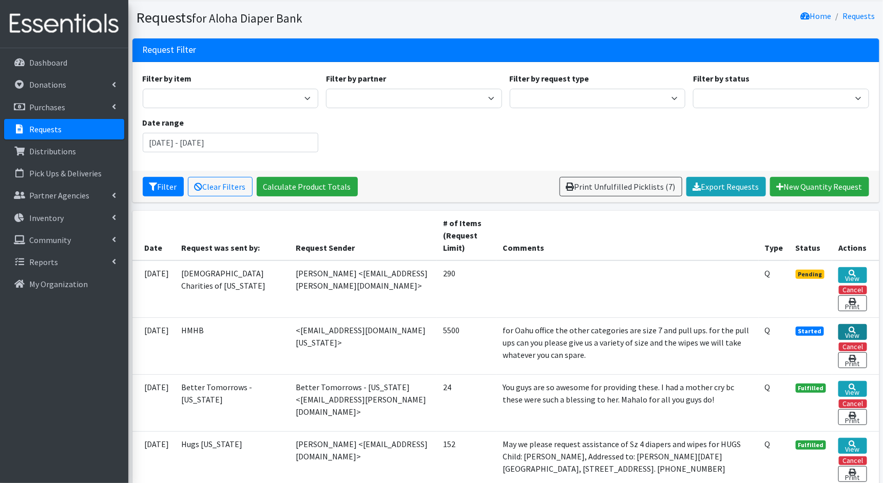
click at [850, 329] on icon at bounding box center [852, 330] width 7 height 7
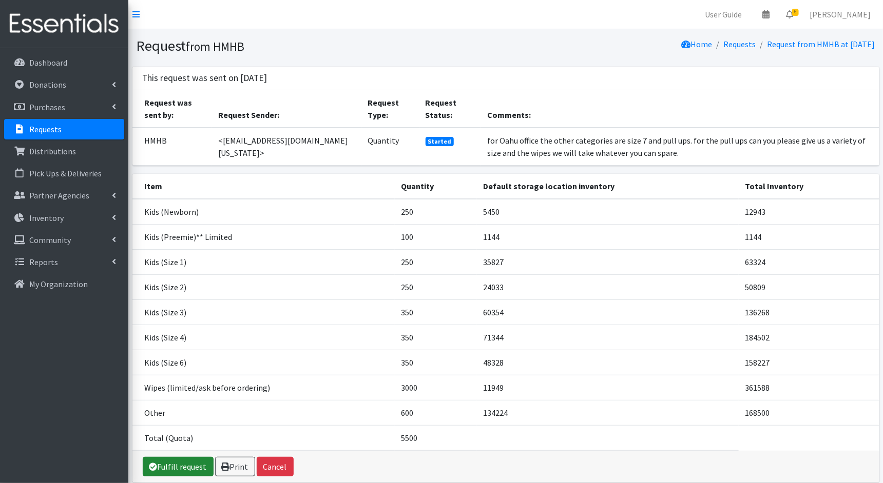
click at [172, 464] on link "Fulfill request" at bounding box center [178, 466] width 71 height 19
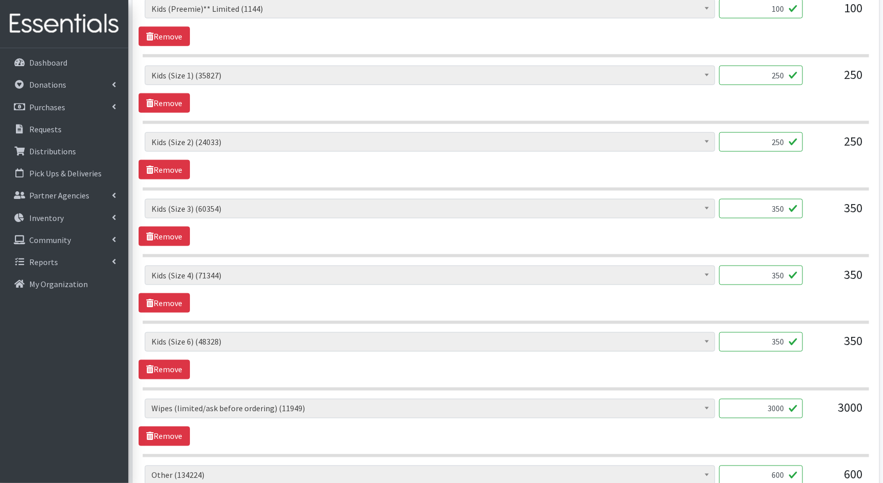
scroll to position [715, 0]
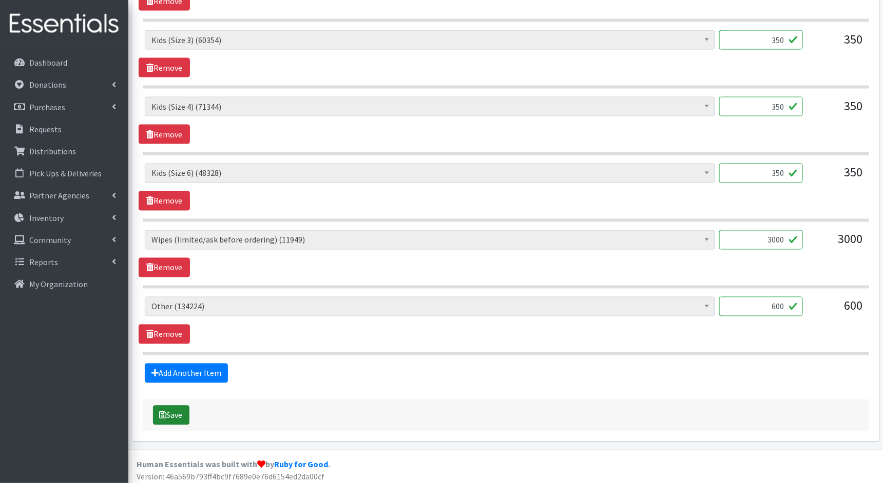
click at [178, 411] on button "Save" at bounding box center [171, 415] width 36 height 19
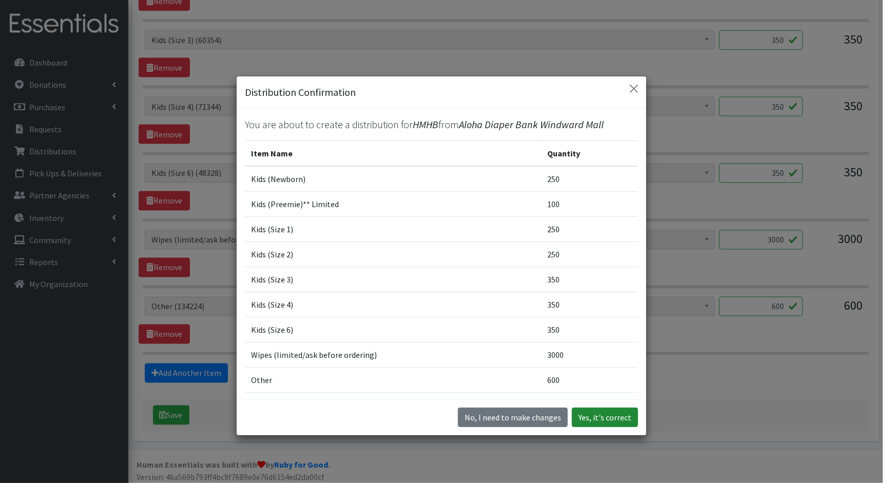
click at [598, 412] on button "Yes, it's correct" at bounding box center [605, 417] width 66 height 19
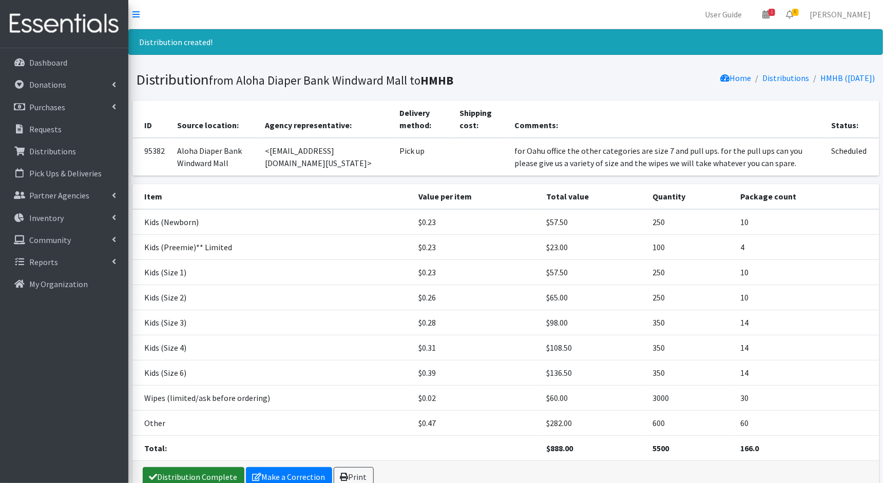
click at [172, 476] on link "Distribution Complete" at bounding box center [194, 476] width 102 height 19
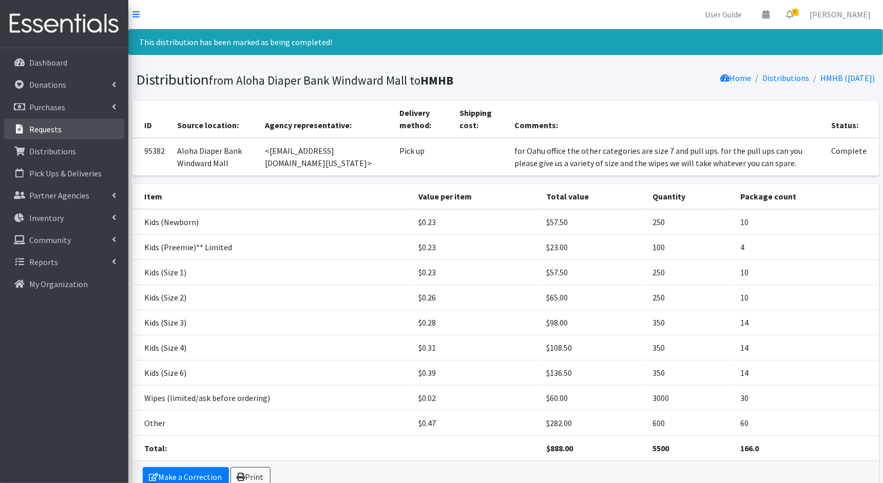
click at [72, 127] on link "Requests" at bounding box center [64, 129] width 120 height 21
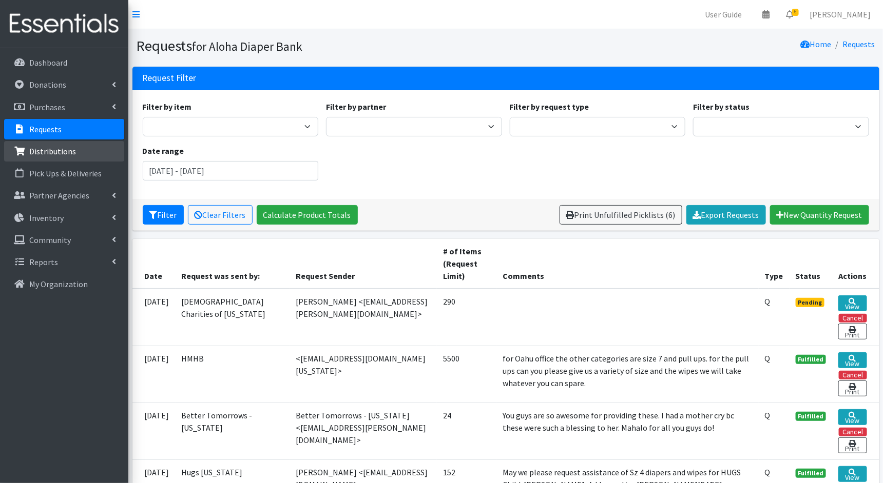
click at [67, 150] on p "Distributions" at bounding box center [52, 151] width 47 height 10
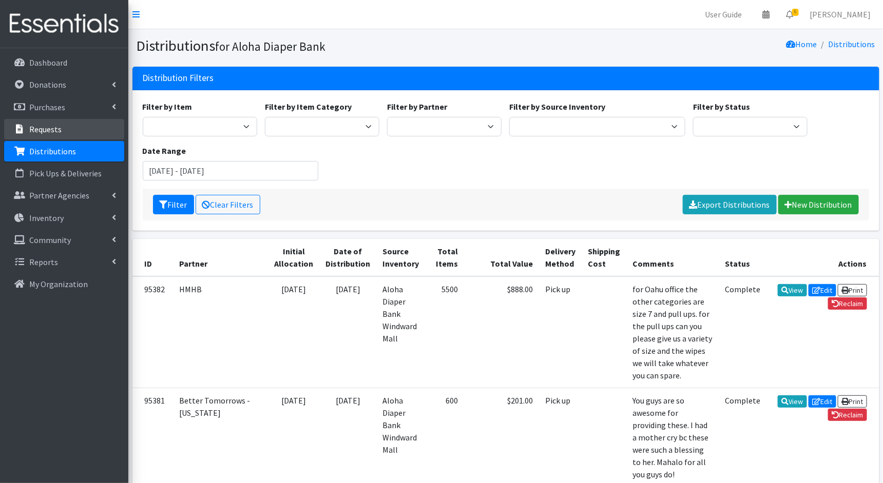
click at [46, 127] on p "Requests" at bounding box center [45, 129] width 32 height 10
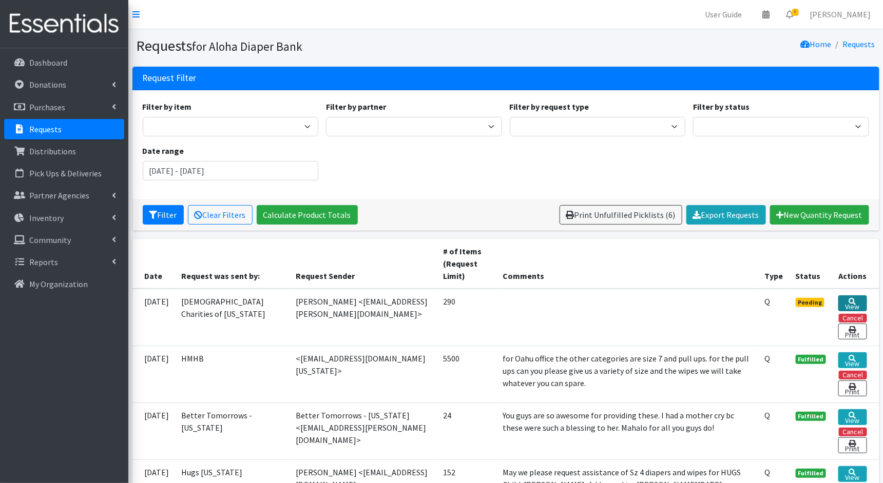
click at [849, 301] on link "View" at bounding box center [852, 304] width 28 height 16
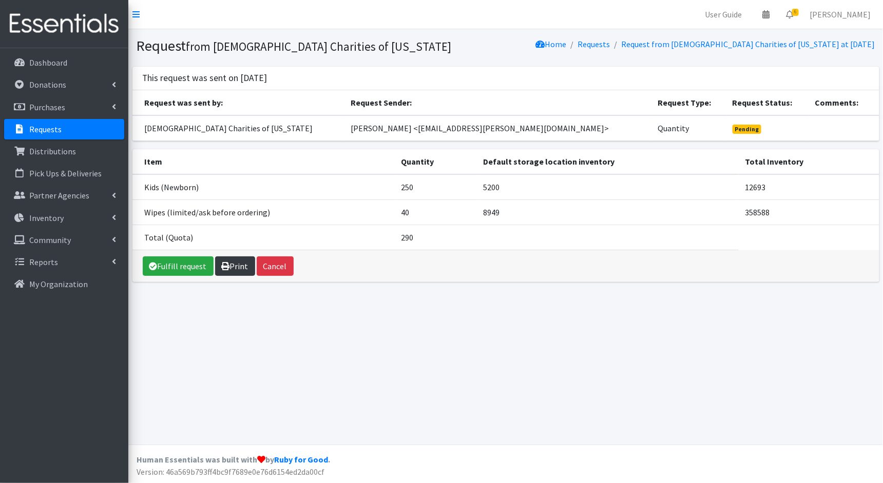
click at [240, 265] on link "Print" at bounding box center [235, 266] width 40 height 19
